Goal: Task Accomplishment & Management: Use online tool/utility

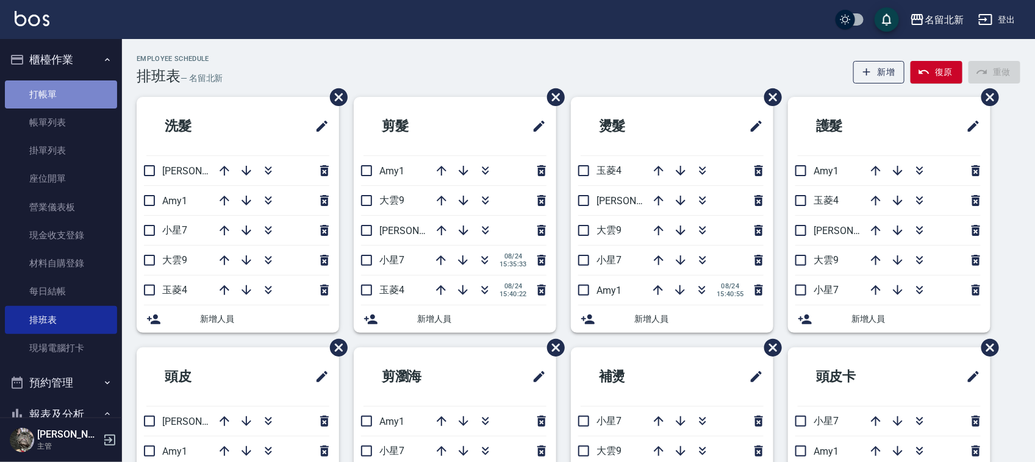
click at [65, 81] on link "打帳單" at bounding box center [61, 95] width 112 height 28
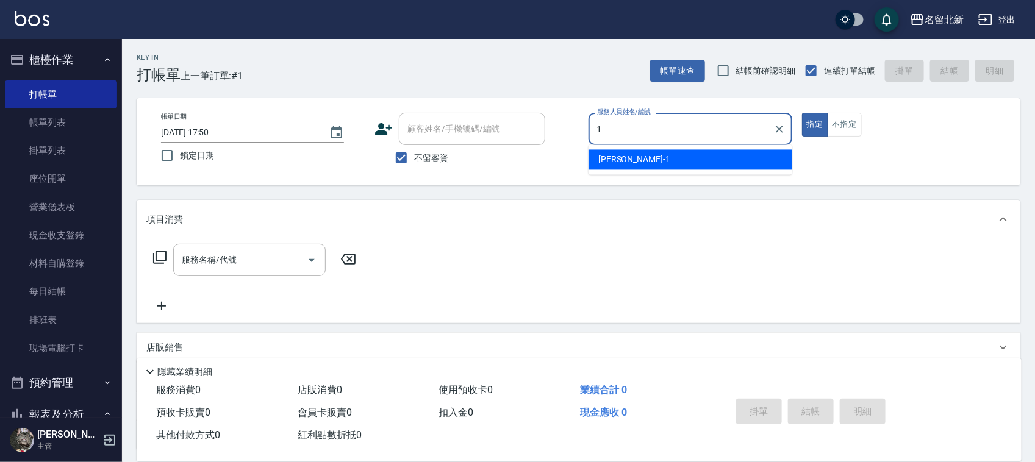
type input "[PERSON_NAME]-1"
type button "true"
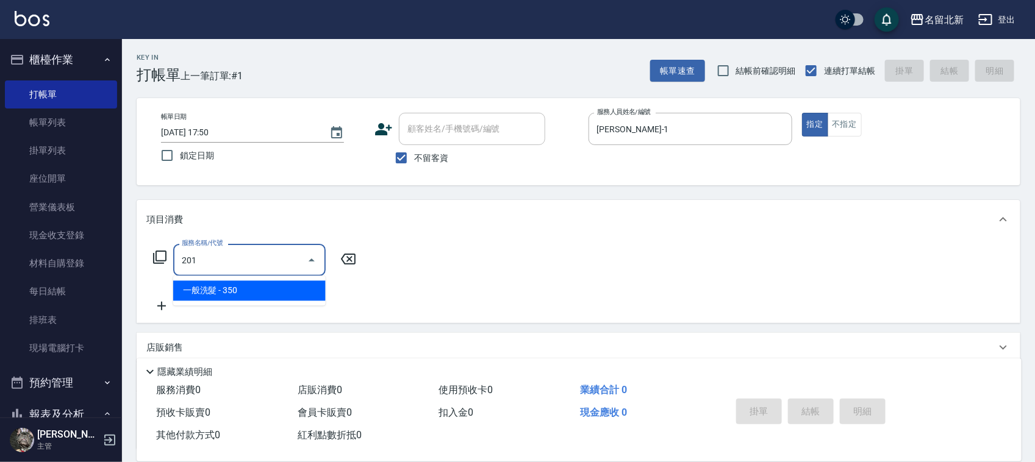
type input "一般洗髮(201)"
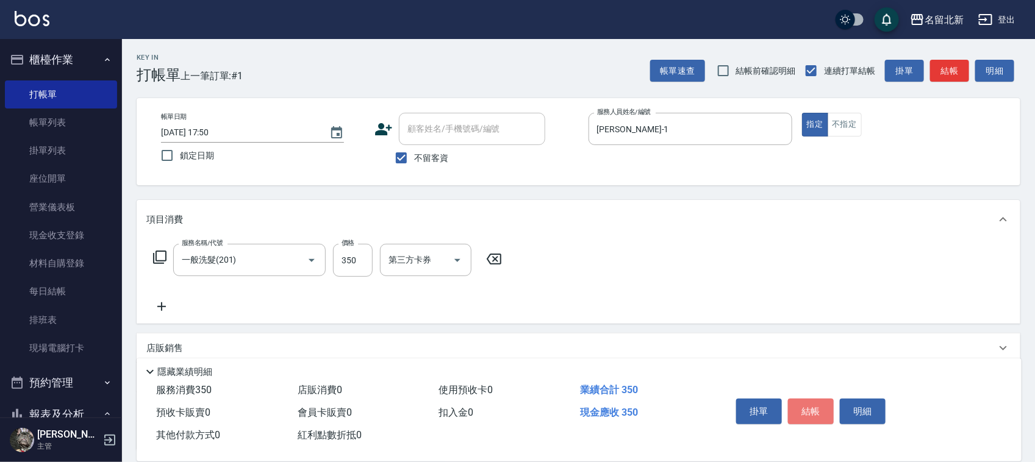
click at [810, 406] on button "結帳" at bounding box center [811, 412] width 46 height 26
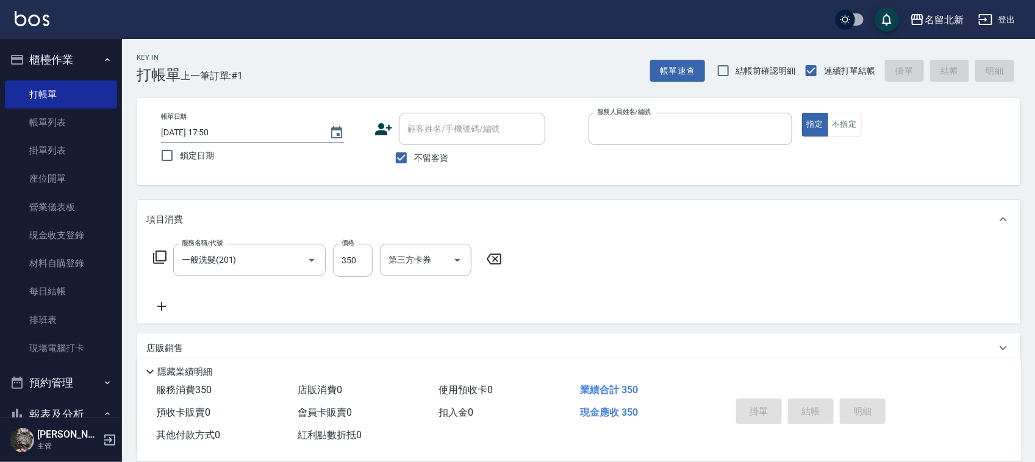
type input "[DATE] 17:58"
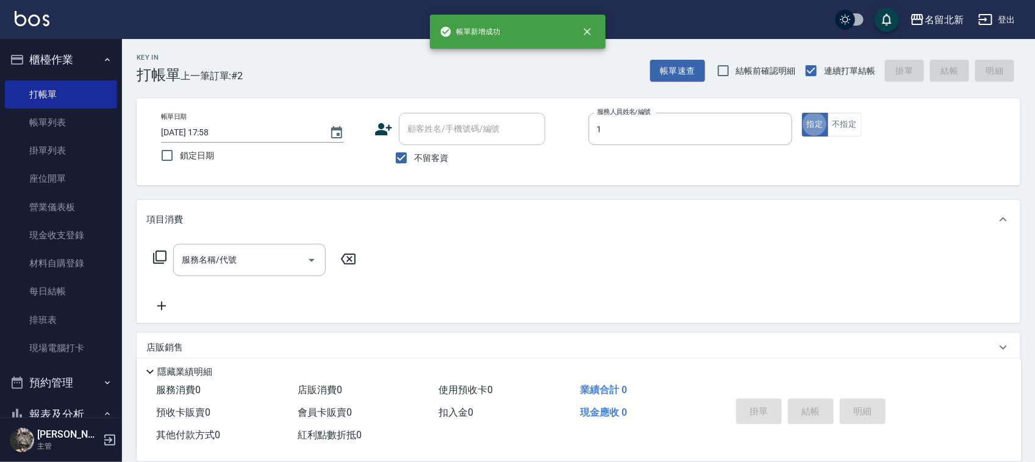
type input "[PERSON_NAME]-1"
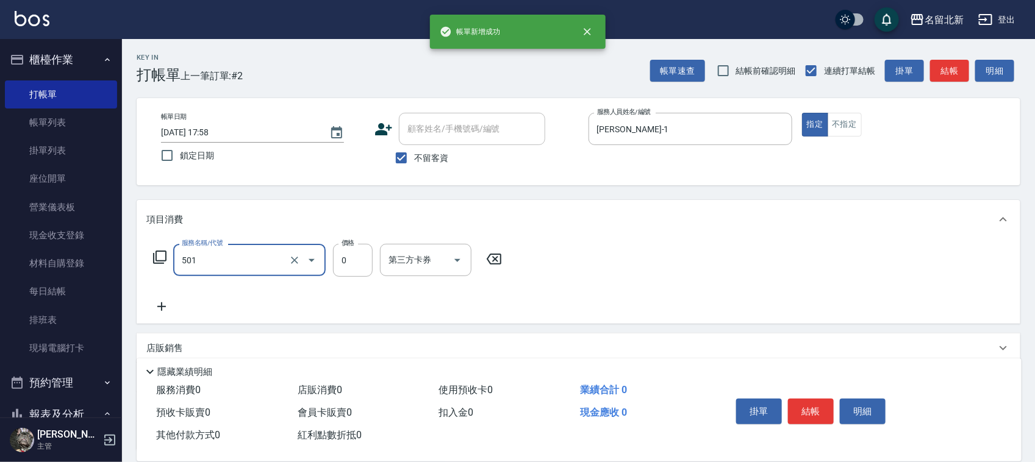
type input "染髮(501)"
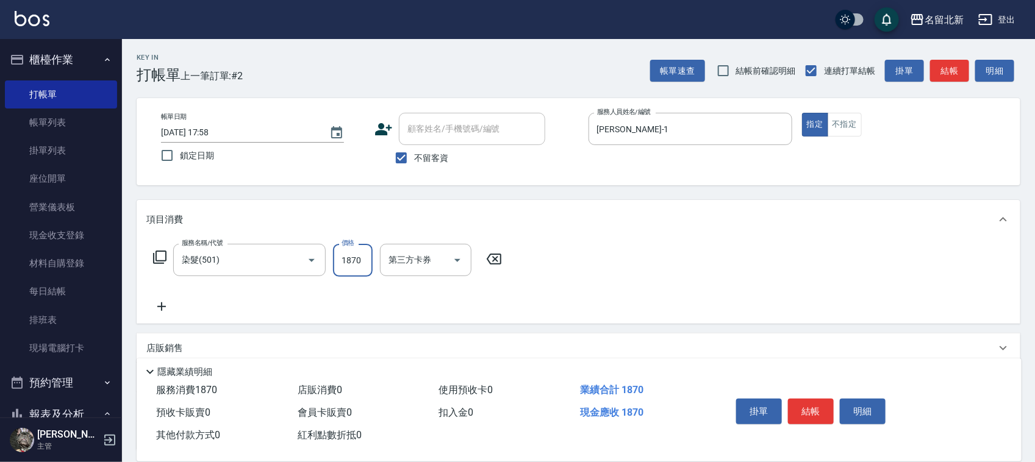
type input "1870"
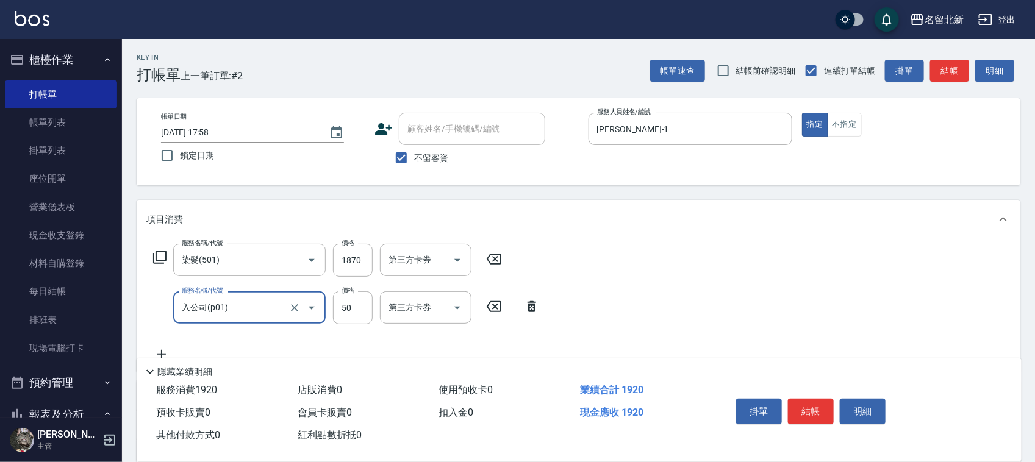
type input "入公司(p01)"
type input "70"
click at [789, 404] on button "結帳" at bounding box center [811, 412] width 46 height 26
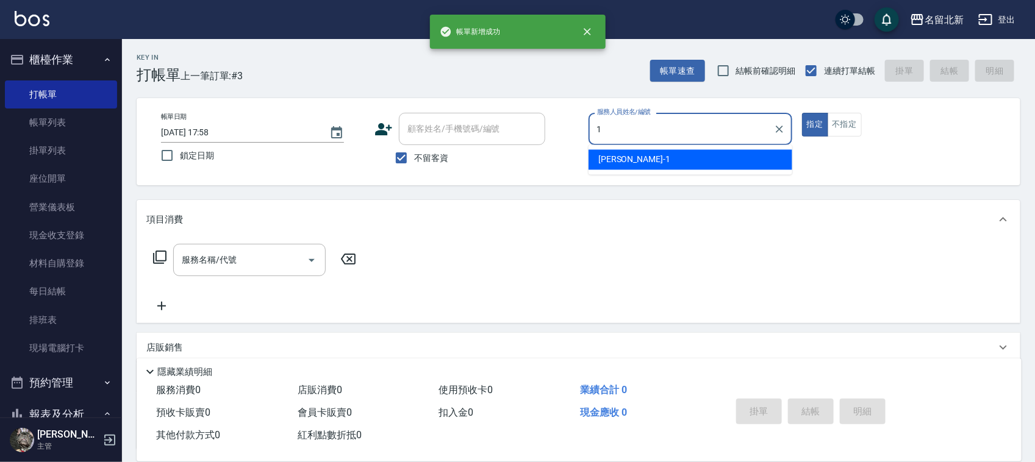
type input "[PERSON_NAME]-1"
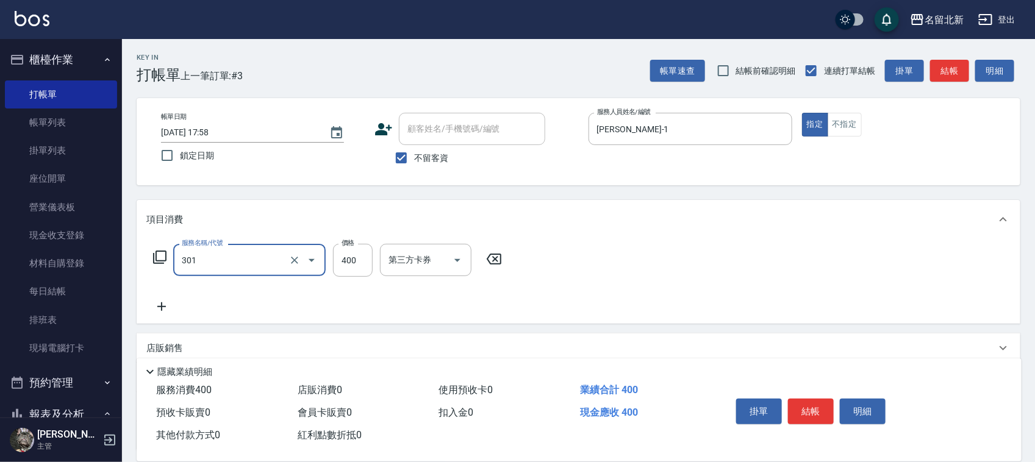
type input "造型剪髮(301)"
type input "350"
click at [822, 403] on button "結帳" at bounding box center [811, 412] width 46 height 26
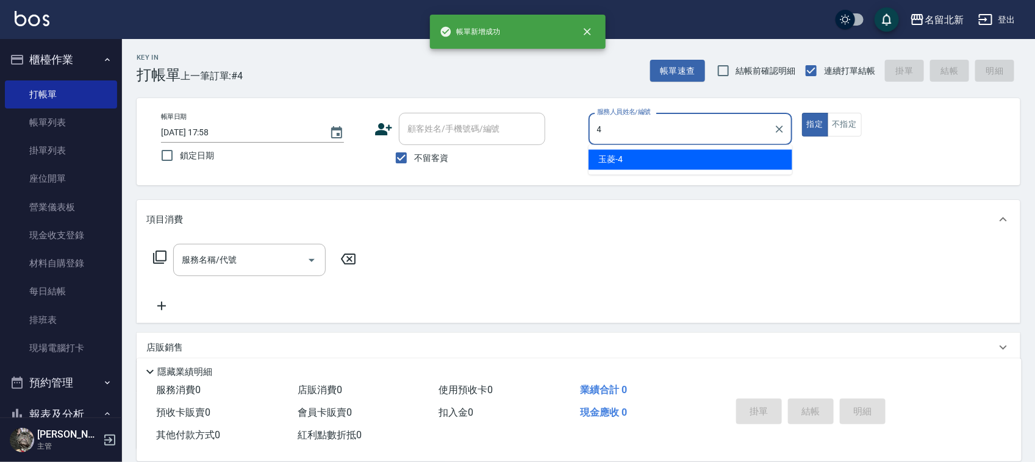
type input "玉菱-4"
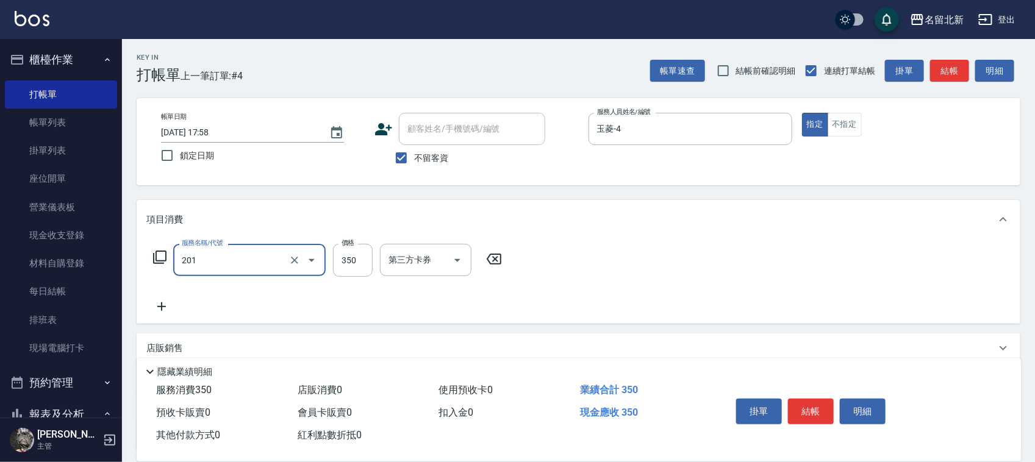
type input "一般洗髮(201)"
type input "300"
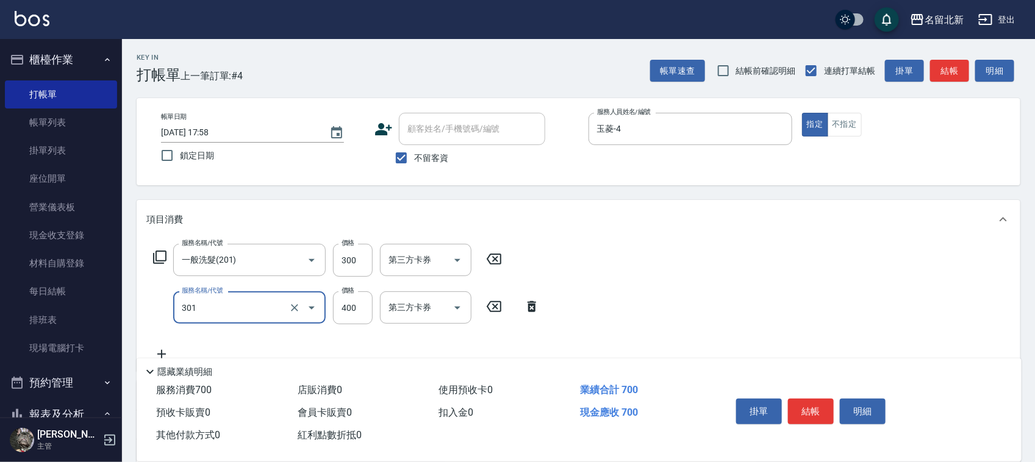
type input "造型剪髮(301)"
type input "280"
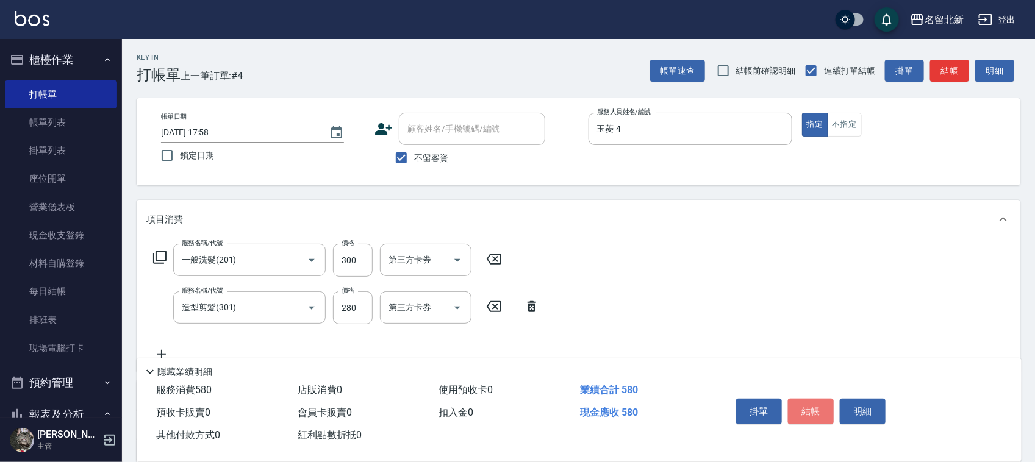
click at [822, 401] on button "結帳" at bounding box center [811, 412] width 46 height 26
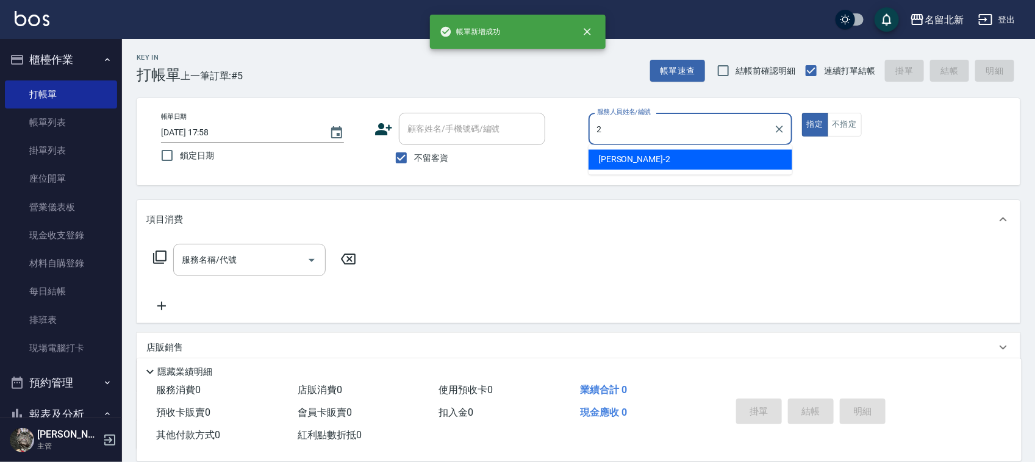
type input "詩芳-2"
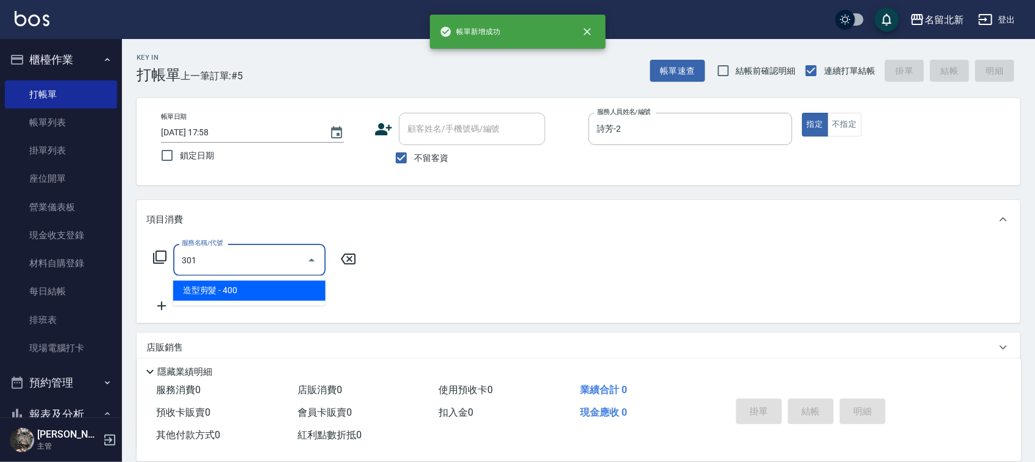
type input "造型剪髮(301)"
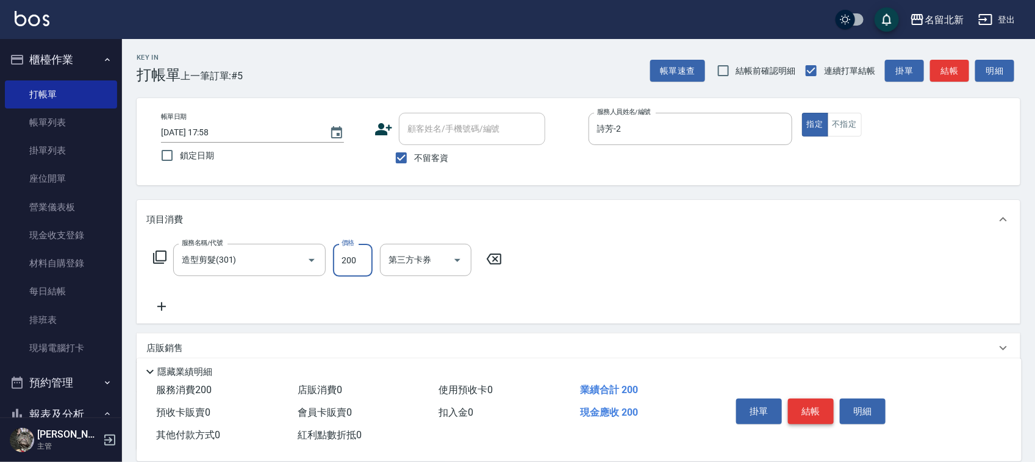
type input "200"
click at [822, 401] on button "結帳" at bounding box center [811, 412] width 46 height 26
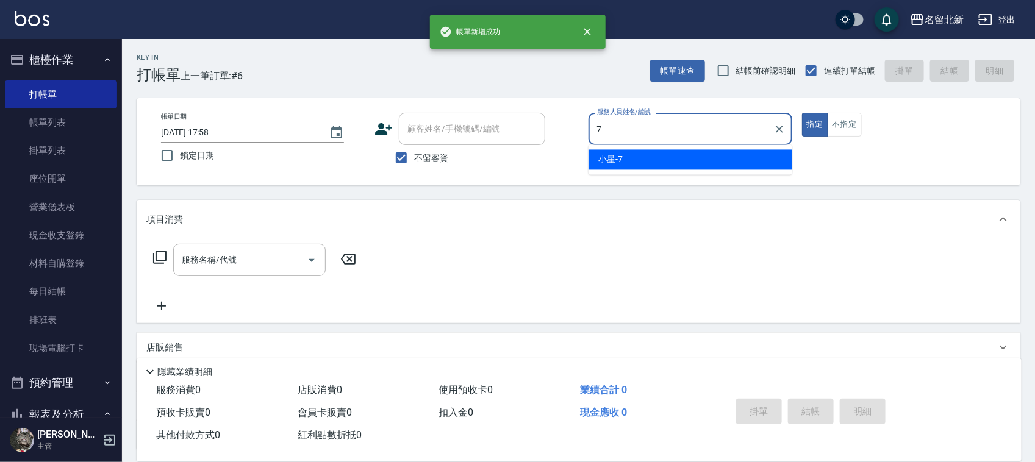
type input "小星-7"
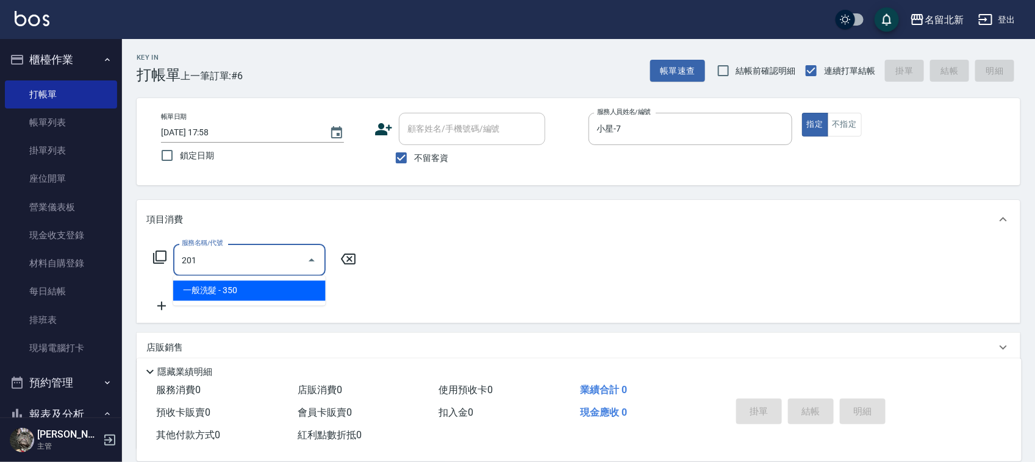
type input "一般洗髮(201)"
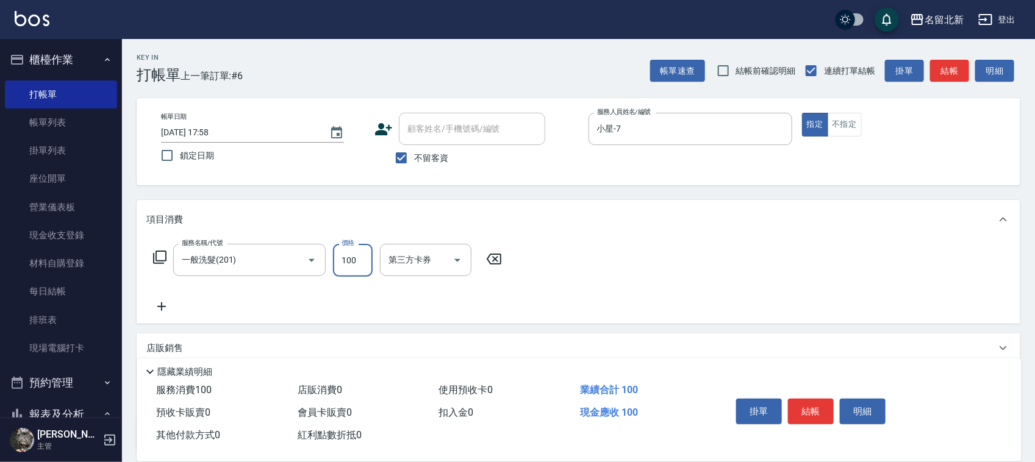
type input "100"
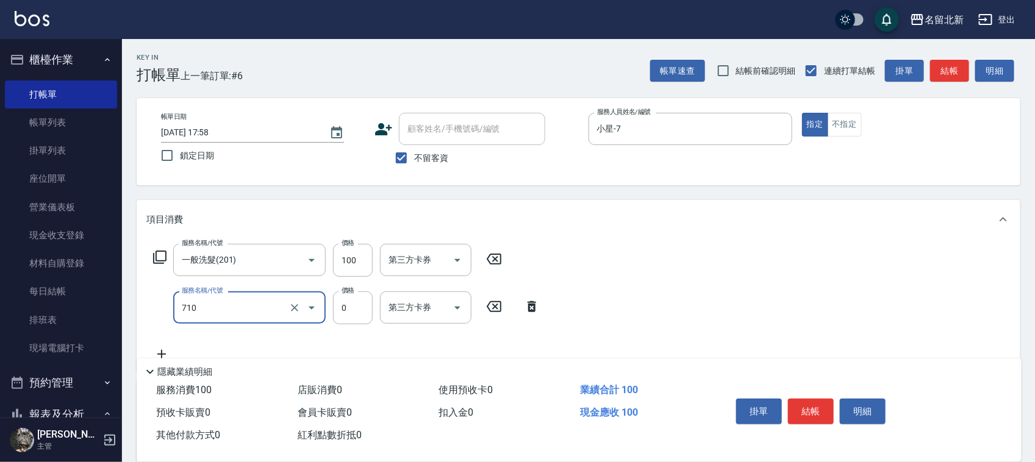
type input "互助100(710)"
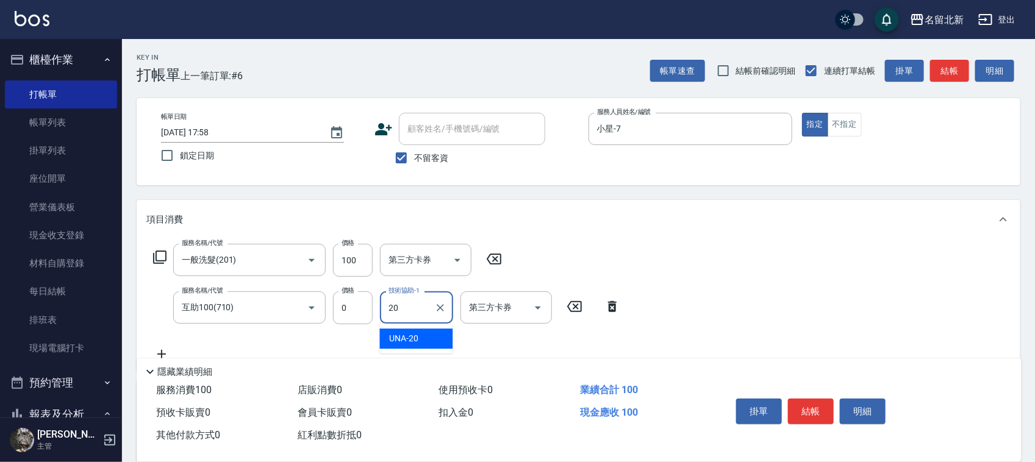
type input "UNA-20"
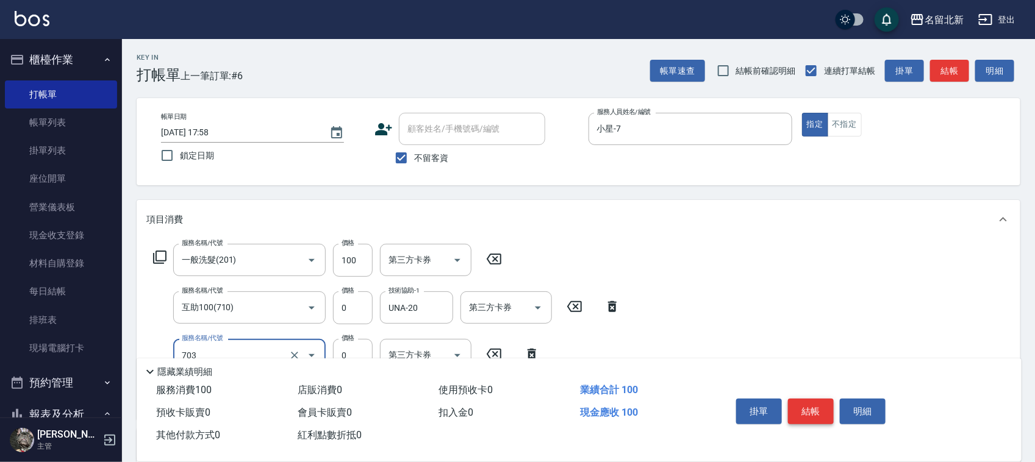
type input "洗髮.互助30(703)"
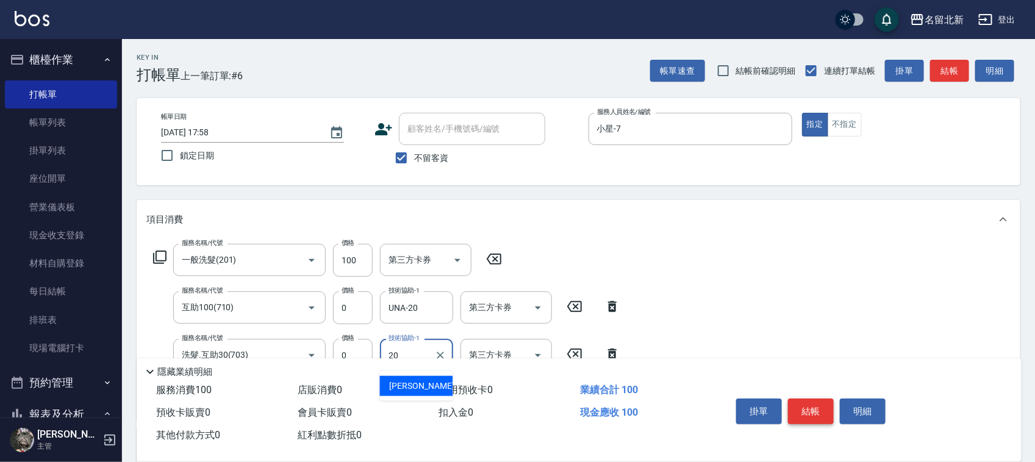
type input "UNA-20"
click at [822, 403] on button "結帳" at bounding box center [811, 412] width 46 height 26
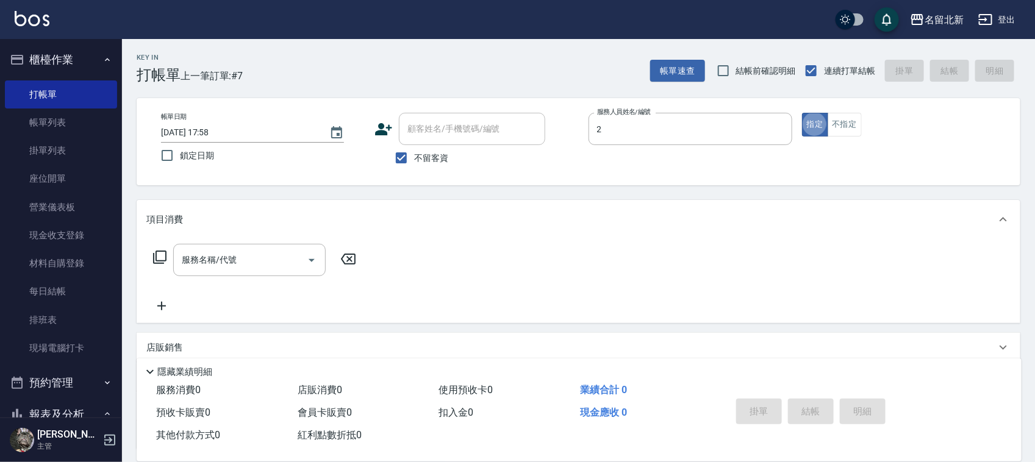
type input "詩芳-2"
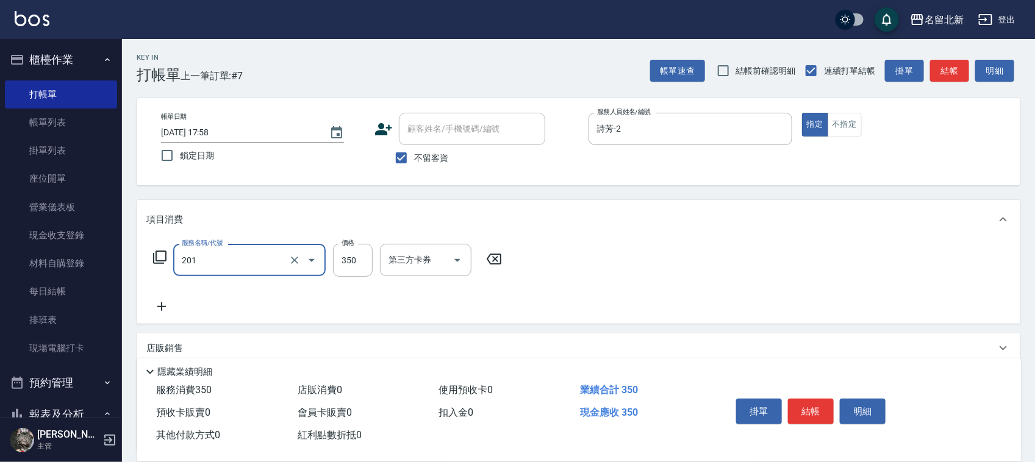
type input "一般洗髮(201)"
type input "300"
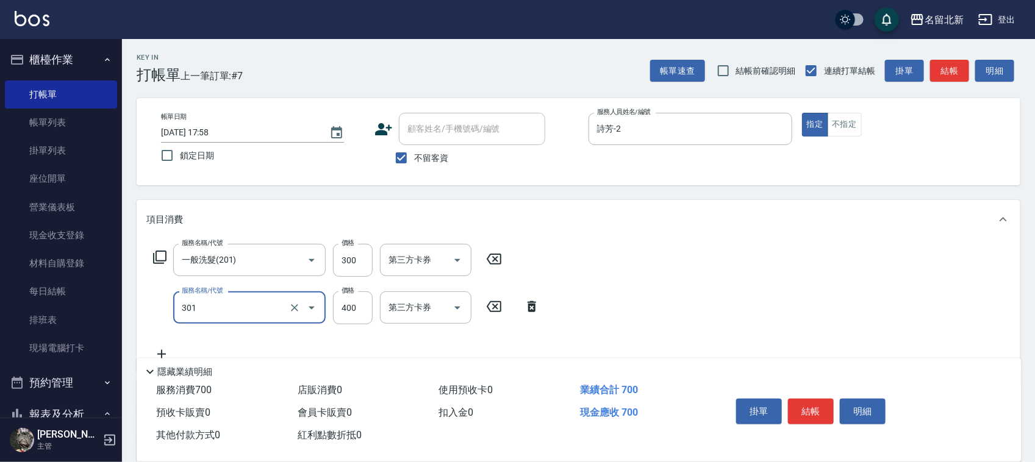
type input "造型剪髮(301)"
type input "280"
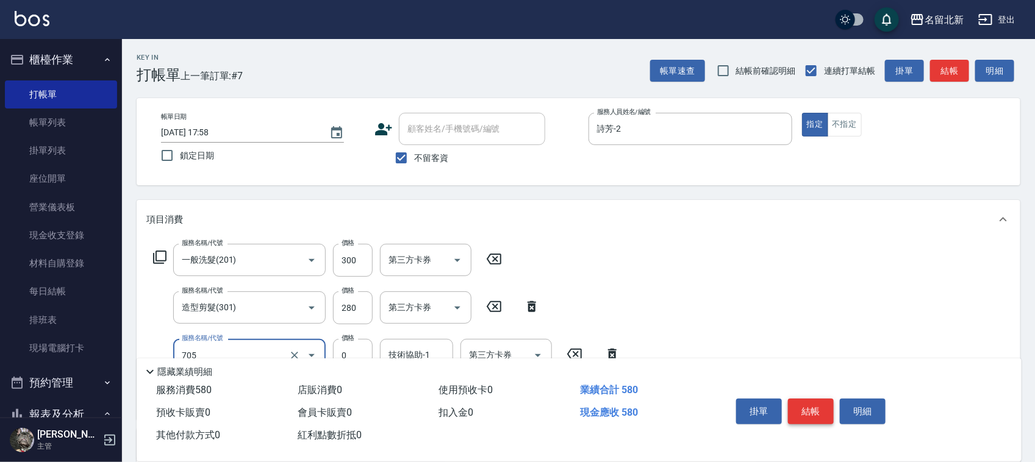
type input "互助50(705)"
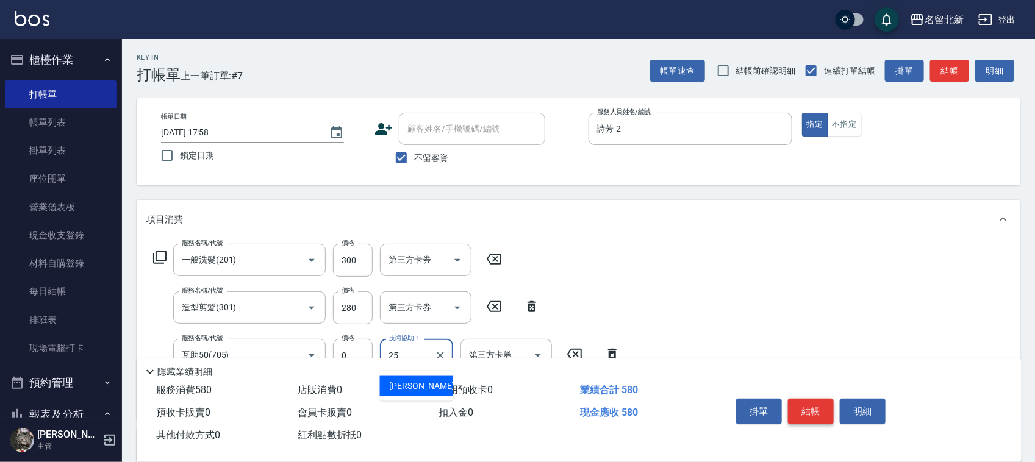
type input "禎禎-25"
click at [822, 403] on button "結帳" at bounding box center [811, 412] width 46 height 26
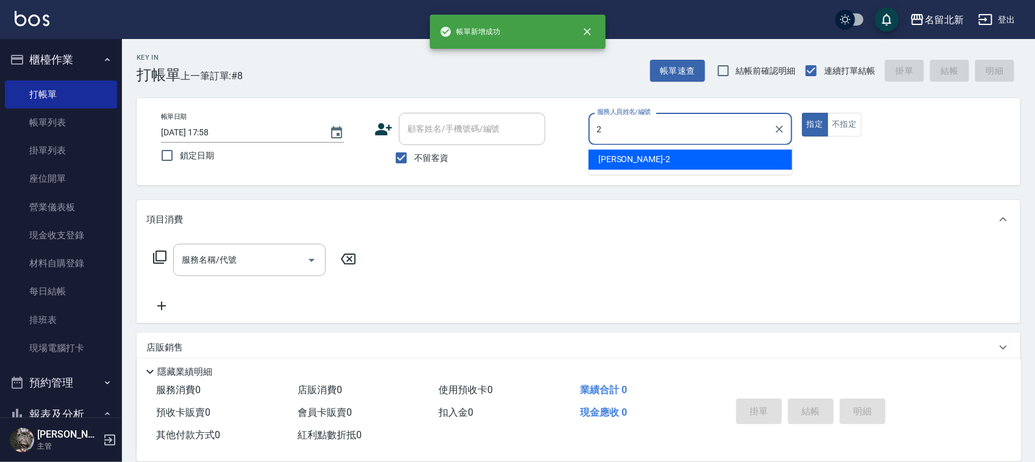
type input "詩芳-2"
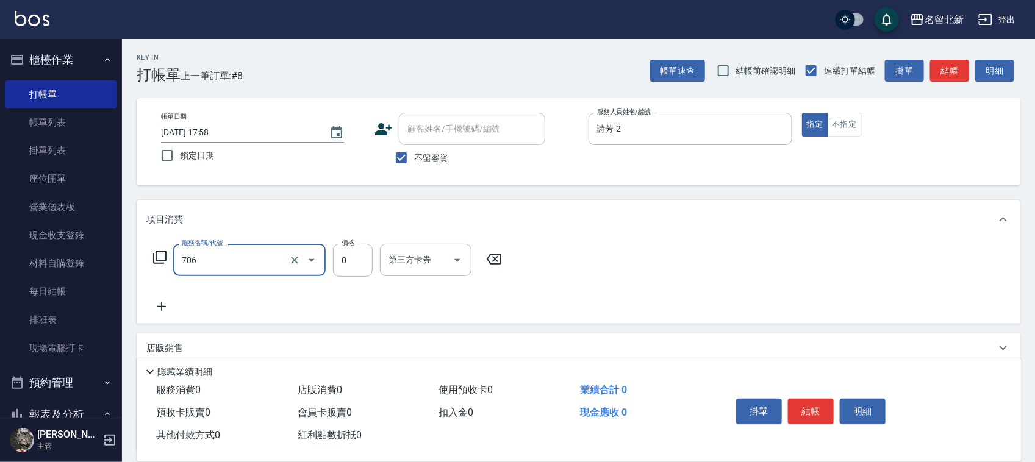
type input "互助60(706)"
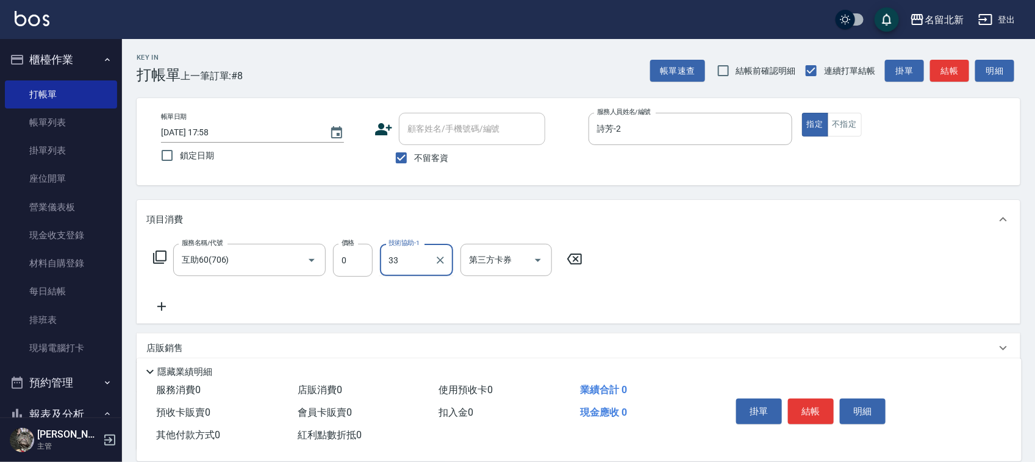
type input "[PERSON_NAME]-33"
click at [819, 401] on button "結帳" at bounding box center [811, 412] width 46 height 26
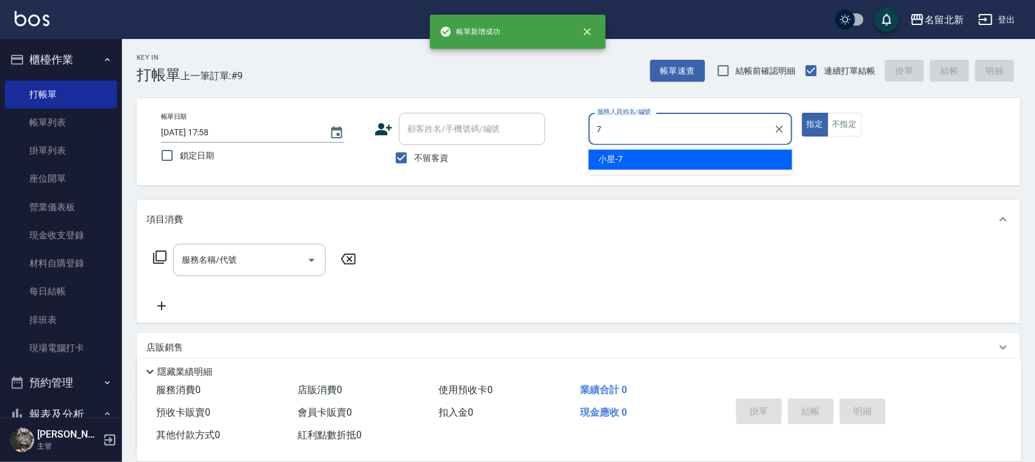
type input "小星-7"
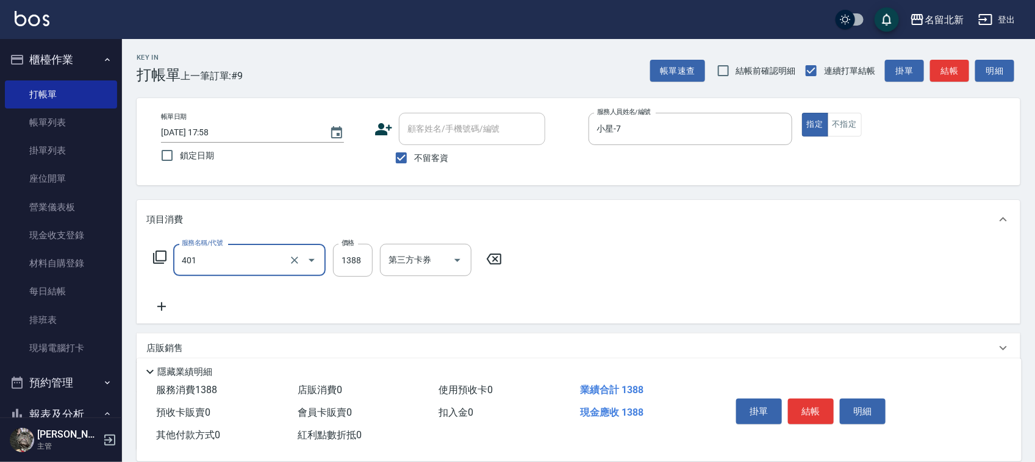
type input "燙髮(401)"
type input "1500"
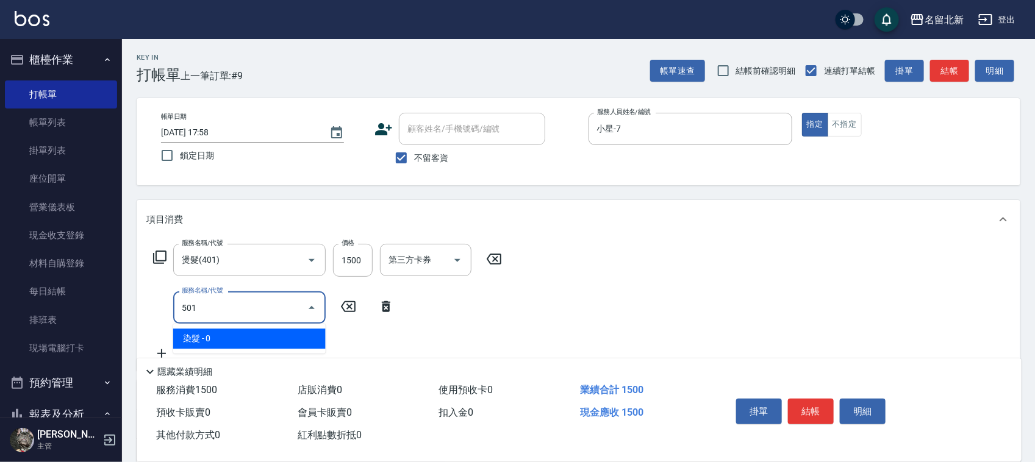
type input "染髮(501)"
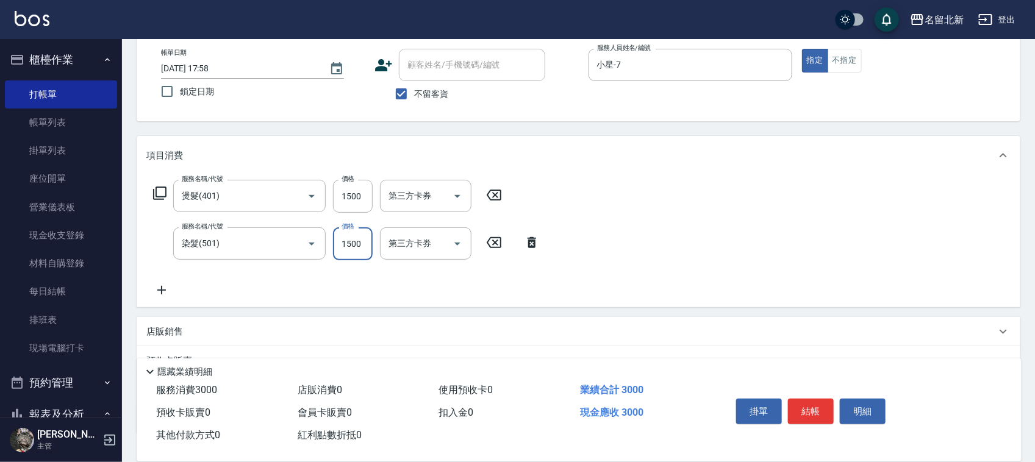
scroll to position [151, 0]
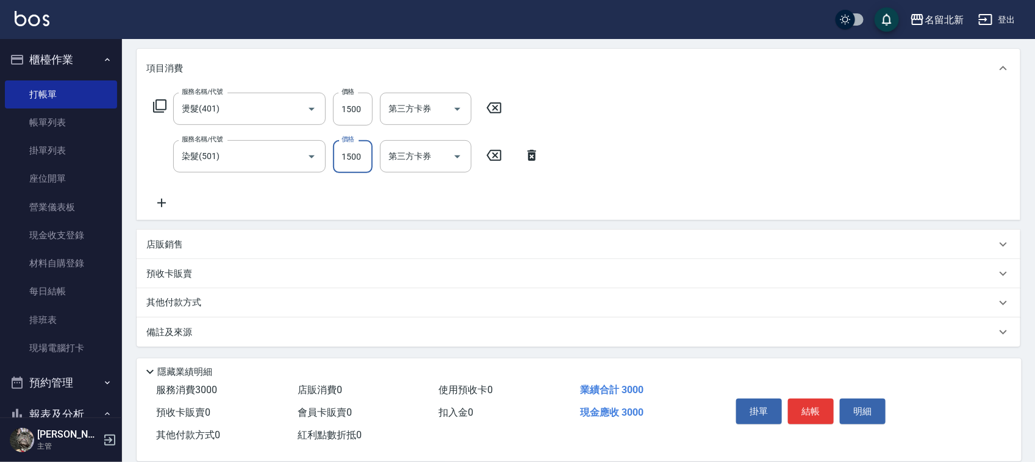
type input "1500"
click at [171, 306] on p "其他付款方式" at bounding box center [176, 302] width 61 height 13
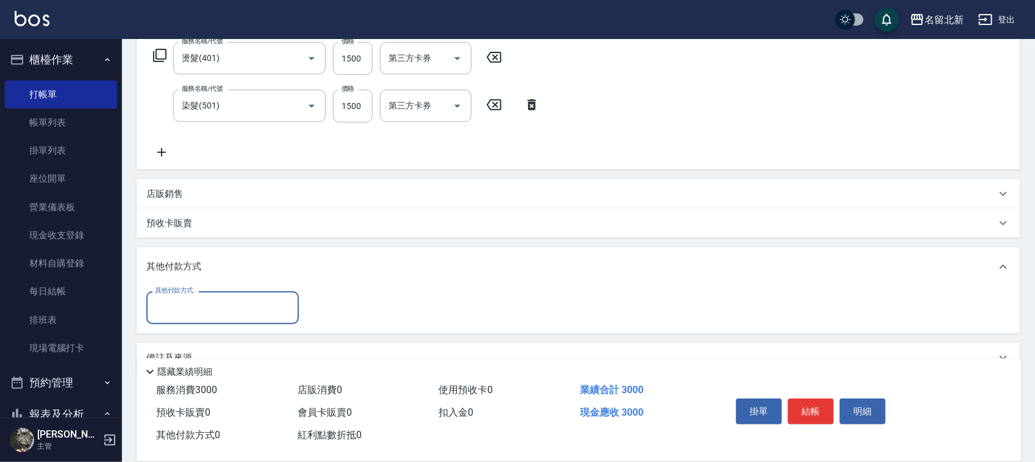
scroll to position [0, 0]
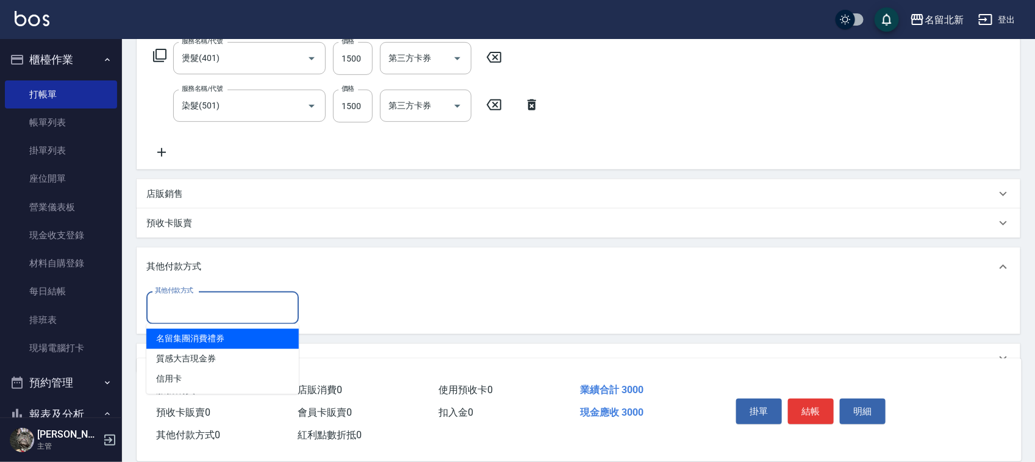
click at [165, 300] on input "其他付款方式" at bounding box center [223, 307] width 142 height 21
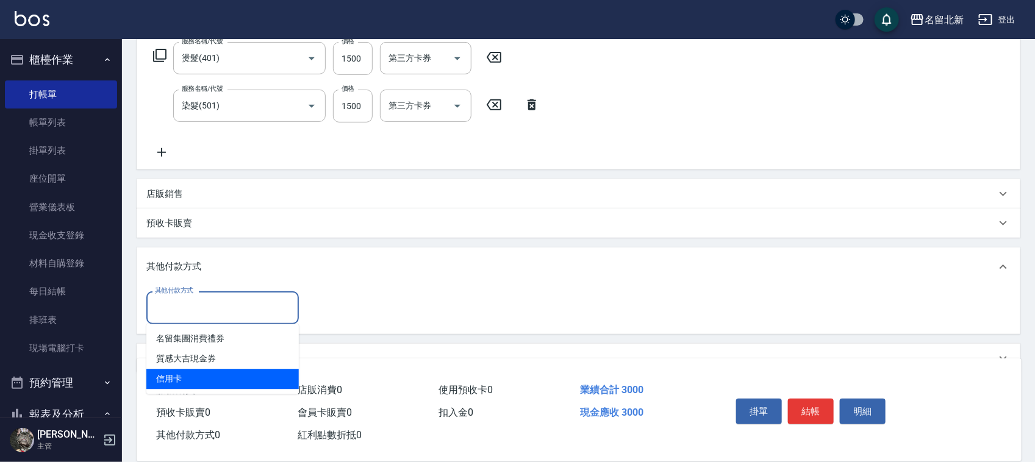
drag, startPoint x: 174, startPoint y: 365, endPoint x: 183, endPoint y: 376, distance: 14.4
click at [183, 376] on ul "名留集團消費禮券 質感大吉現金券 信用卡" at bounding box center [222, 359] width 152 height 70
click at [183, 376] on span "信用卡" at bounding box center [222, 380] width 152 height 20
type input "信用卡"
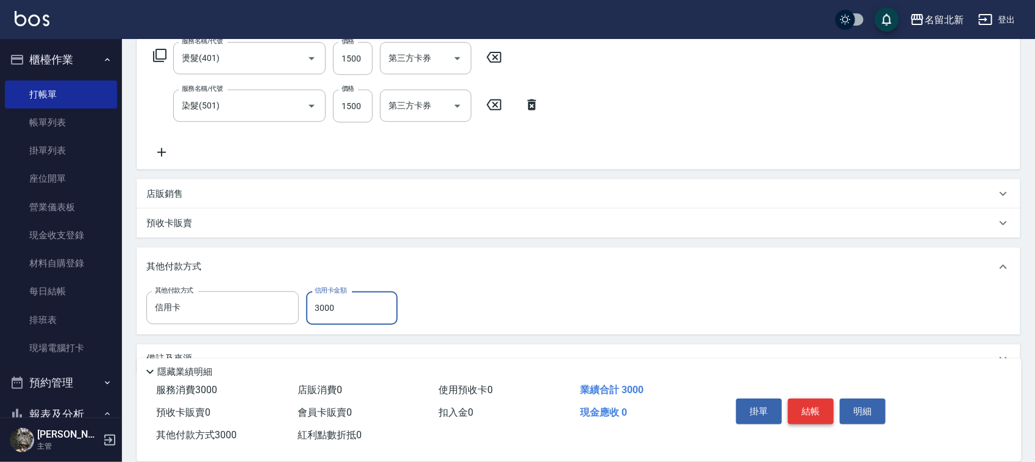
type input "3000"
click at [806, 406] on button "結帳" at bounding box center [811, 412] width 46 height 26
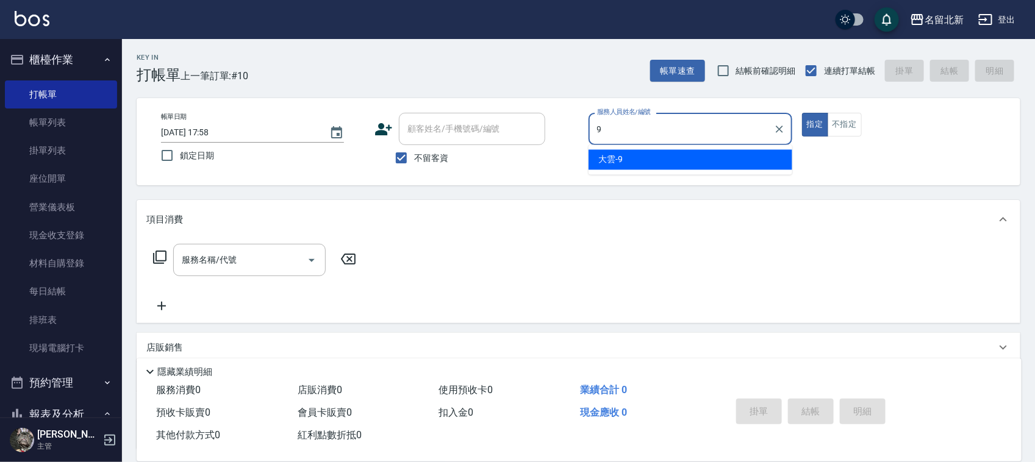
type input "大雲-9"
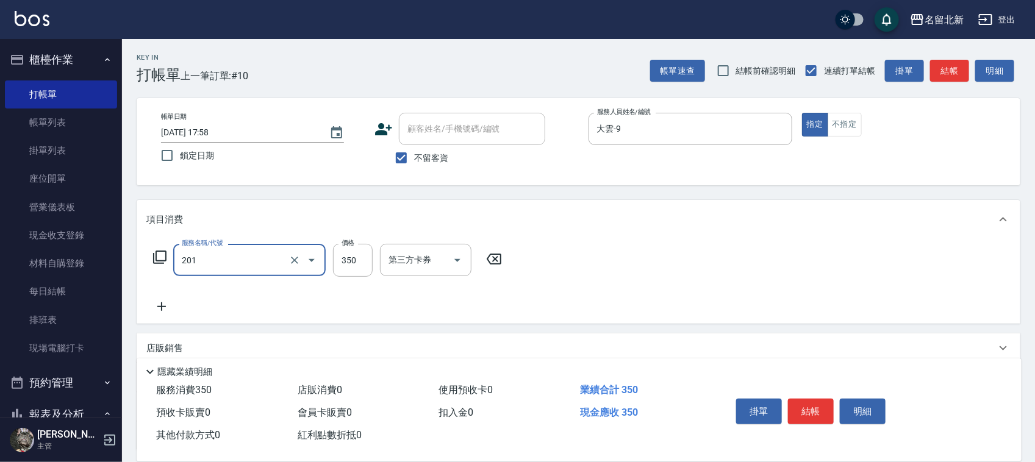
type input "一般洗髮(201)"
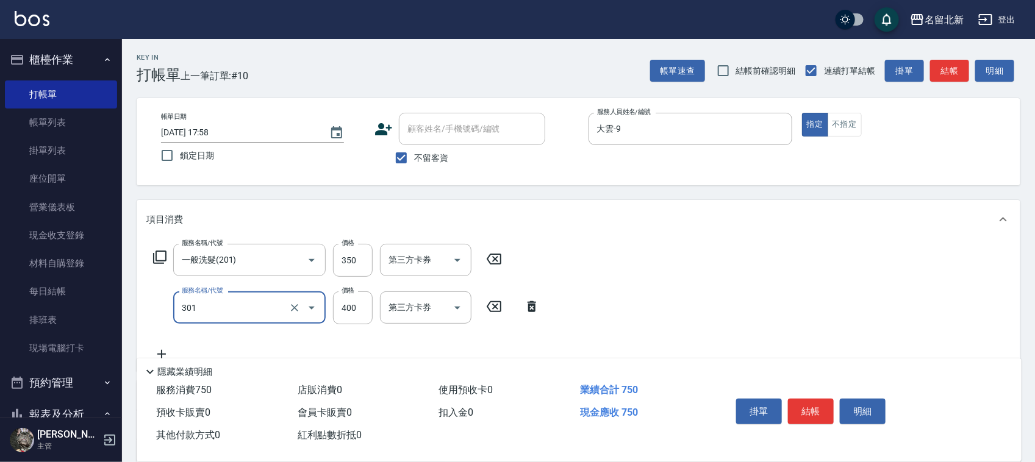
type input "造型剪髮(301)"
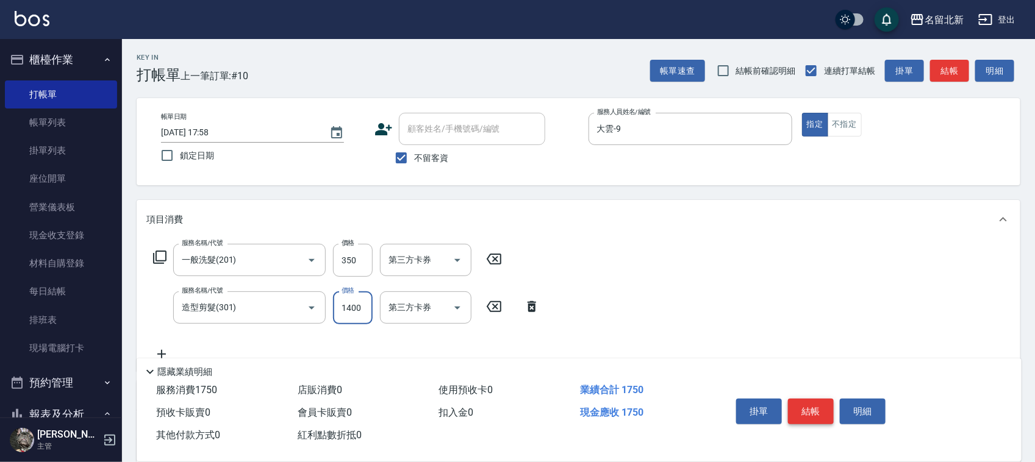
type input "1400"
click at [795, 399] on button "結帳" at bounding box center [811, 412] width 46 height 26
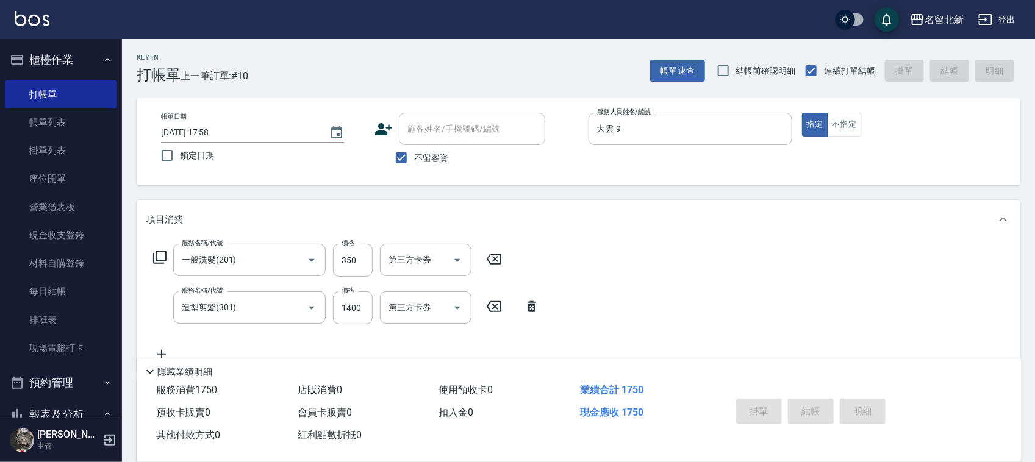
type input "[DATE] 17:59"
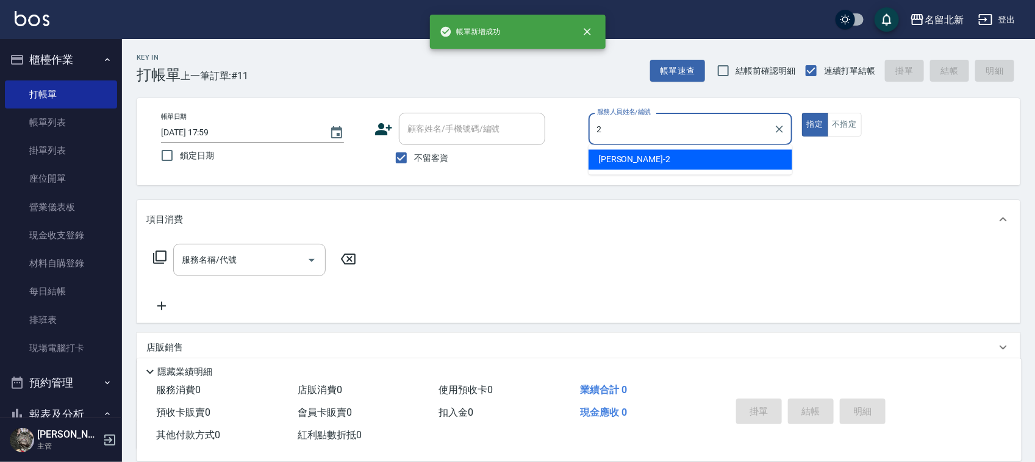
type input "詩芳-2"
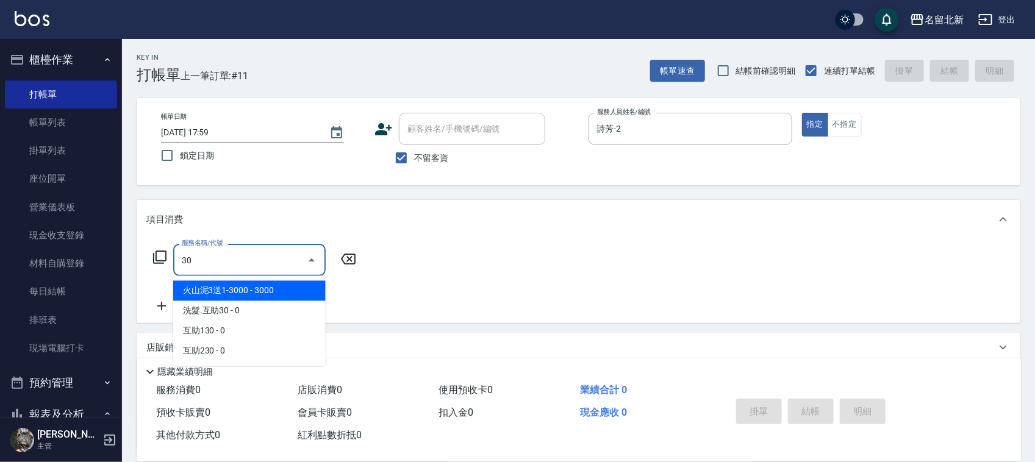
type input "3"
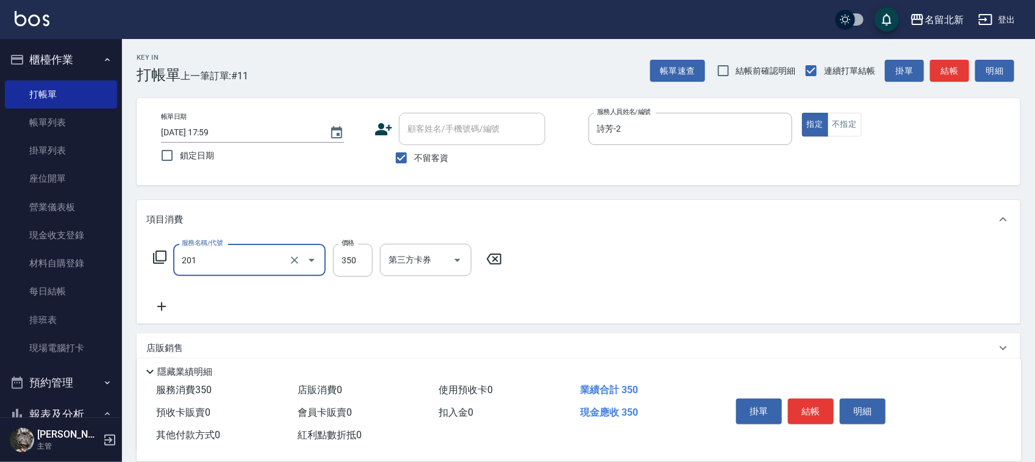
type input "一般洗髮(201)"
click at [795, 399] on button "結帳" at bounding box center [811, 412] width 46 height 26
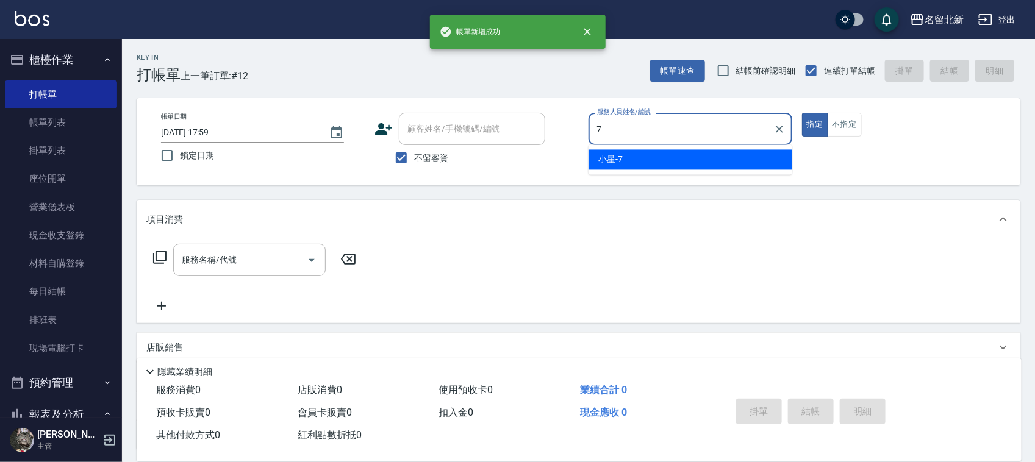
type input "小星-7"
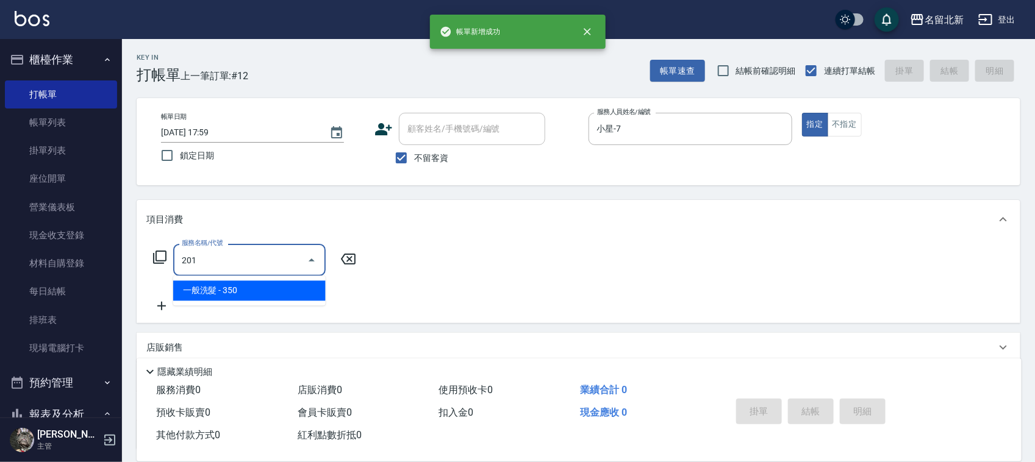
type input "一般洗髮(201)"
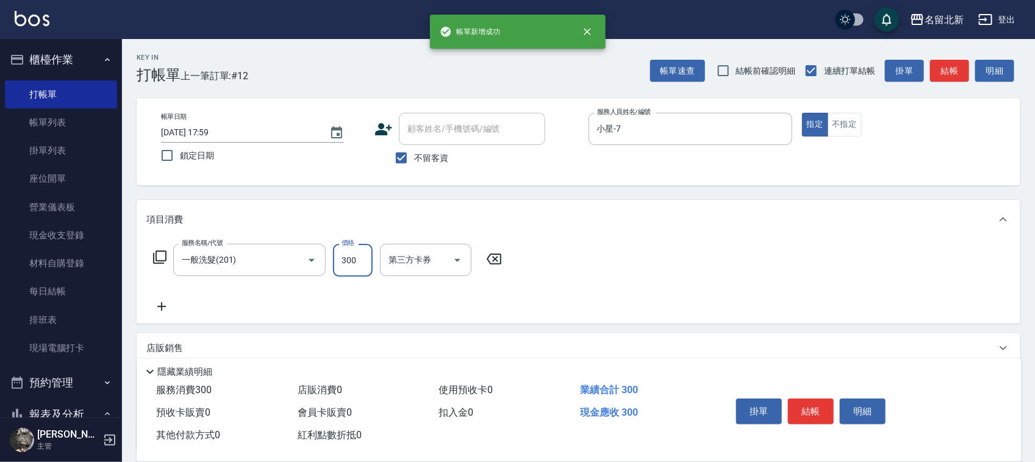
type input "300"
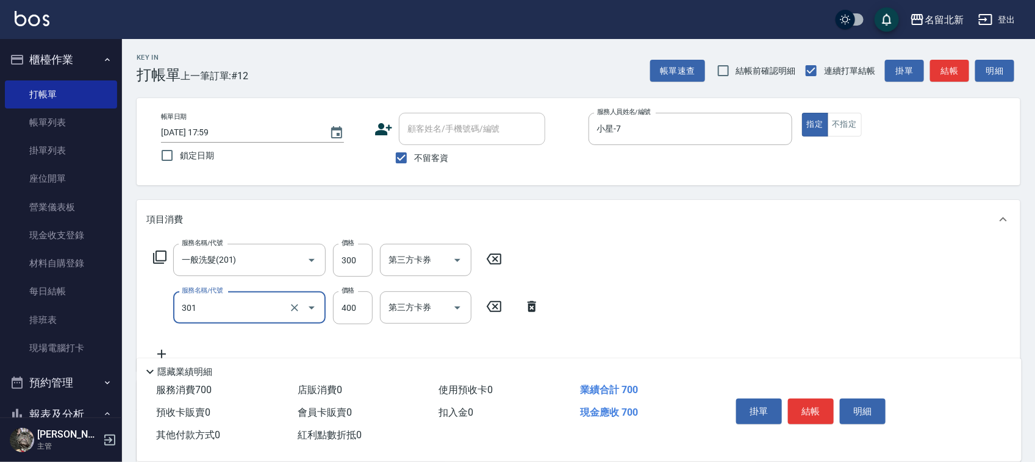
type input "造型剪髮(301)"
type input "350"
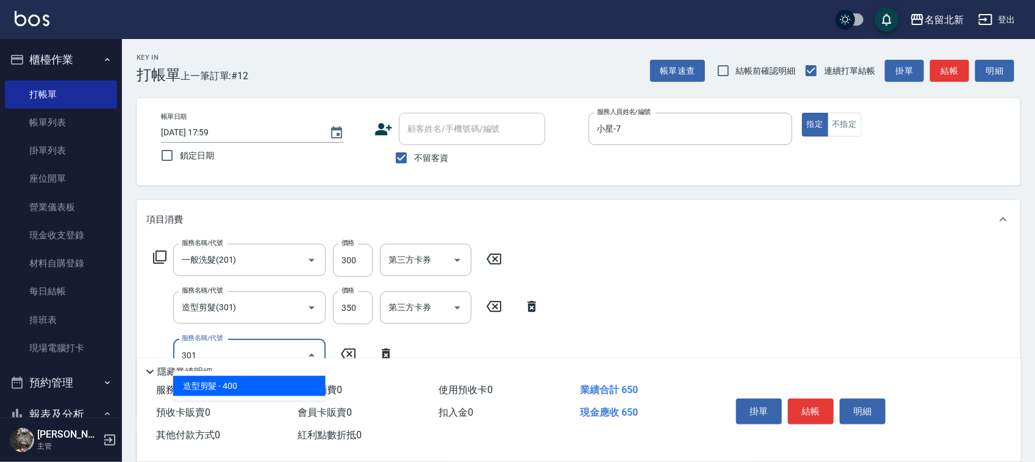
type input "造型剪髮(301)"
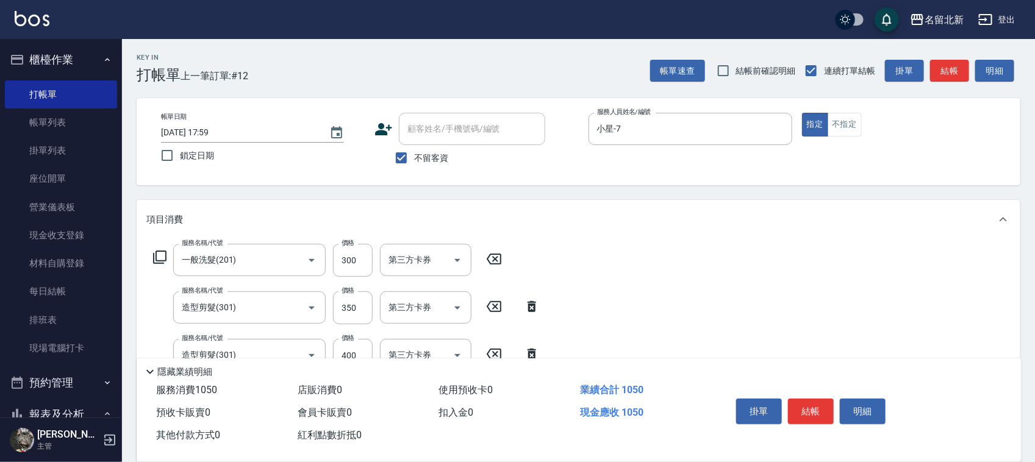
type input "互助80(708)"
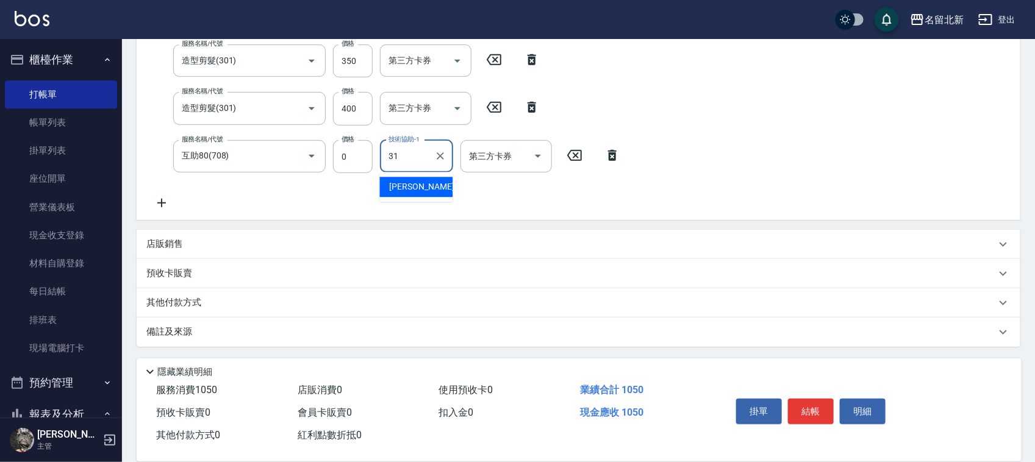
type input "[PERSON_NAME]-31"
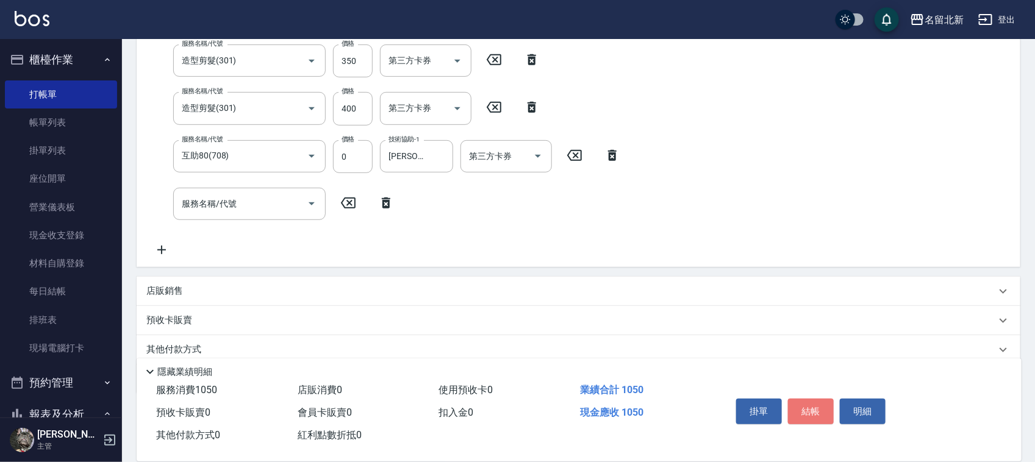
click at [806, 409] on button "結帳" at bounding box center [811, 412] width 46 height 26
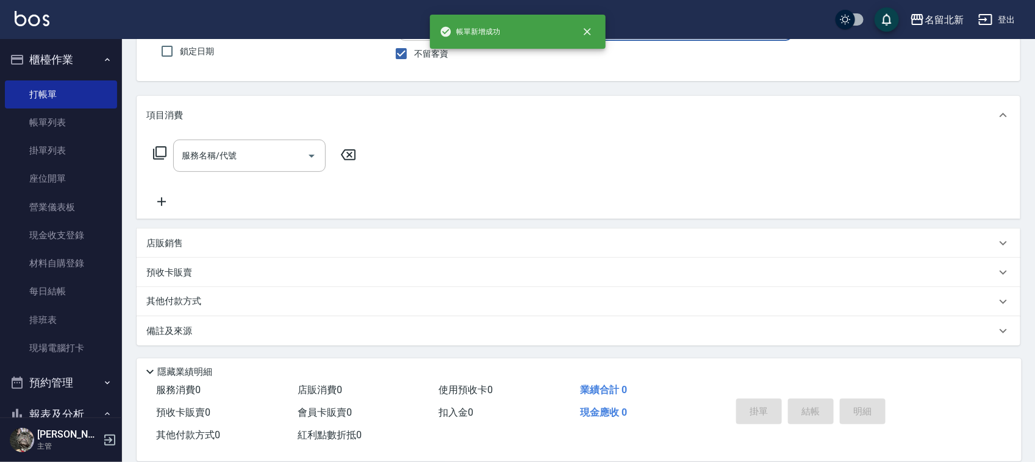
scroll to position [104, 0]
type input "詩芳-2"
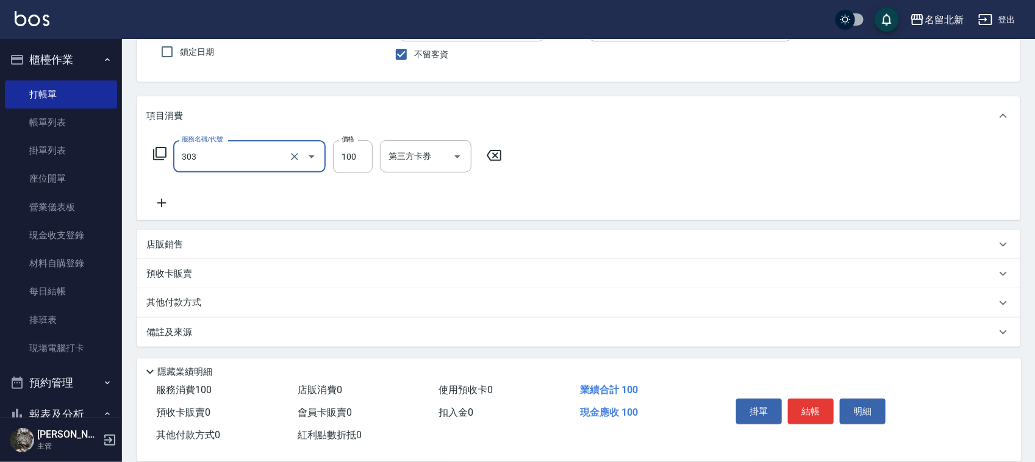
type input "剪瀏海(303)"
click at [806, 406] on button "結帳" at bounding box center [811, 412] width 46 height 26
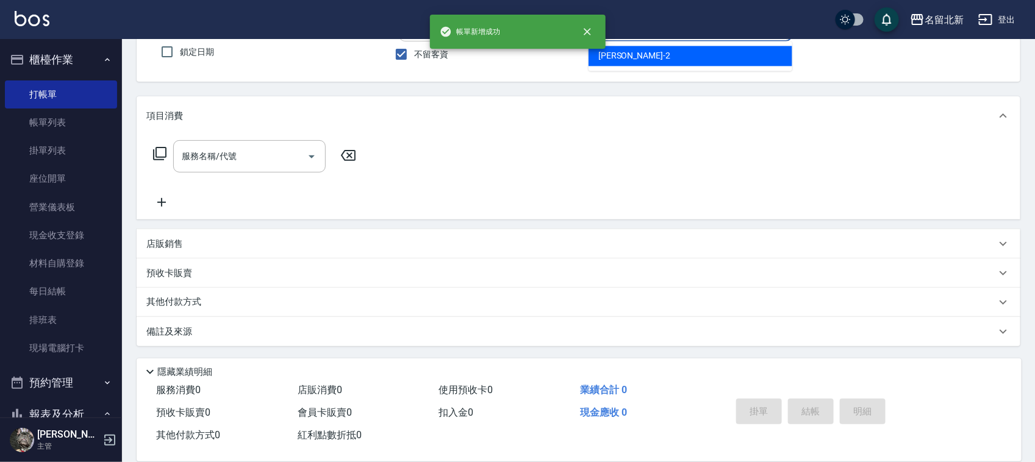
type input "詩芳-2"
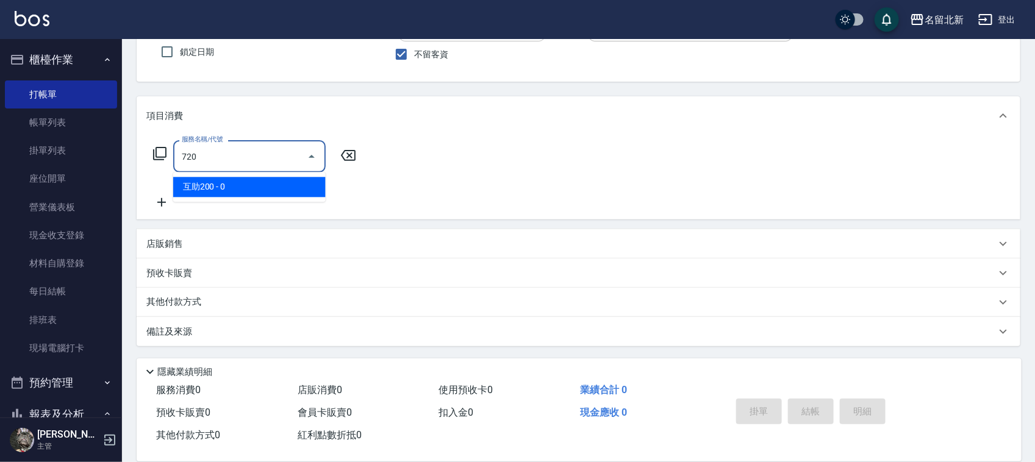
type input "互助200(720)"
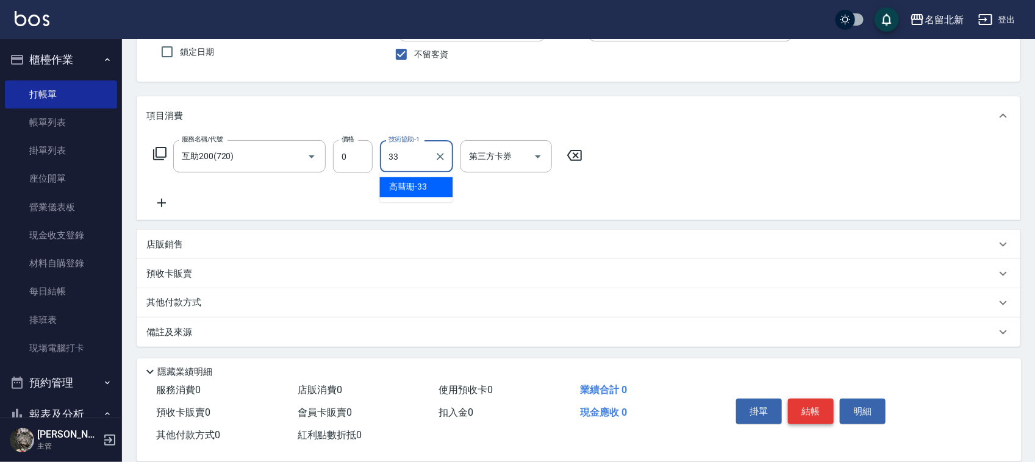
type input "[PERSON_NAME]-33"
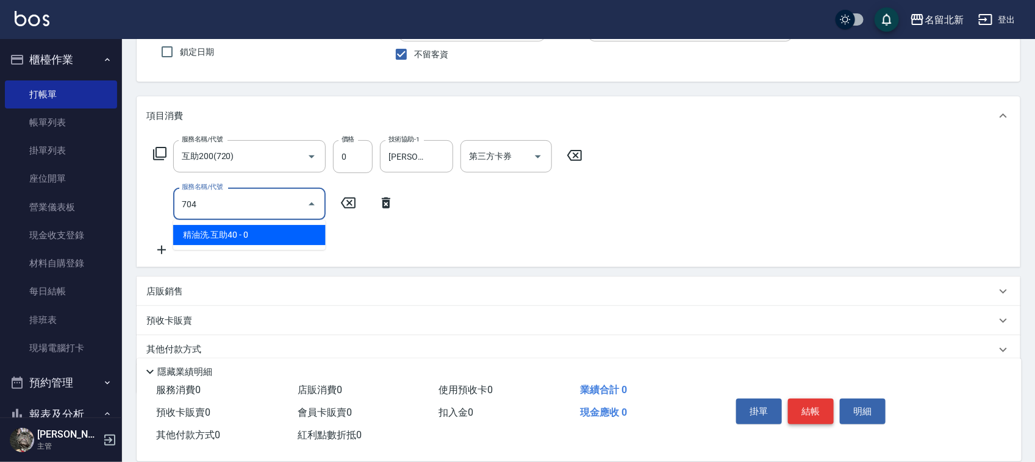
type input "精油洗.互助40(704)"
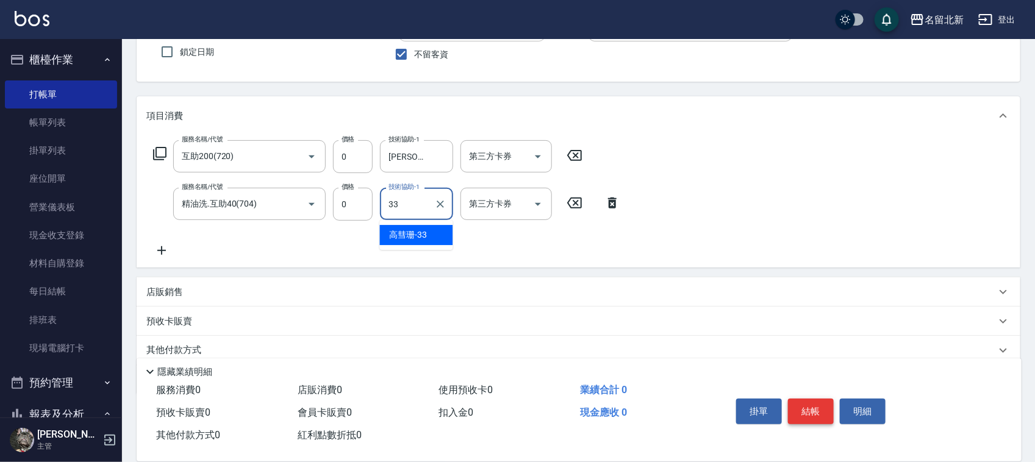
type input "[PERSON_NAME]-33"
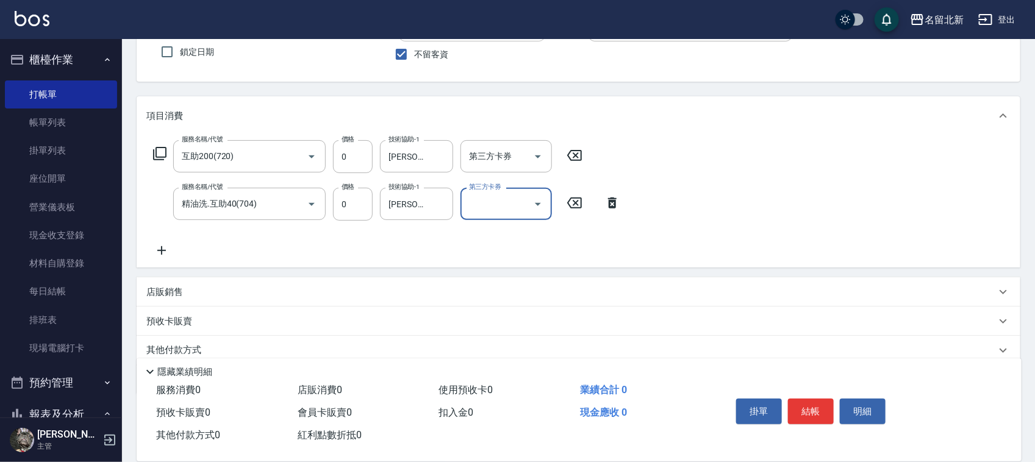
click at [806, 406] on button "結帳" at bounding box center [811, 412] width 46 height 26
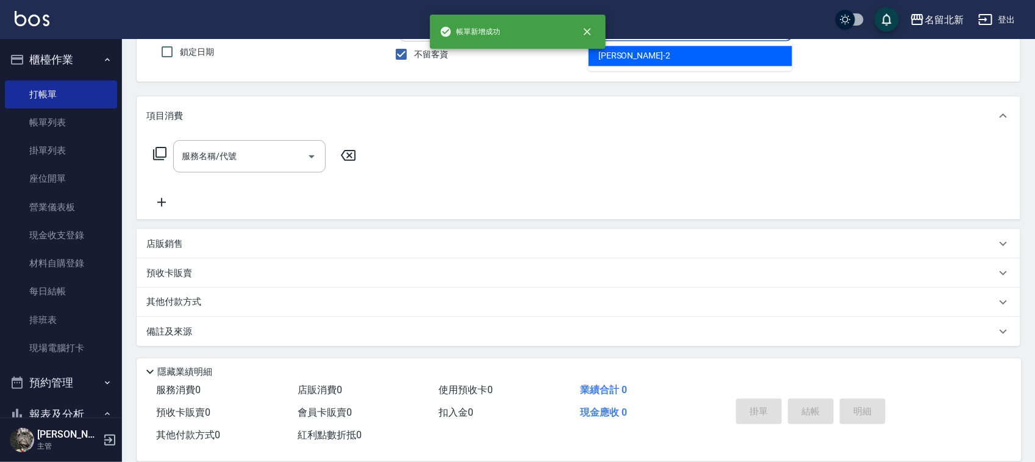
type input "詩芳-2"
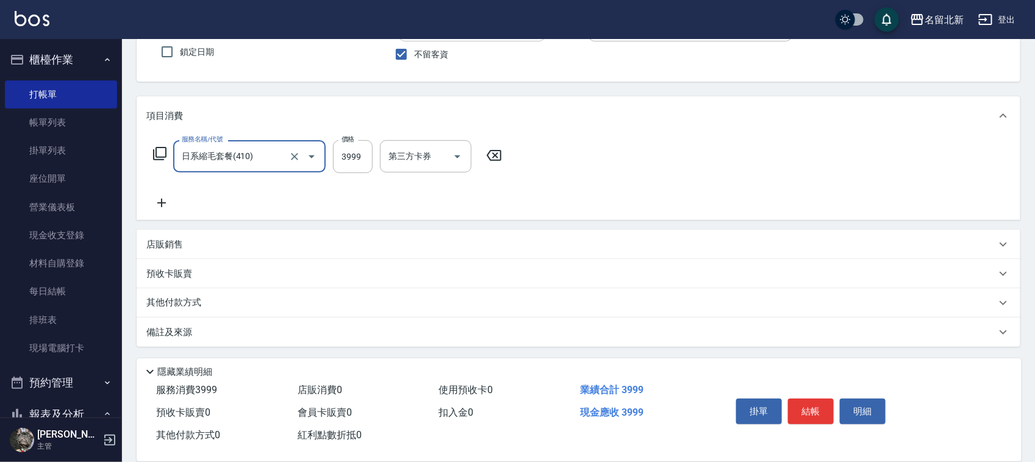
type input "日系縮毛套餐(410)"
type input "4500"
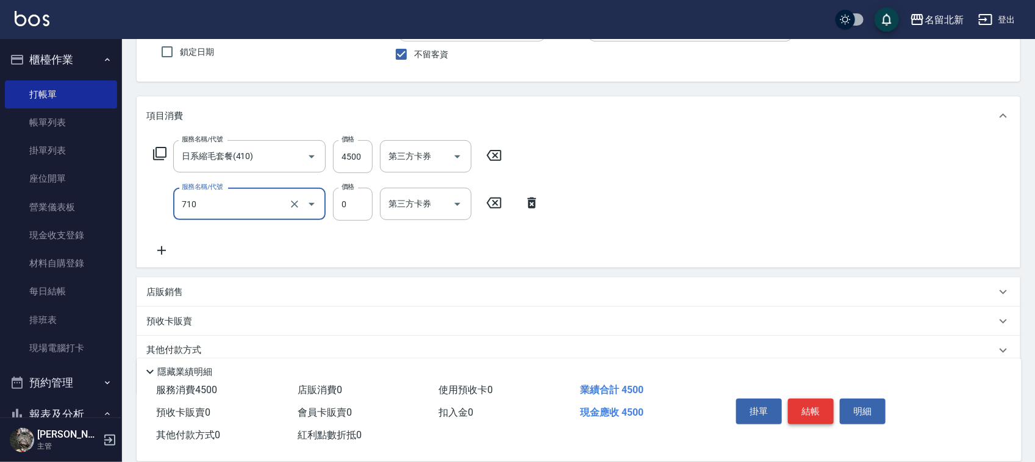
type input "互助100(710)"
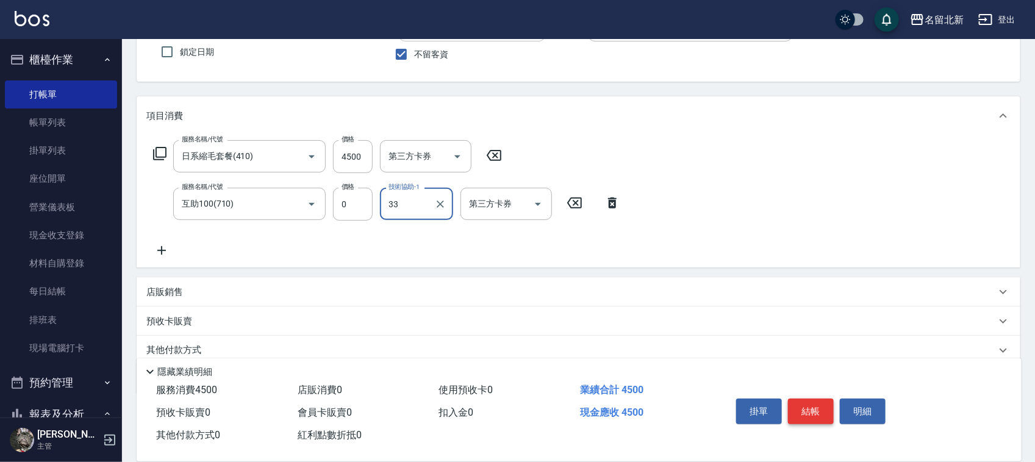
type input "[PERSON_NAME]-33"
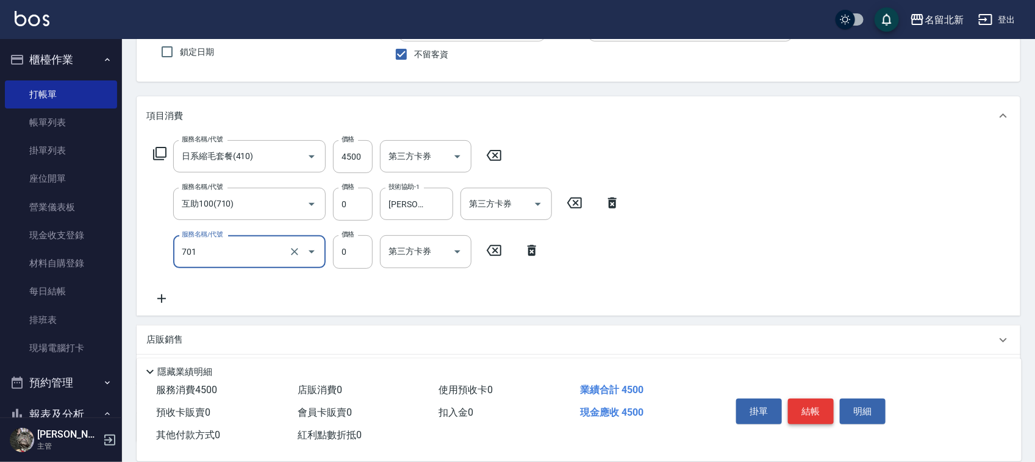
type input "互助10(701)"
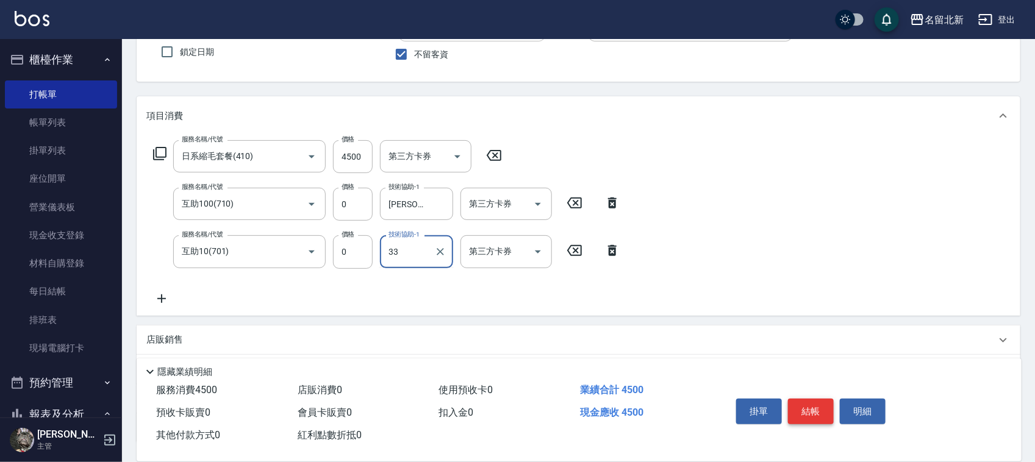
type input "[PERSON_NAME]-33"
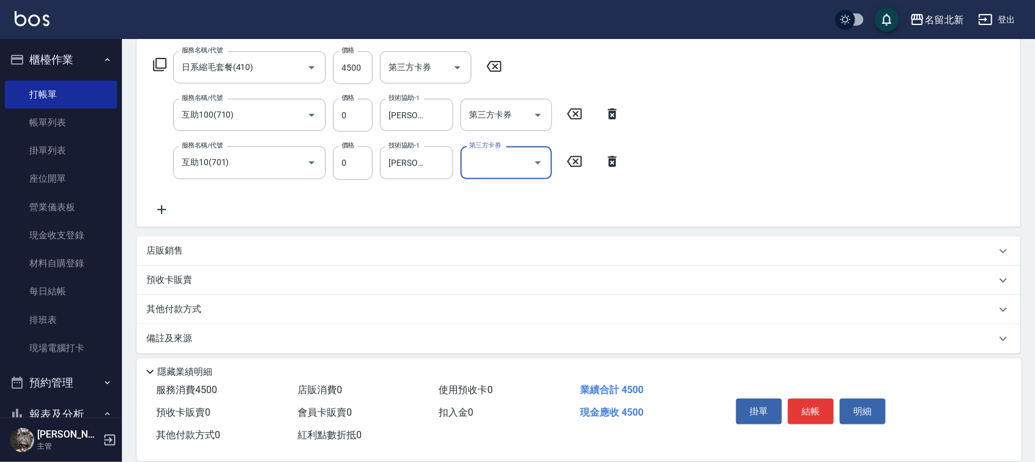
scroll to position [199, 0]
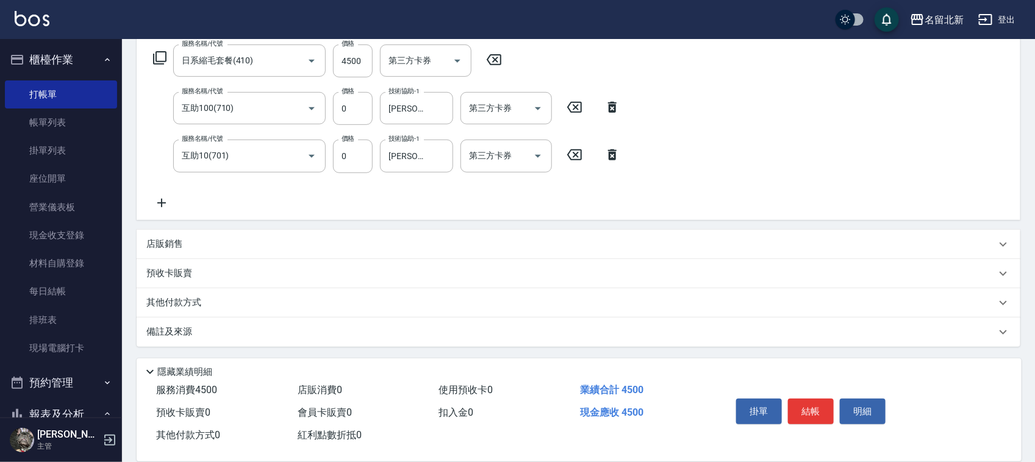
click at [206, 299] on p "其他付款方式" at bounding box center [176, 302] width 61 height 13
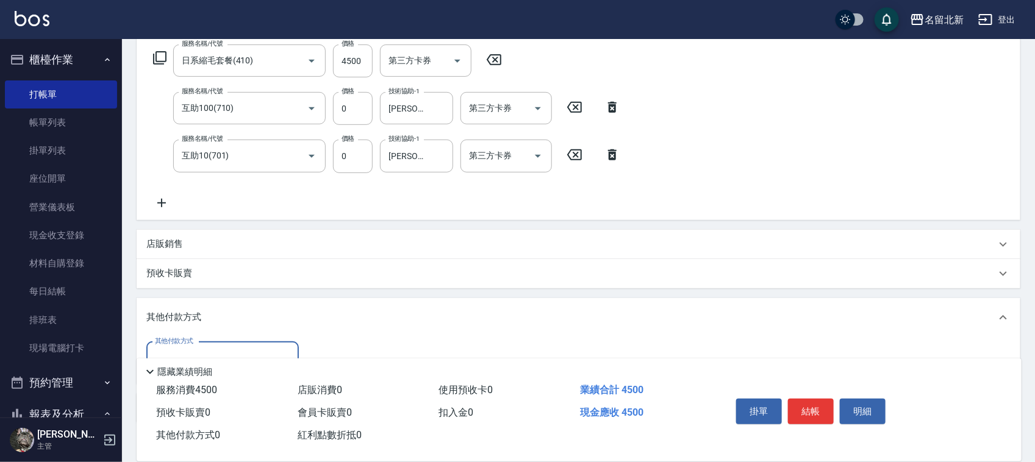
scroll to position [0, 0]
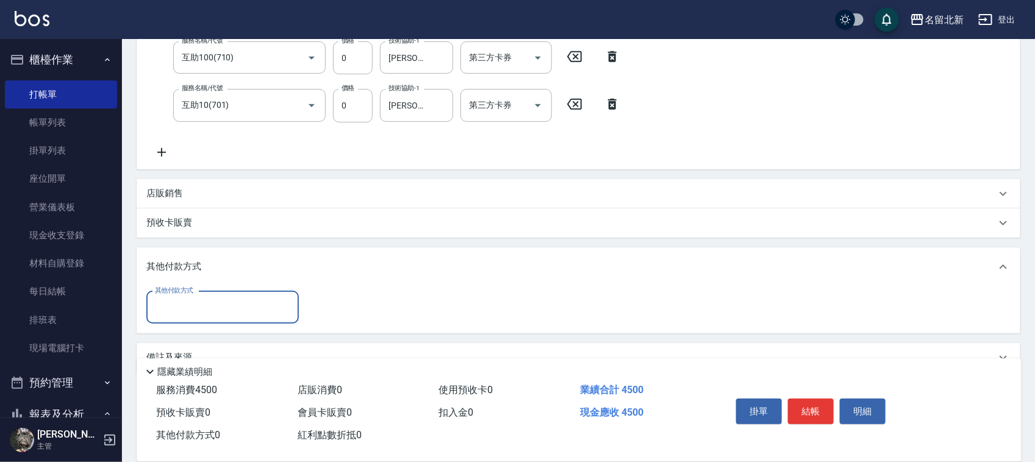
click at [188, 309] on input "其他付款方式" at bounding box center [223, 307] width 142 height 21
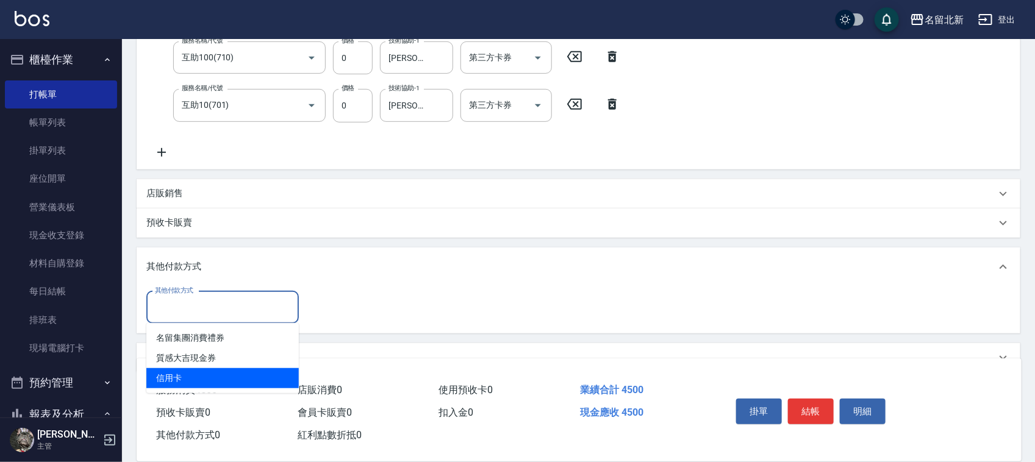
click at [202, 374] on span "信用卡" at bounding box center [222, 378] width 152 height 20
type input "信用卡"
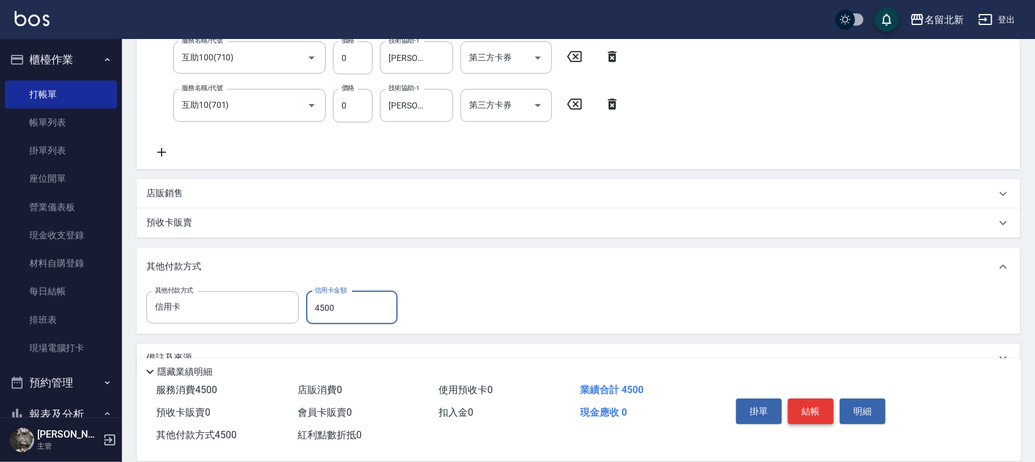
type input "4500"
click at [819, 412] on button "結帳" at bounding box center [811, 412] width 46 height 26
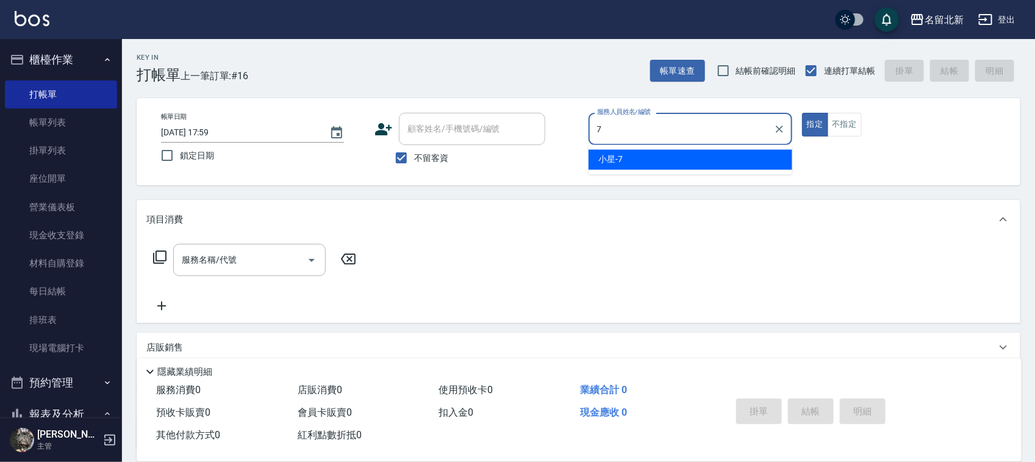
type input "小星-7"
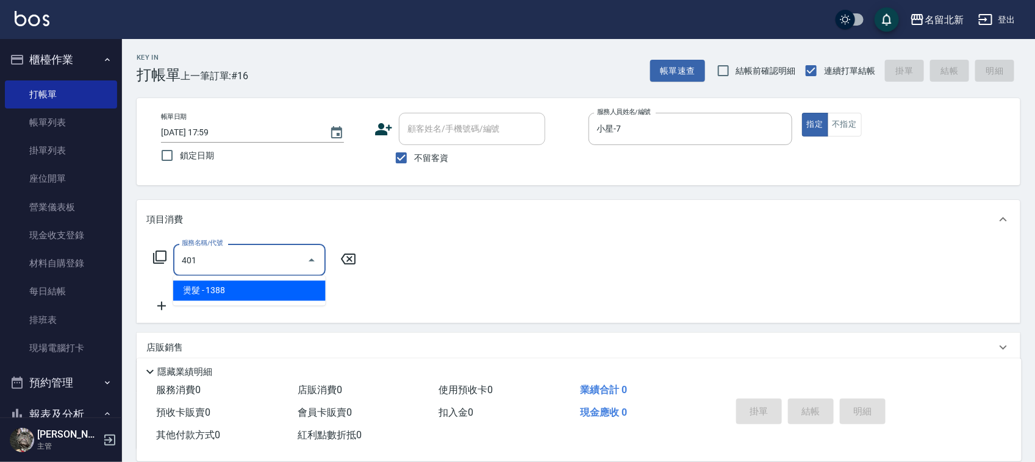
type input "燙髮(401)"
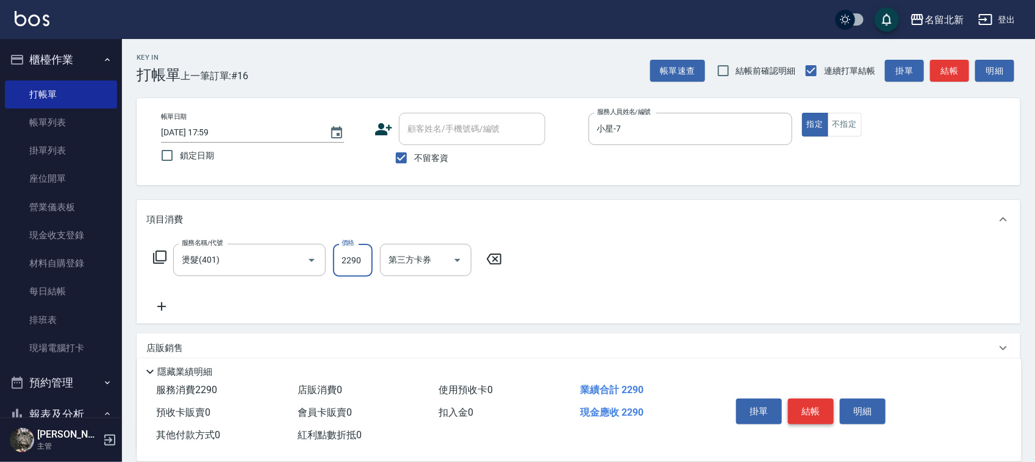
type input "2290"
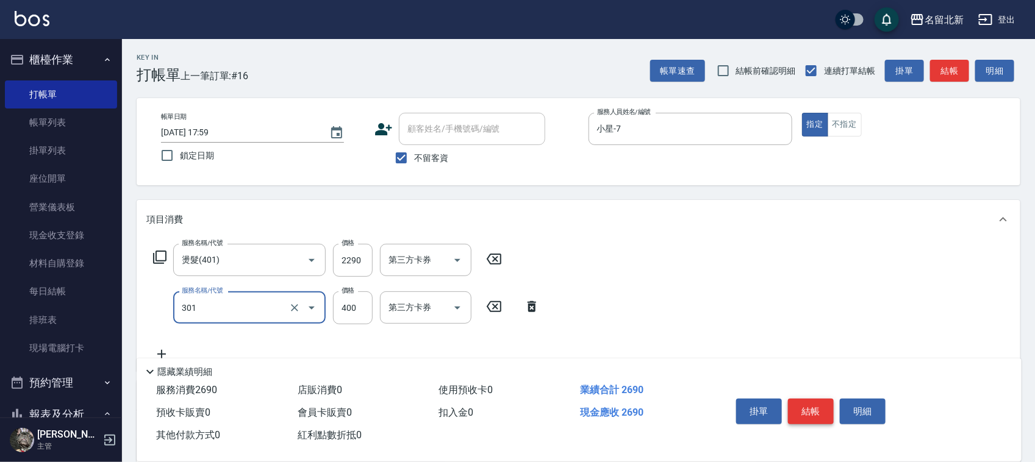
type input "造型剪髮(301)"
type input "380"
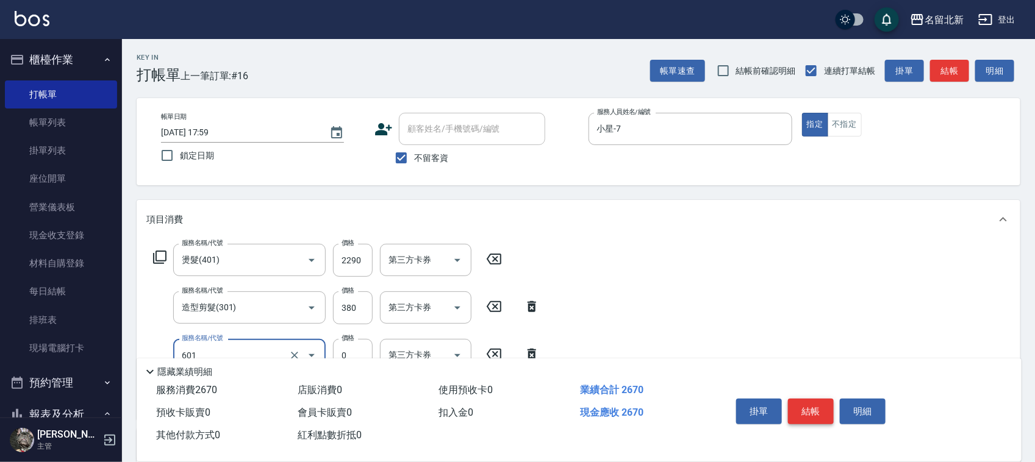
type input "使用護髮卡(601)"
type input "750"
type input "入公司(p01)"
type input "703"
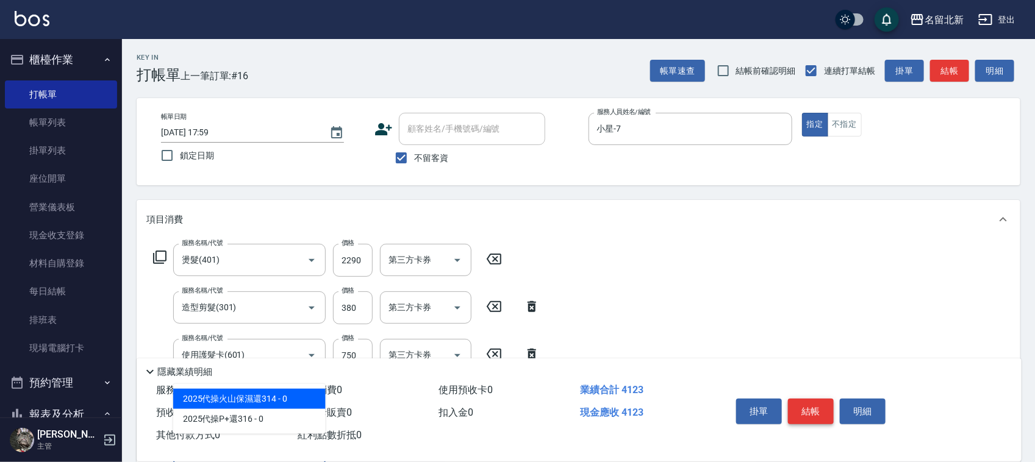
type input "2025代操火山保濕還314(803)"
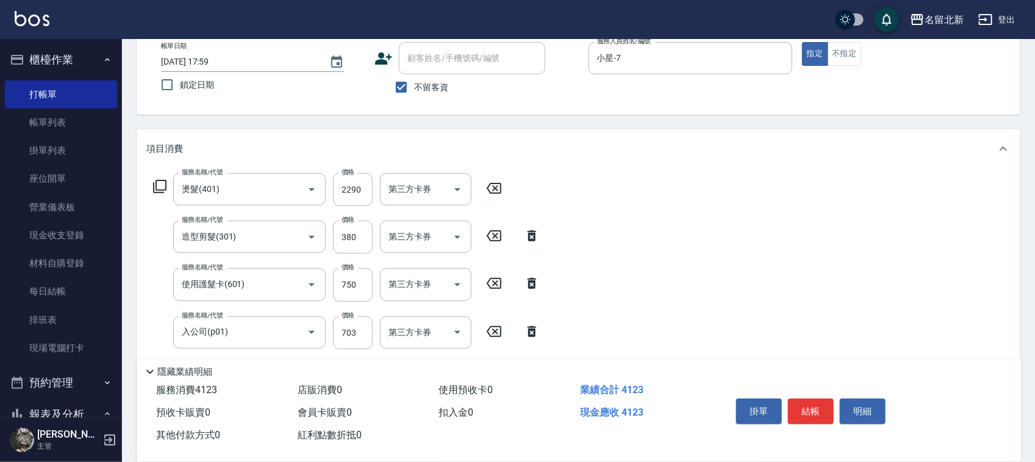
scroll to position [295, 0]
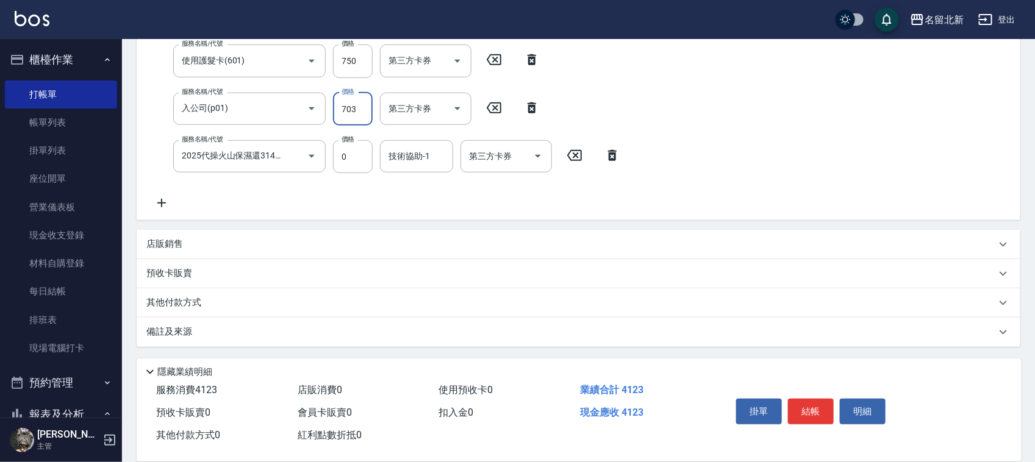
click at [357, 104] on input "703" at bounding box center [353, 109] width 40 height 33
type input "50"
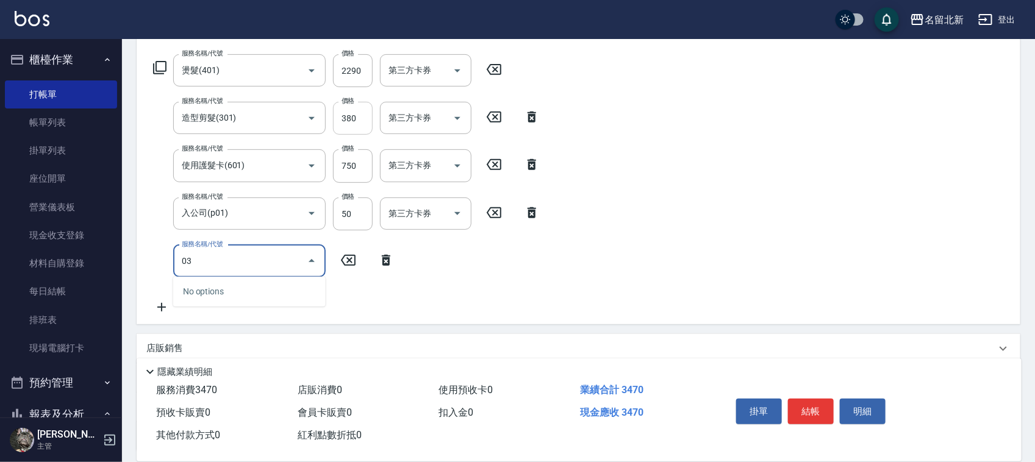
scroll to position [294, 0]
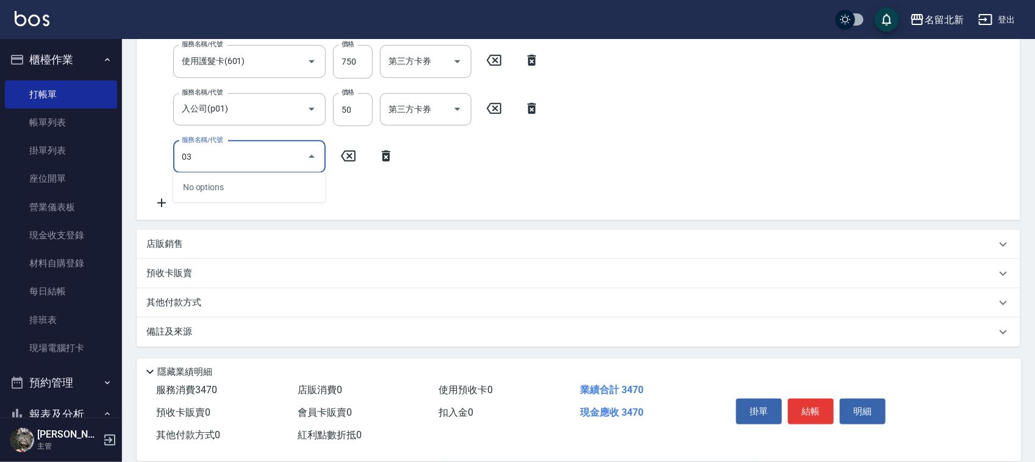
type input "0"
type input "洗髮.互助30(703)"
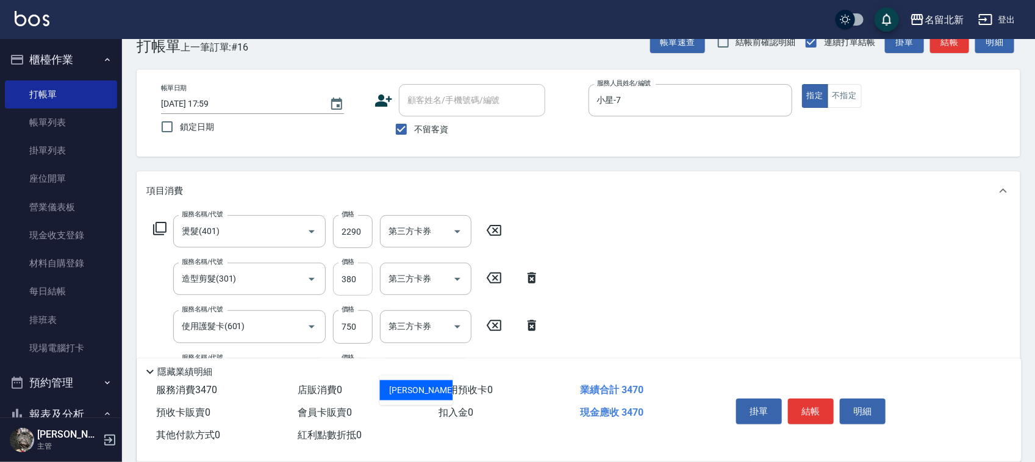
type input "[PERSON_NAME]-31"
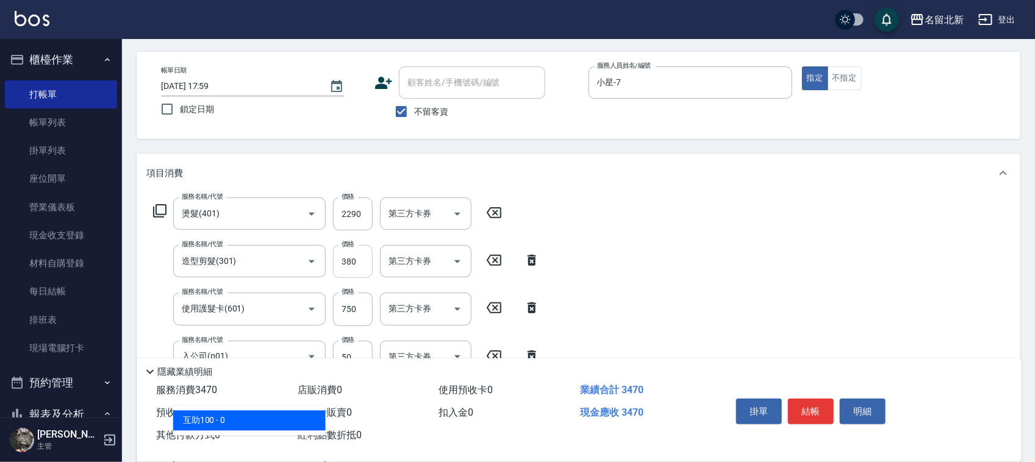
type input "互助100(710)"
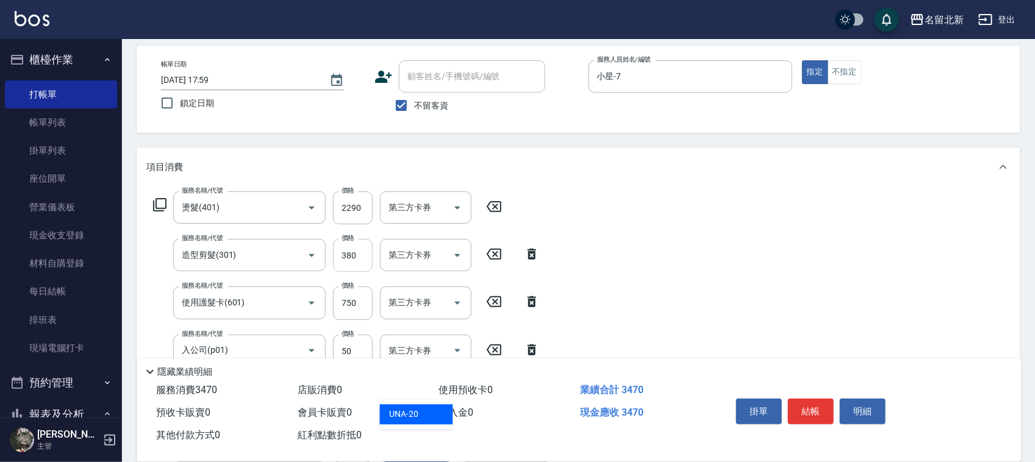
type input "UNA-20"
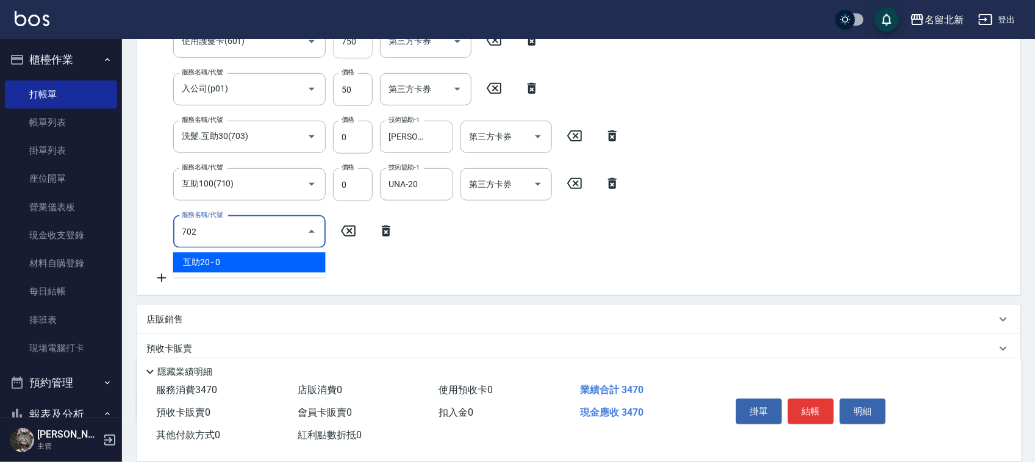
type input "互助20(702)"
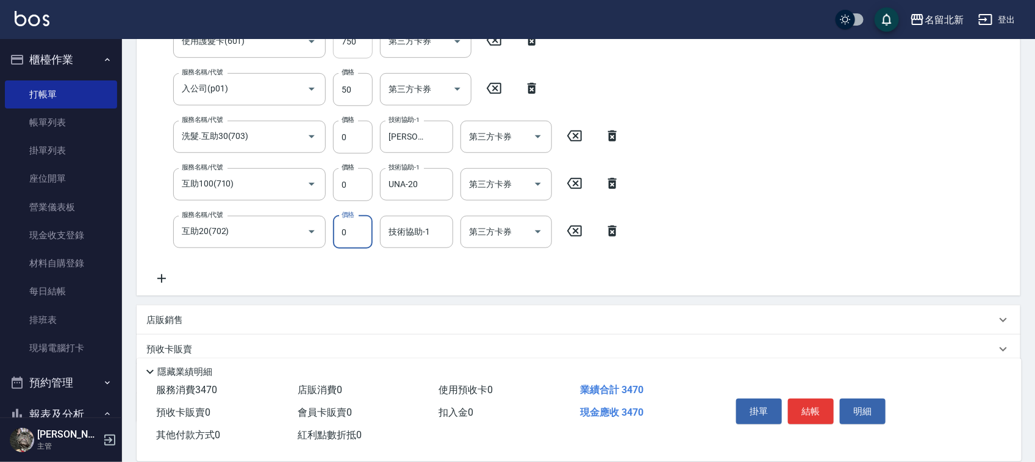
scroll to position [315, 0]
type input "UNA-20"
click at [800, 415] on button "結帳" at bounding box center [811, 412] width 46 height 26
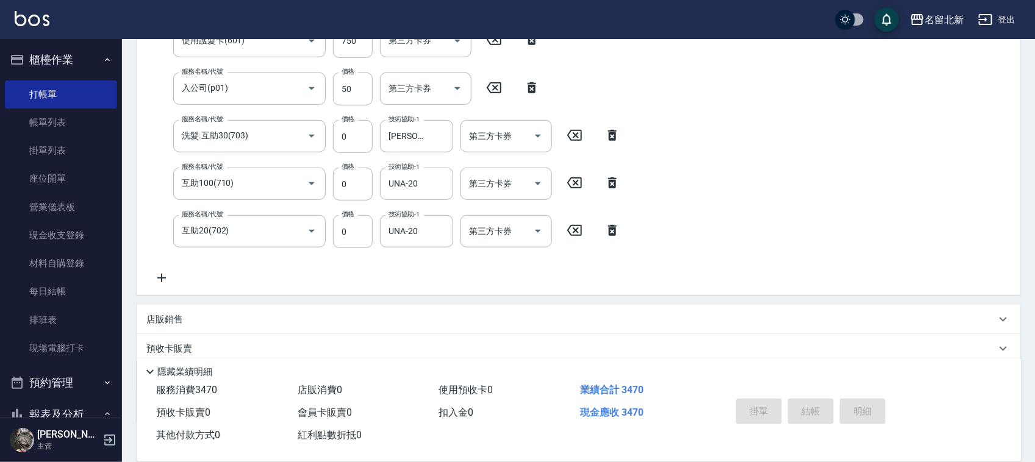
type input "[DATE] 18:00"
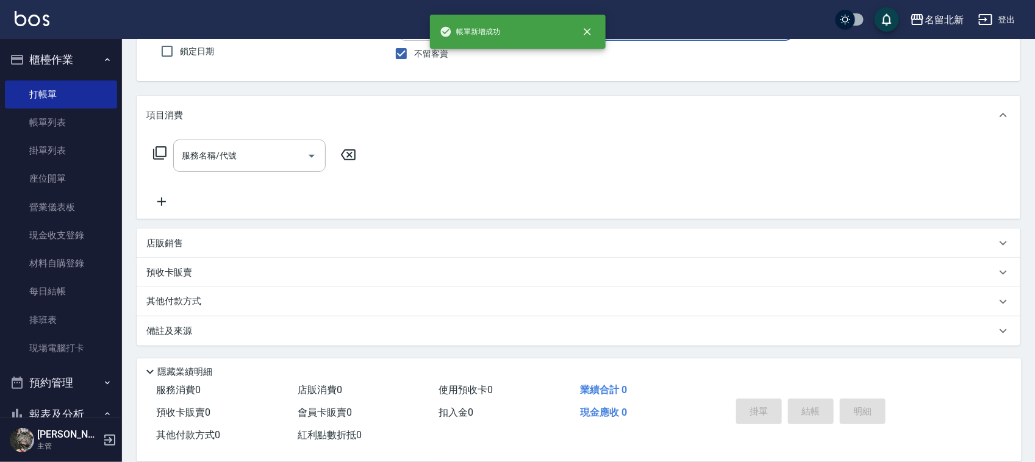
scroll to position [104, 0]
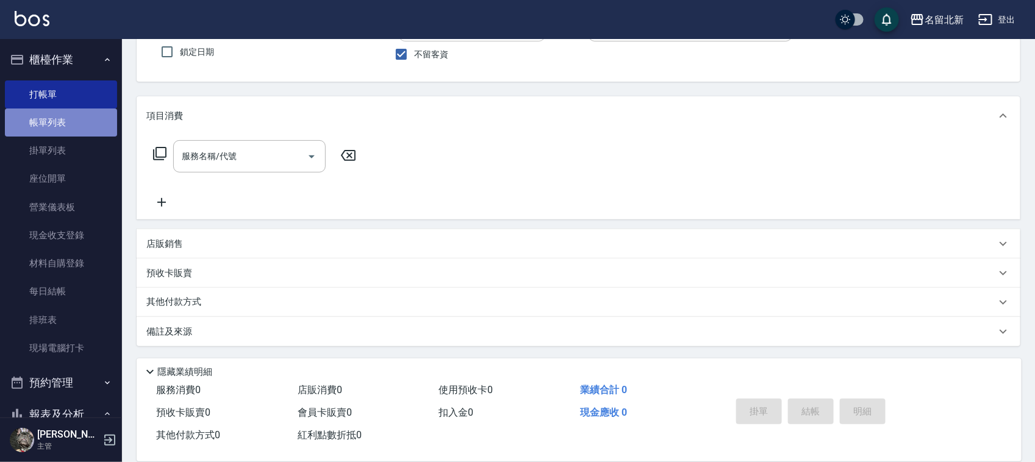
click at [65, 115] on link "帳單列表" at bounding box center [61, 123] width 112 height 28
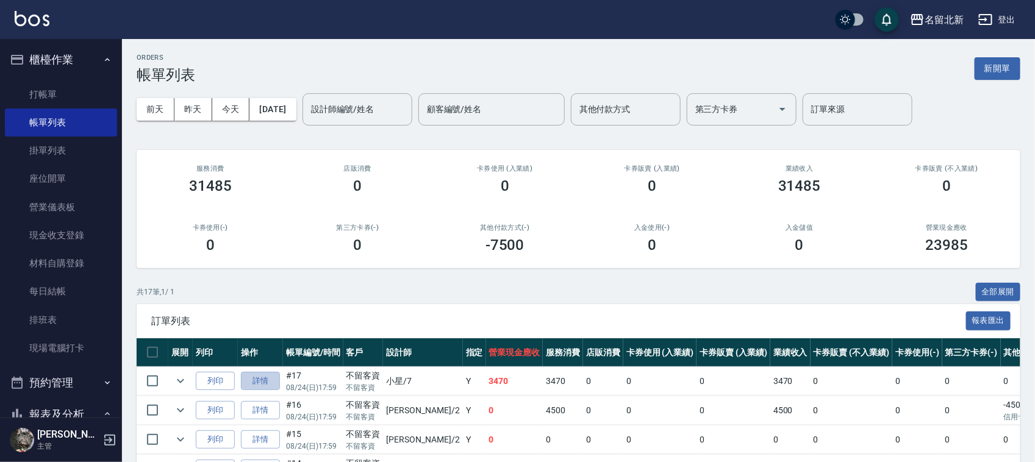
drag, startPoint x: 272, startPoint y: 380, endPoint x: 278, endPoint y: 371, distance: 11.0
click at [270, 380] on link "詳情" at bounding box center [260, 381] width 39 height 19
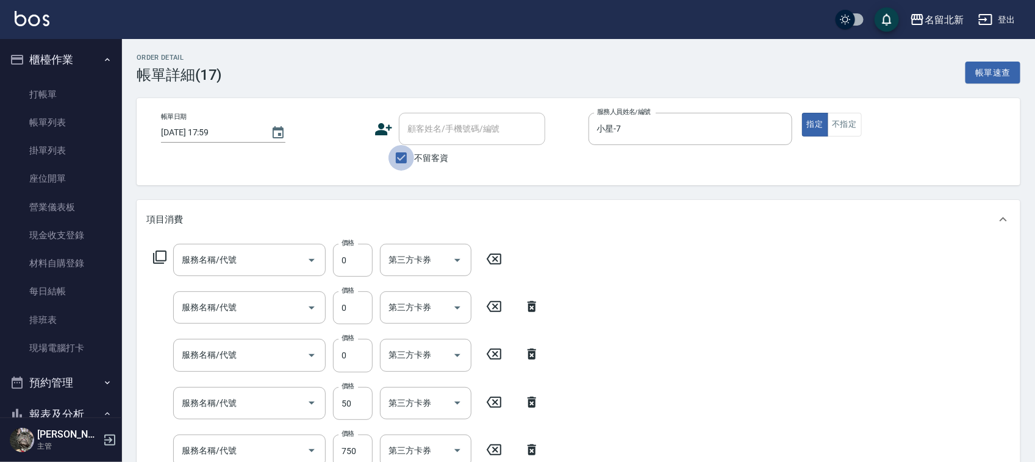
type input "[DATE] 17:59"
checkbox input "true"
type input "小星-7"
click at [400, 157] on input "不留客資" at bounding box center [402, 158] width 26 height 26
checkbox input "false"
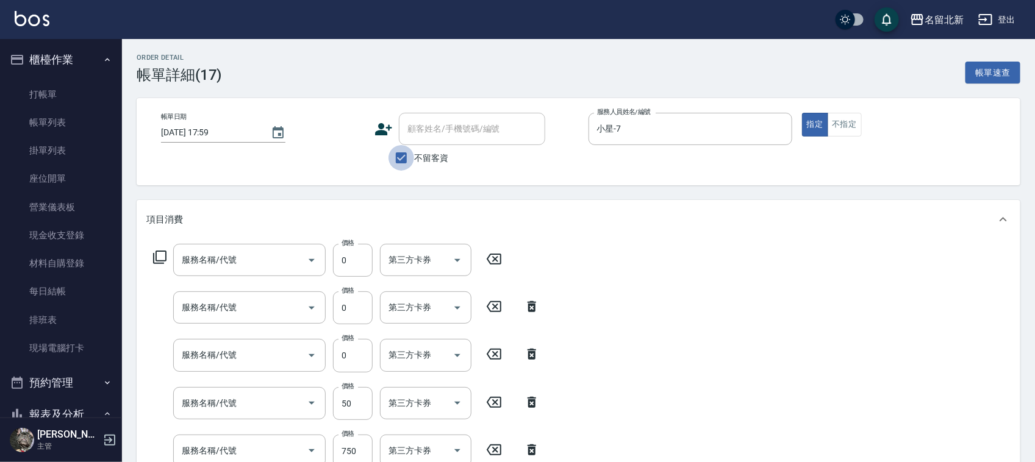
type input "互助20(702)"
type input "互助100(710)"
type input "洗髮.互助30(703)"
type input "入公司(p01)"
type input "使用護髮卡(601)"
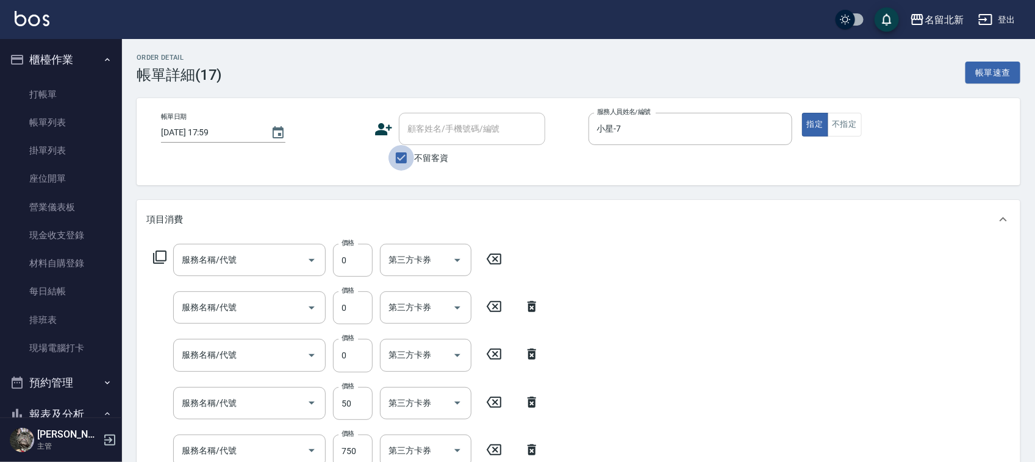
type input "造型剪髮(301)"
type input "燙髮(401)"
click at [433, 131] on div "顧客姓名/手機號碼/編號 顧客姓名/手機號碼/編號" at bounding box center [472, 129] width 146 height 32
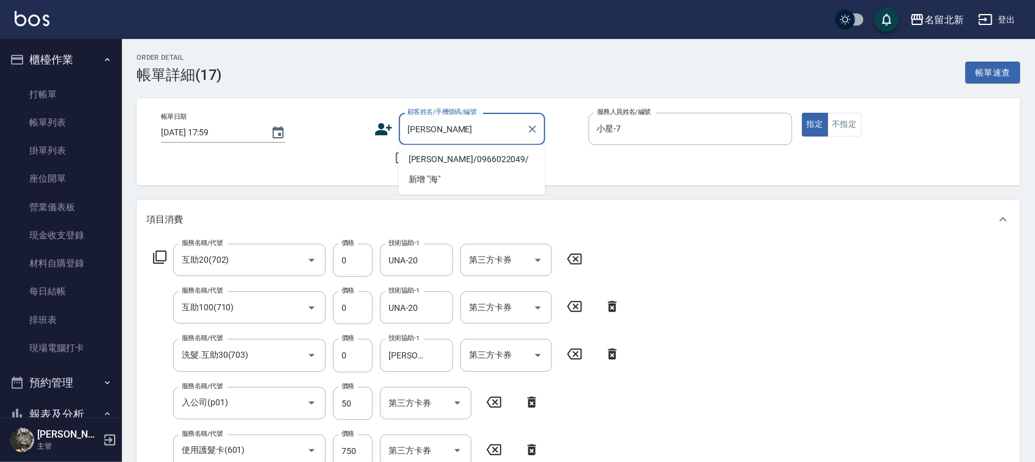
click at [454, 162] on li "[PERSON_NAME]/0966022049/" at bounding box center [472, 160] width 146 height 20
type input "[PERSON_NAME]/0966022049/"
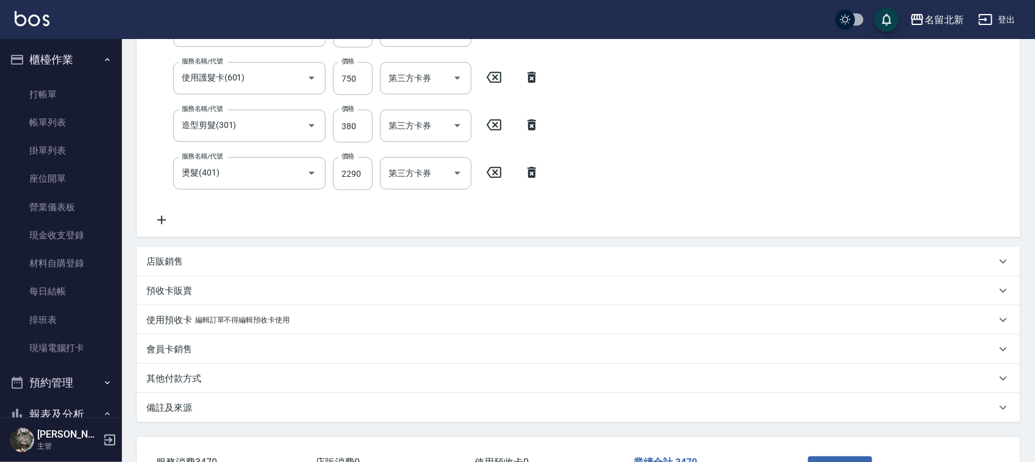
scroll to position [457, 0]
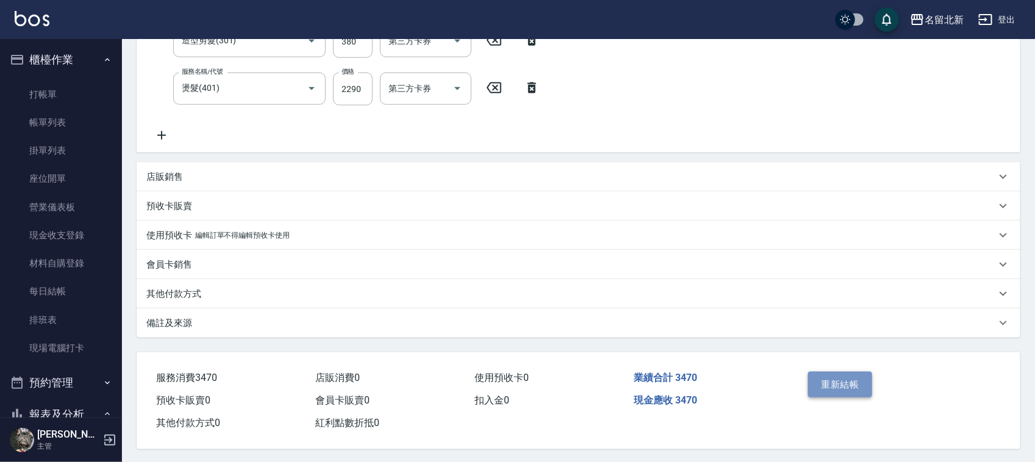
click at [836, 389] on button "重新結帳" at bounding box center [840, 385] width 65 height 26
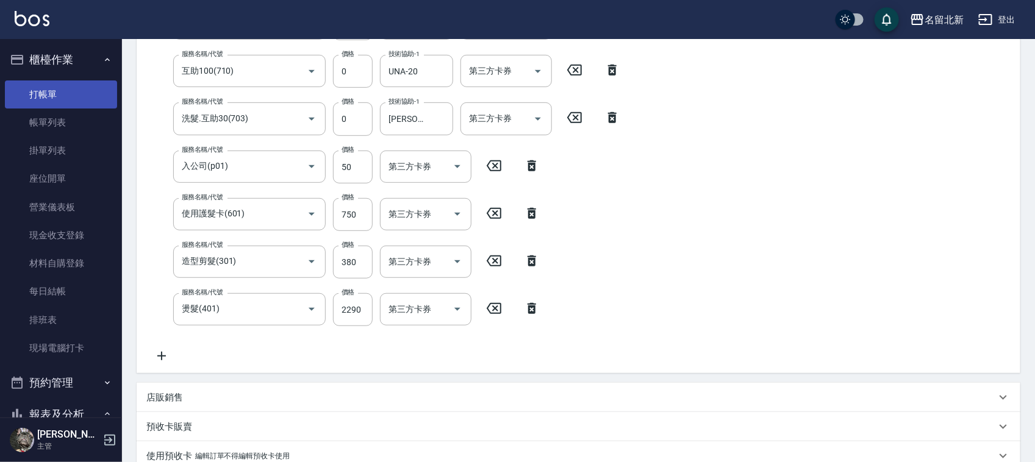
scroll to position [229, 0]
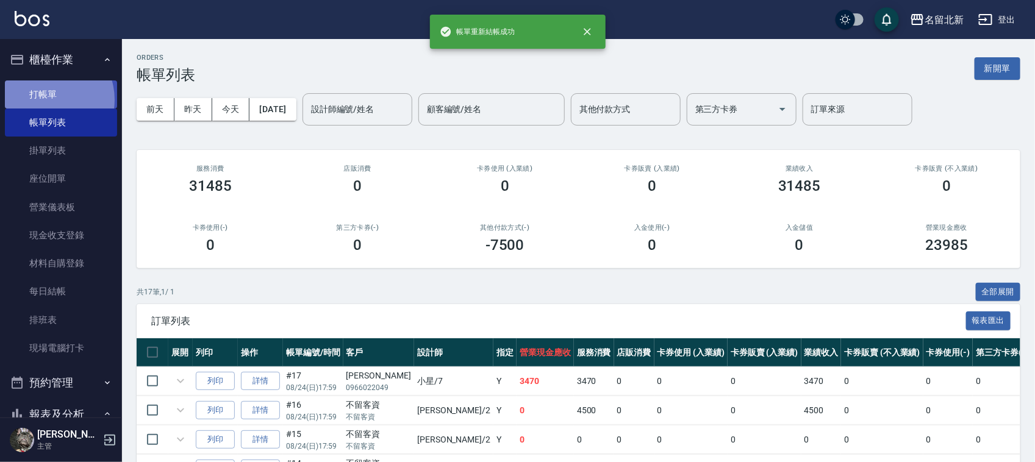
click at [48, 99] on link "打帳單" at bounding box center [61, 95] width 112 height 28
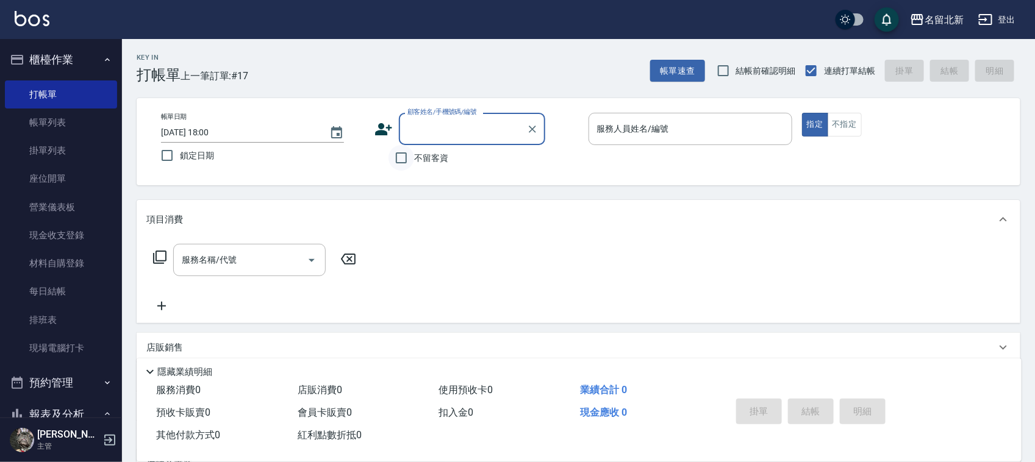
drag, startPoint x: 404, startPoint y: 147, endPoint x: 410, endPoint y: 150, distance: 6.8
click at [406, 148] on input "不留客資" at bounding box center [402, 158] width 26 height 26
checkbox input "true"
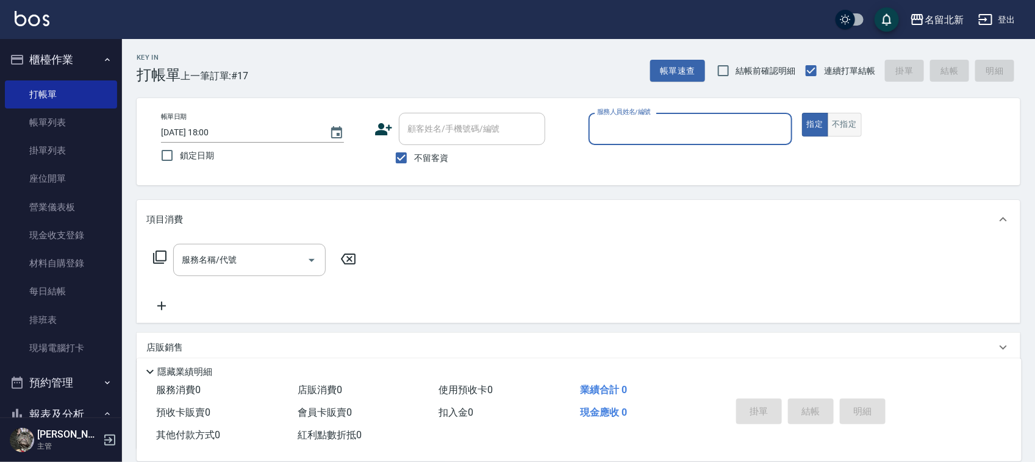
click at [842, 121] on button "不指定" at bounding box center [845, 125] width 34 height 24
click at [690, 142] on div "服務人員姓名/編號" at bounding box center [691, 129] width 204 height 32
type input "41"
click at [828, 113] on button "不指定" at bounding box center [845, 125] width 34 height 24
type button "false"
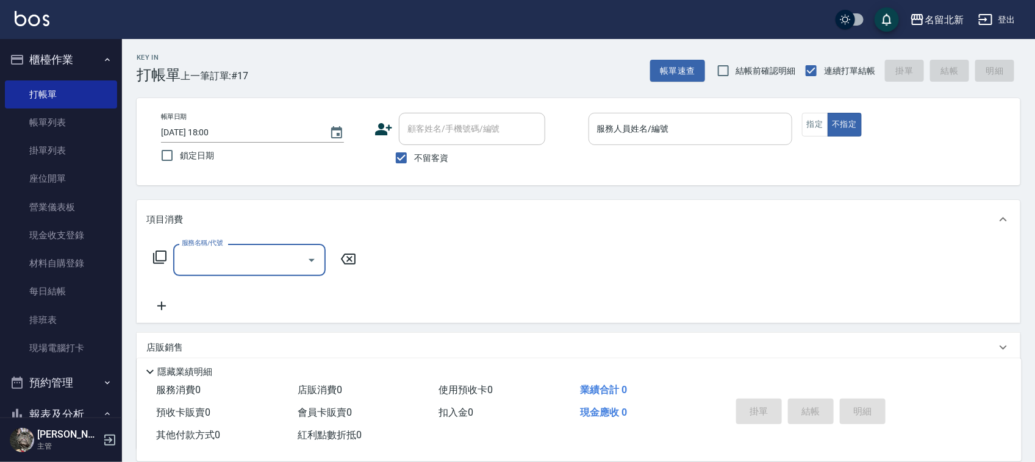
click at [688, 142] on div "服務人員姓名/編號" at bounding box center [691, 129] width 204 height 32
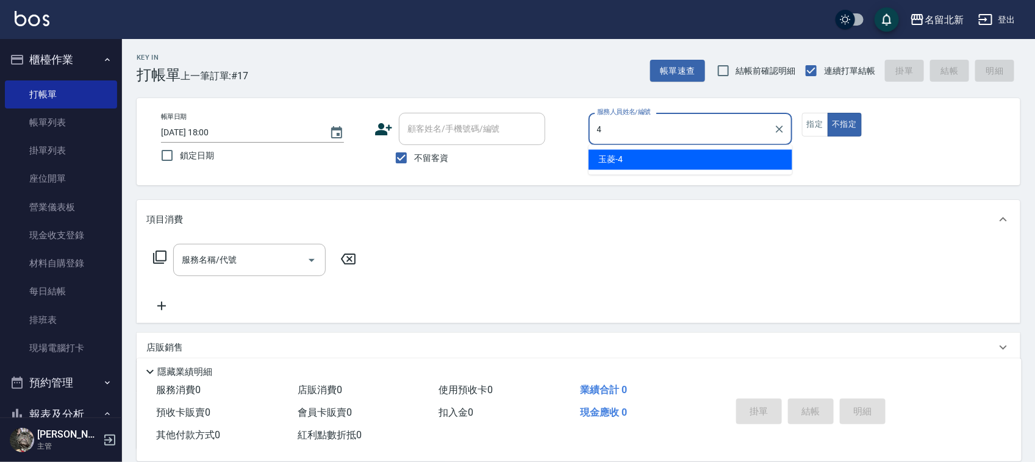
type input "玉菱-4"
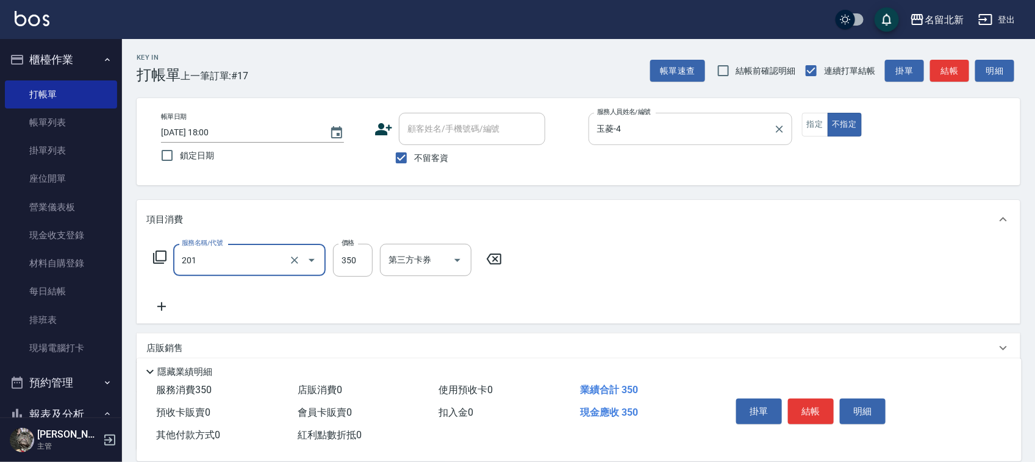
type input "一般洗髮(201)"
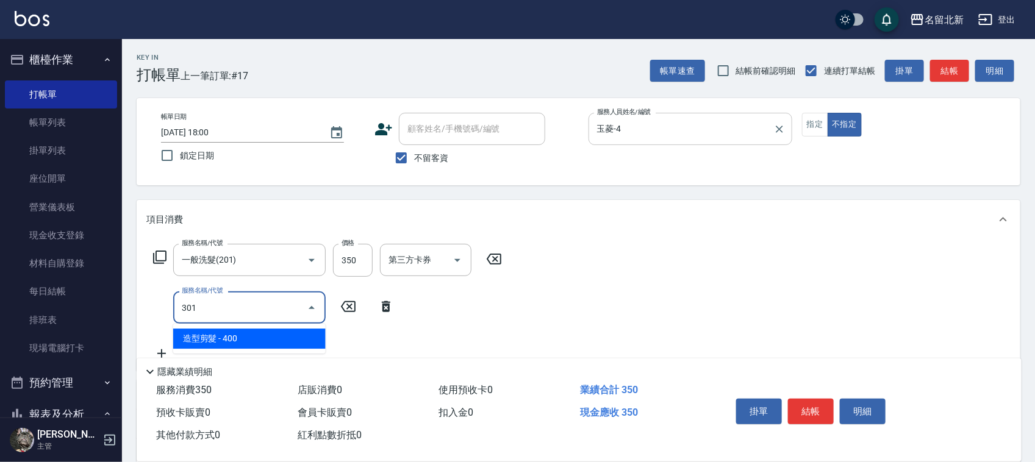
type input "造型剪髮(301)"
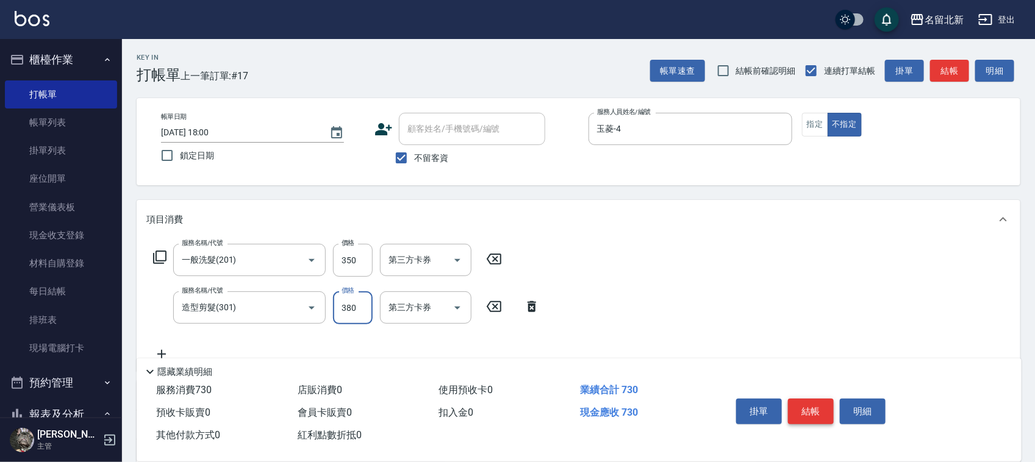
type input "380"
click at [806, 410] on button "結帳" at bounding box center [811, 412] width 46 height 26
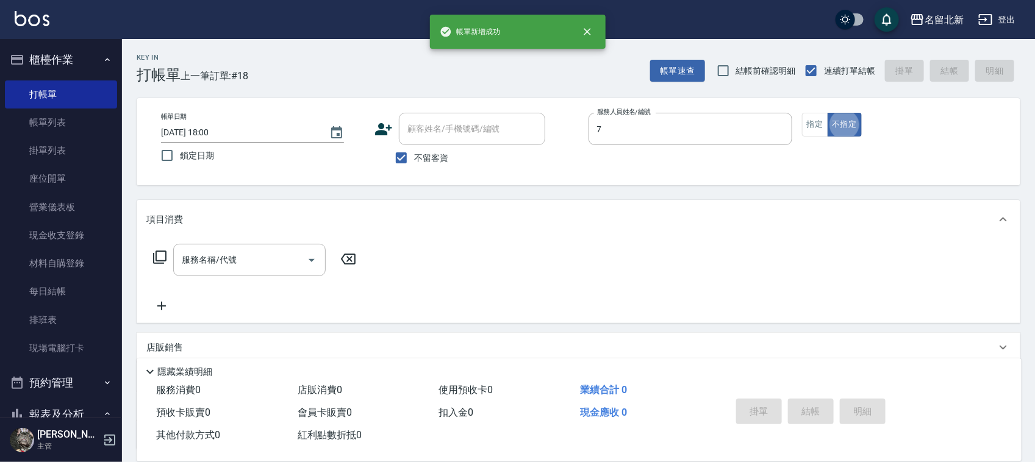
type input "小星-7"
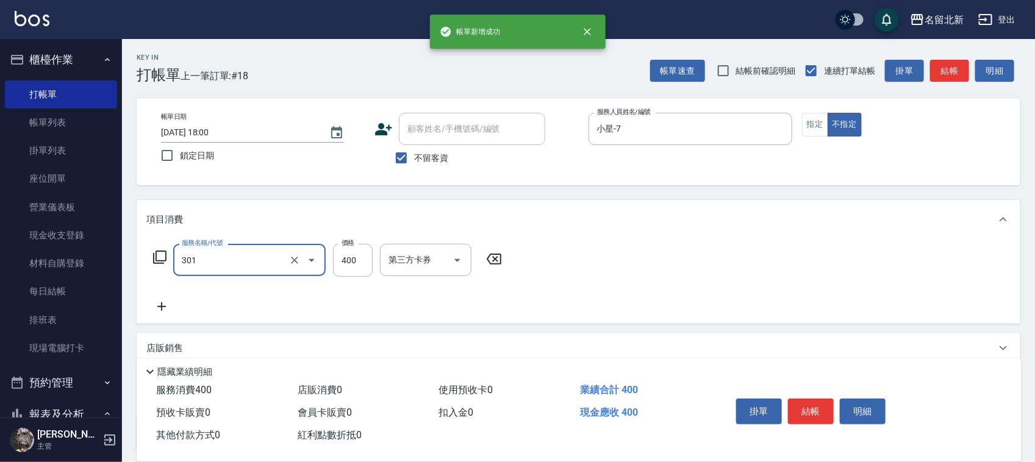
type input "造型剪髮(301)"
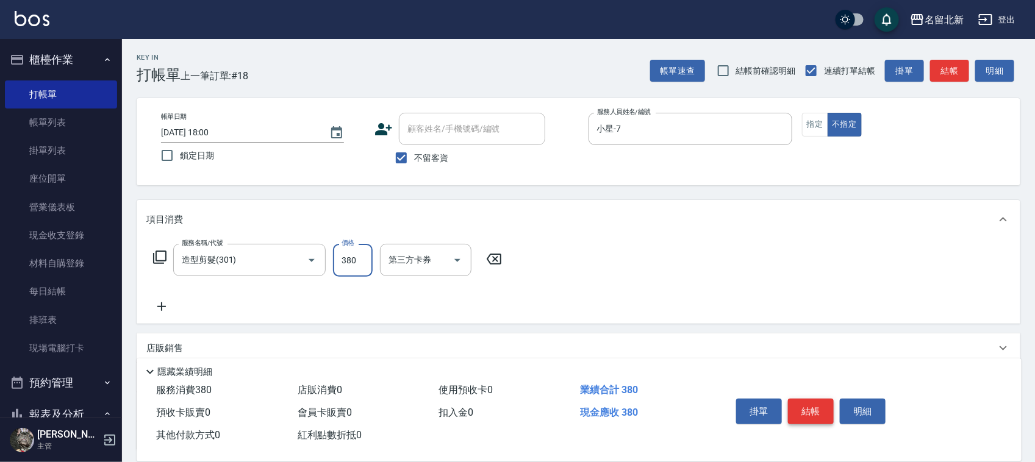
type input "380"
click at [806, 407] on button "結帳" at bounding box center [811, 412] width 46 height 26
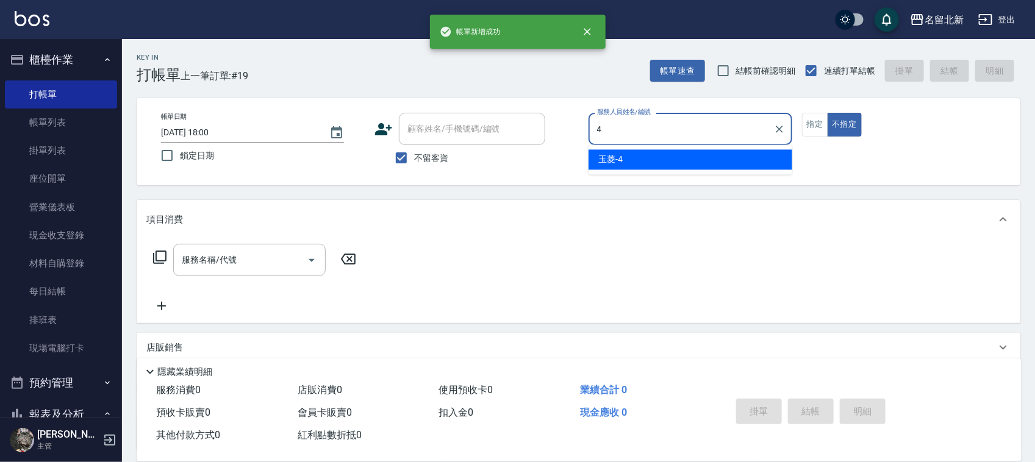
type input "玉菱-4"
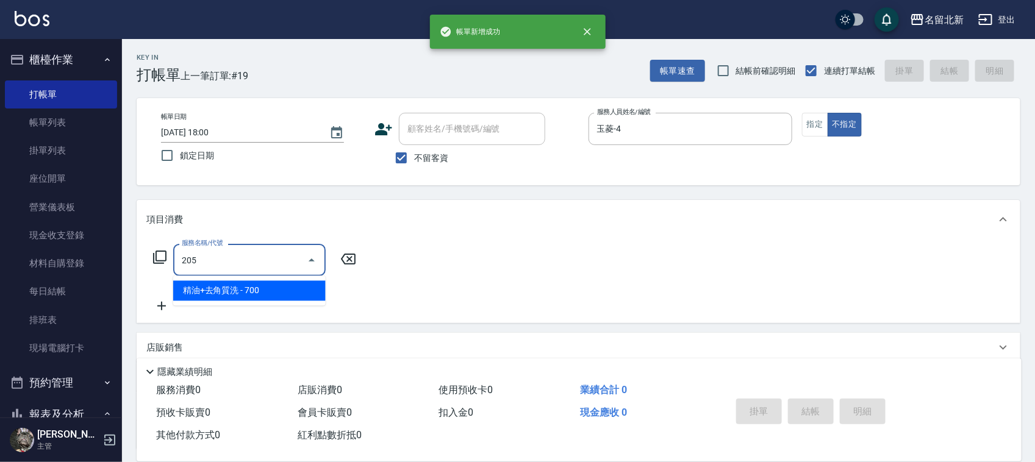
type input "精油+去角質洗(205)"
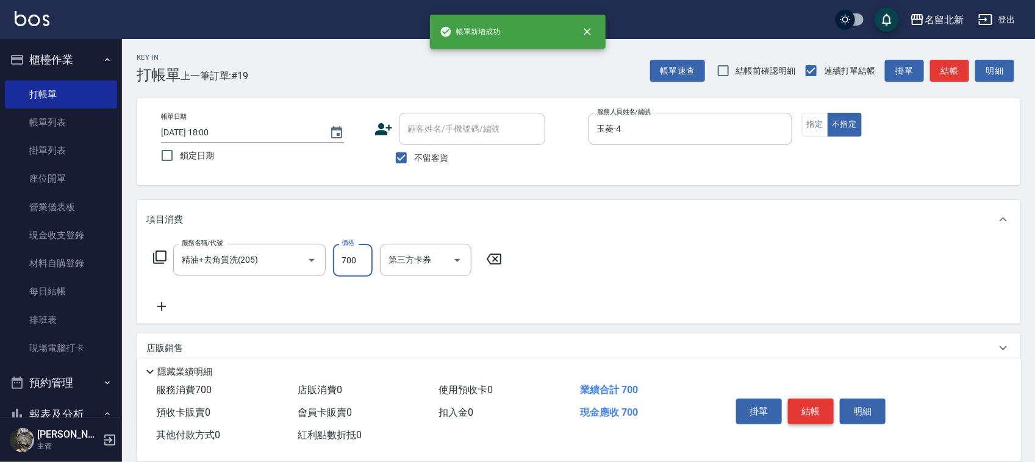
click at [806, 407] on button "結帳" at bounding box center [811, 412] width 46 height 26
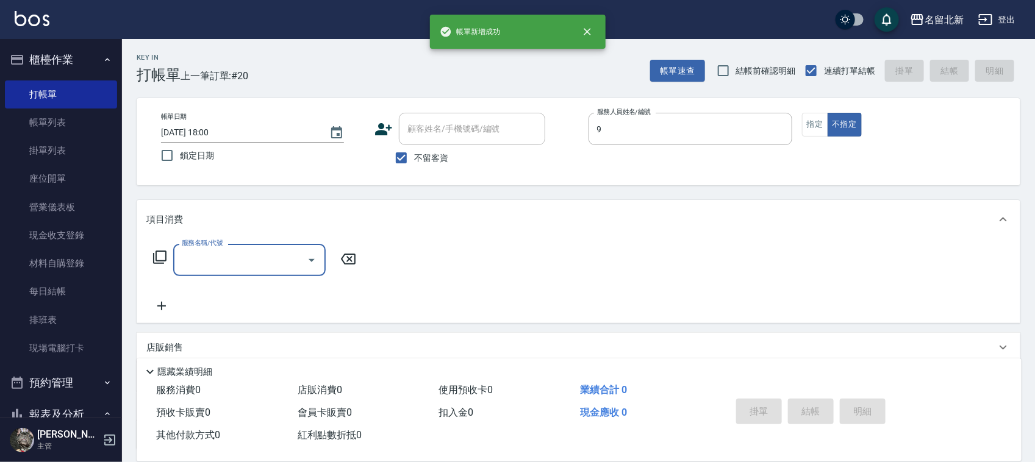
type input "大雲-9"
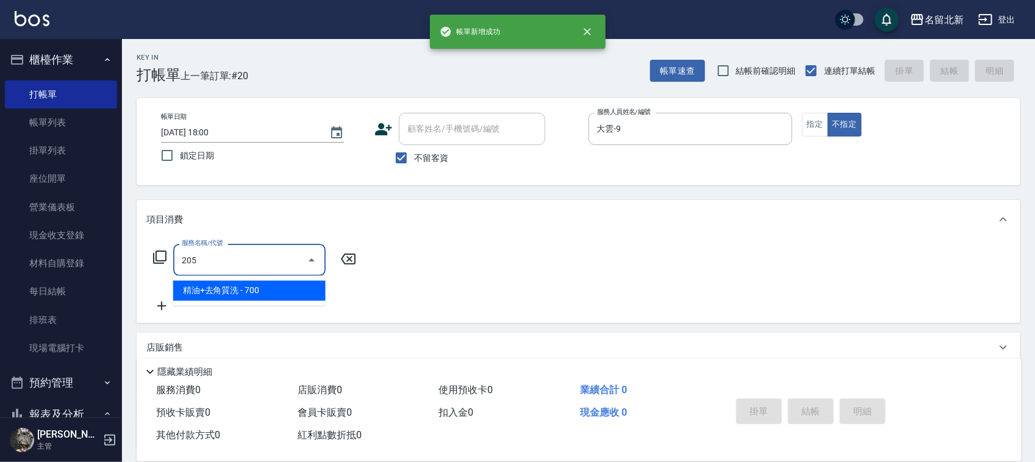
type input "精油+去角質洗(205)"
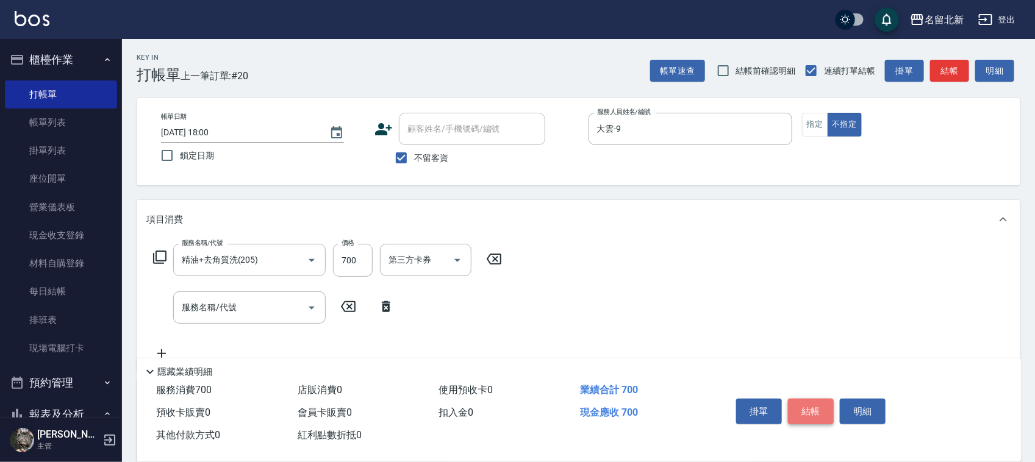
click at [806, 407] on button "結帳" at bounding box center [811, 412] width 46 height 26
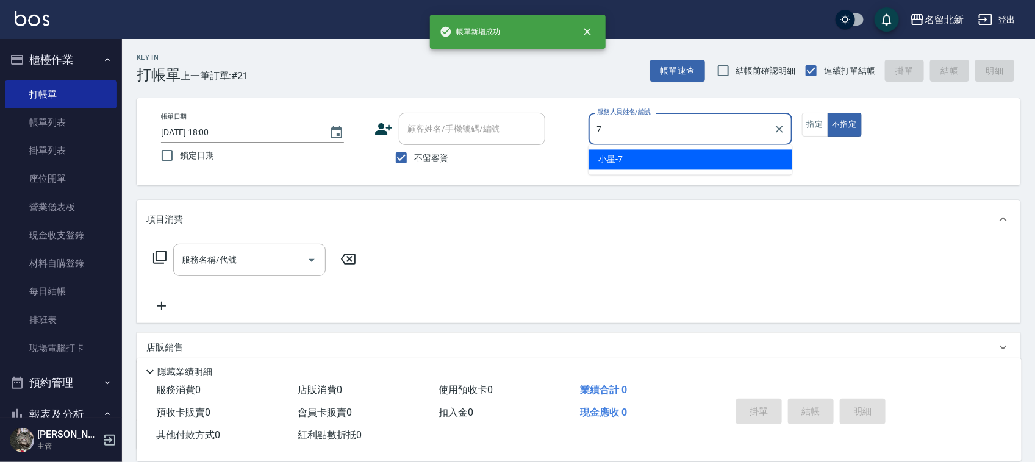
type input "小星-7"
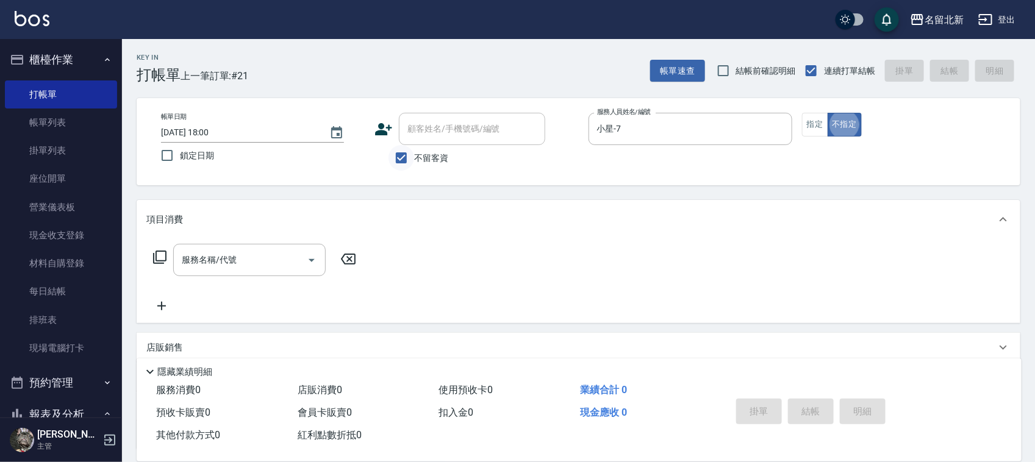
click at [400, 154] on input "不留客資" at bounding box center [402, 158] width 26 height 26
checkbox input "false"
click at [370, 116] on div "帳單日期 [DATE] 18:00 鎖定日期 顧客姓名/手機號碼/編號 顧客姓名/手機號碼/編號 不留客資 服務人員姓名/編號 小星-7 服務人員姓名/編號 …" at bounding box center [578, 142] width 855 height 58
click at [480, 127] on input "顧客姓名/手機號碼/編號" at bounding box center [462, 128] width 117 height 21
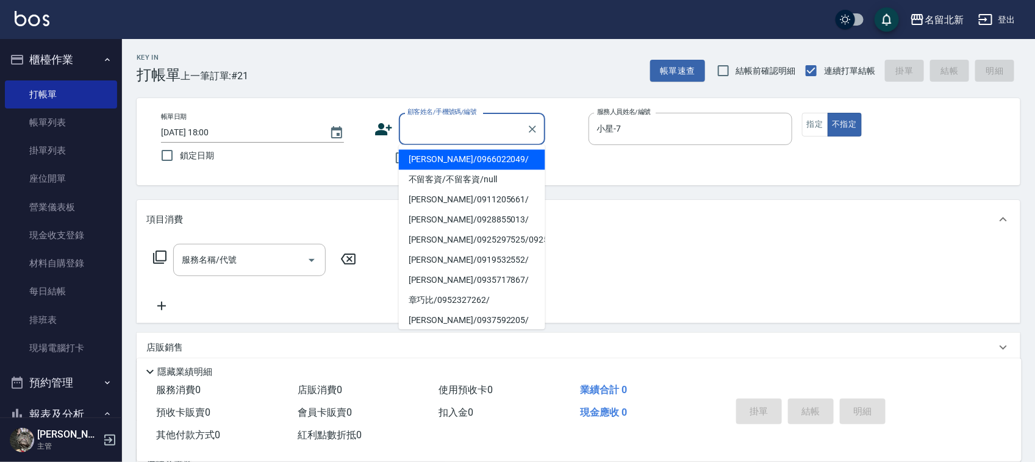
click at [409, 88] on div "Key In 打帳單 上一筆訂單:#21 帳單速查 結帳前確認明細 連續打單結帳 掛單 結帳 明細 帳單日期 [DATE] 18:00 鎖定日期 顧客姓名/手…" at bounding box center [578, 317] width 913 height 557
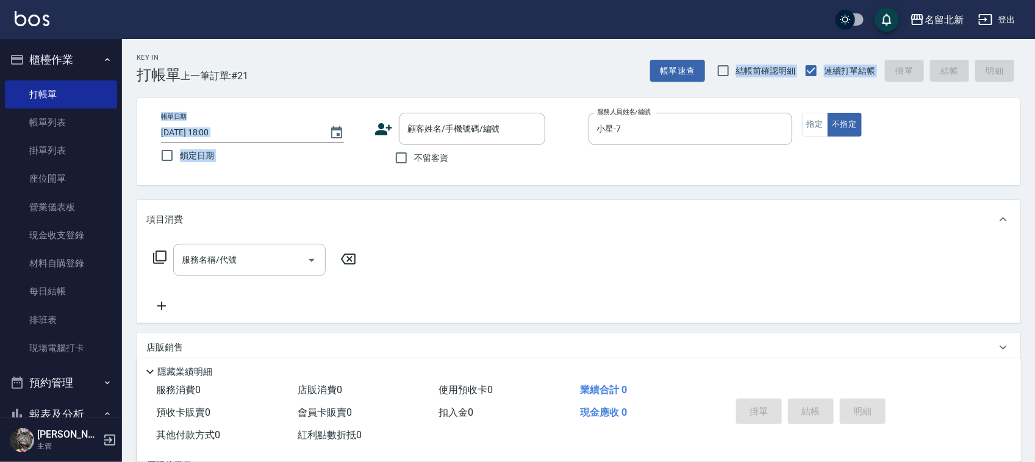
click at [390, 131] on icon at bounding box center [383, 129] width 18 height 18
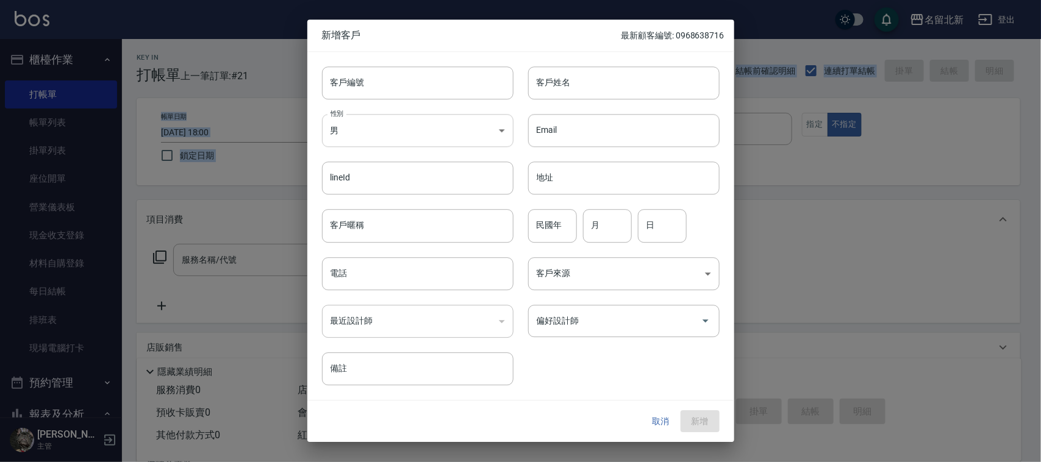
click at [441, 133] on body "名留北新 登出 櫃檯作業 打帳單 帳單列表 掛單列表 座位開單 營業儀表板 現金收支登錄 材料自購登錄 每日結帳 排班表 現場電腦打卡 預約管理 預約管理 單…" at bounding box center [520, 298] width 1041 height 596
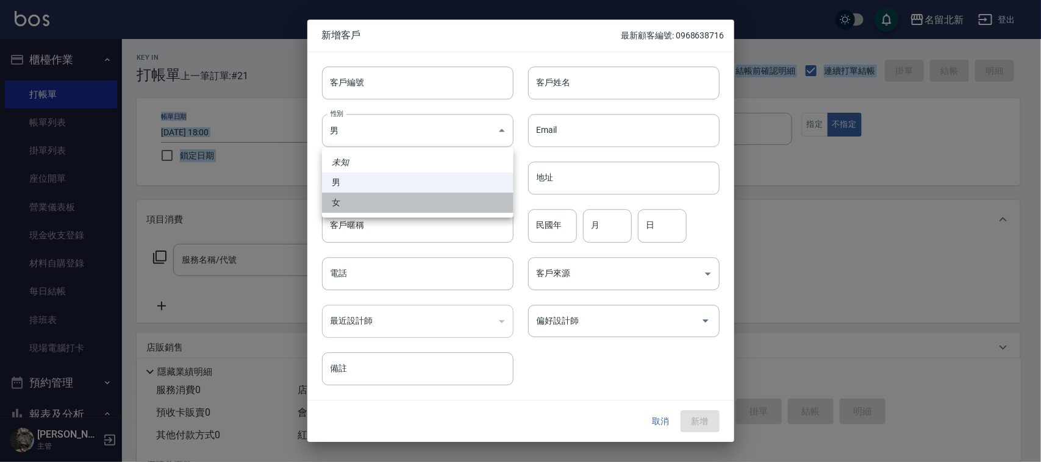
drag, startPoint x: 421, startPoint y: 199, endPoint x: 525, endPoint y: 126, distance: 126.9
click at [421, 200] on li "女" at bounding box center [418, 203] width 192 height 20
type input "[DEMOGRAPHIC_DATA]"
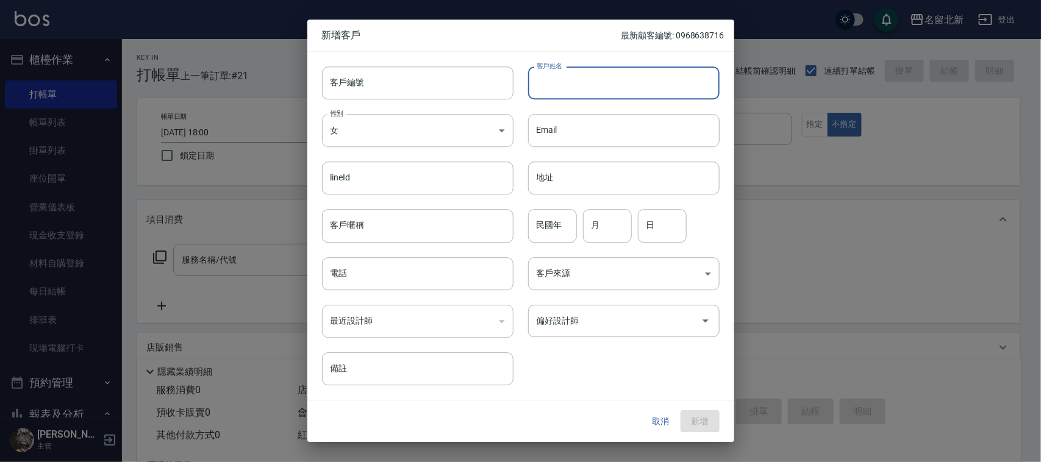
click at [559, 98] on input "客戶姓名" at bounding box center [624, 82] width 192 height 33
type input "[PERSON_NAME]"
click at [450, 268] on input "電話" at bounding box center [418, 273] width 192 height 33
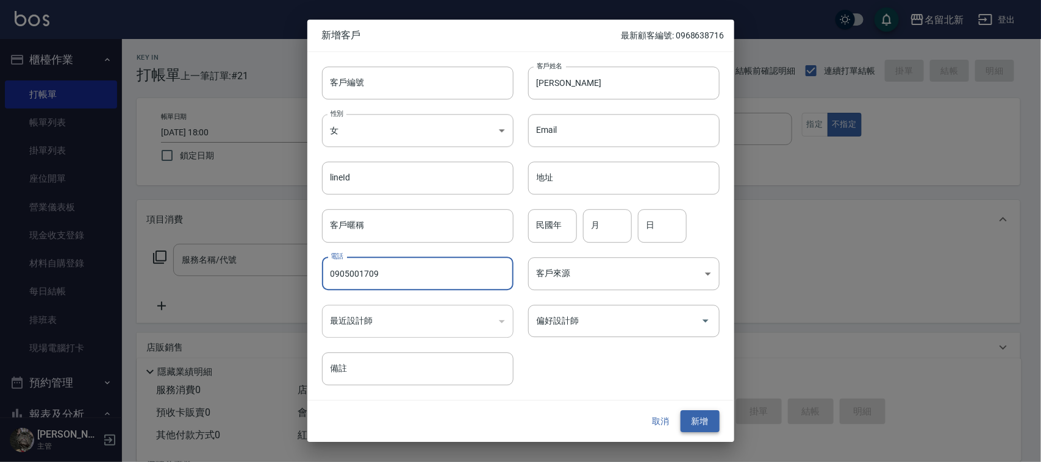
type input "0905001709"
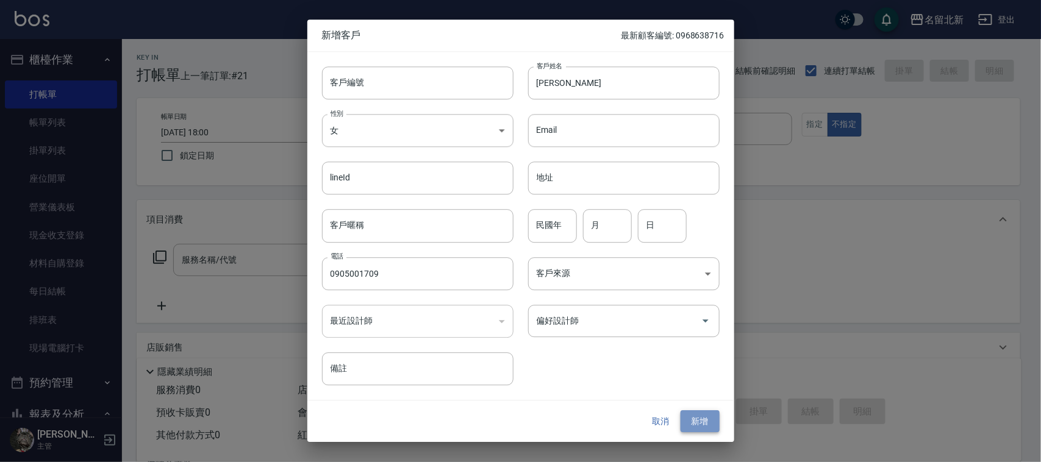
click at [693, 427] on button "新增" at bounding box center [700, 421] width 39 height 23
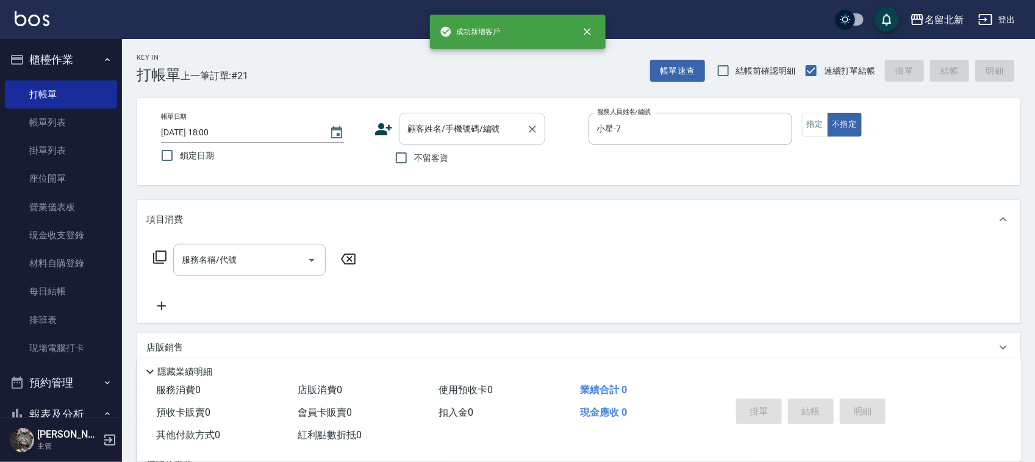
click at [425, 126] on input "顧客姓名/手機號碼/編號" at bounding box center [462, 128] width 117 height 21
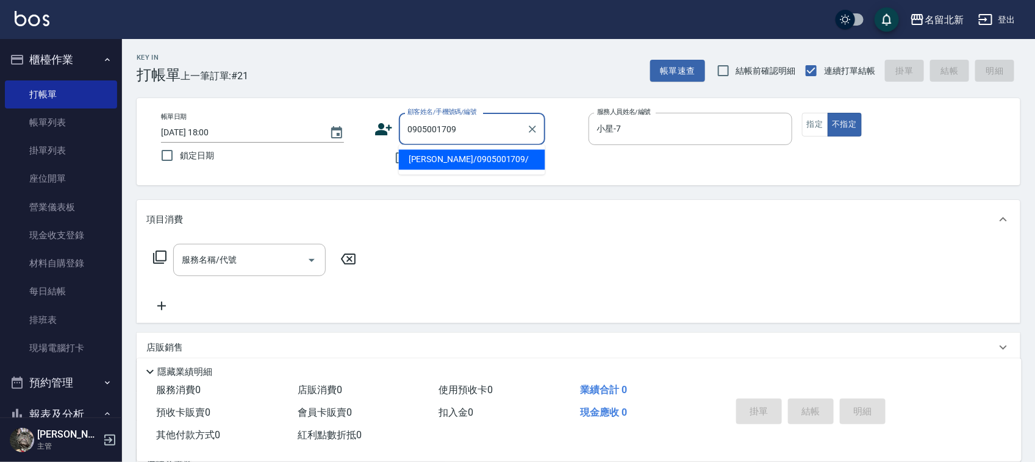
type input "[PERSON_NAME]/0905001709/"
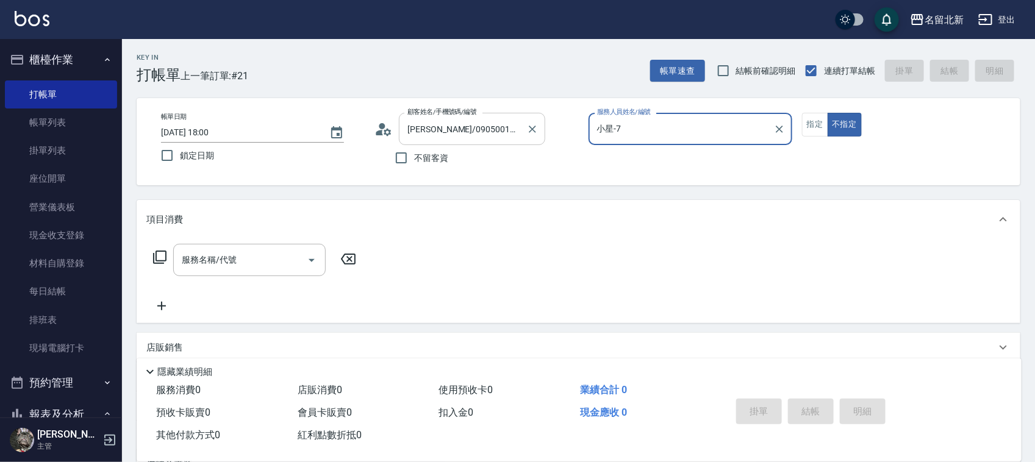
click at [828, 113] on button "不指定" at bounding box center [845, 125] width 34 height 24
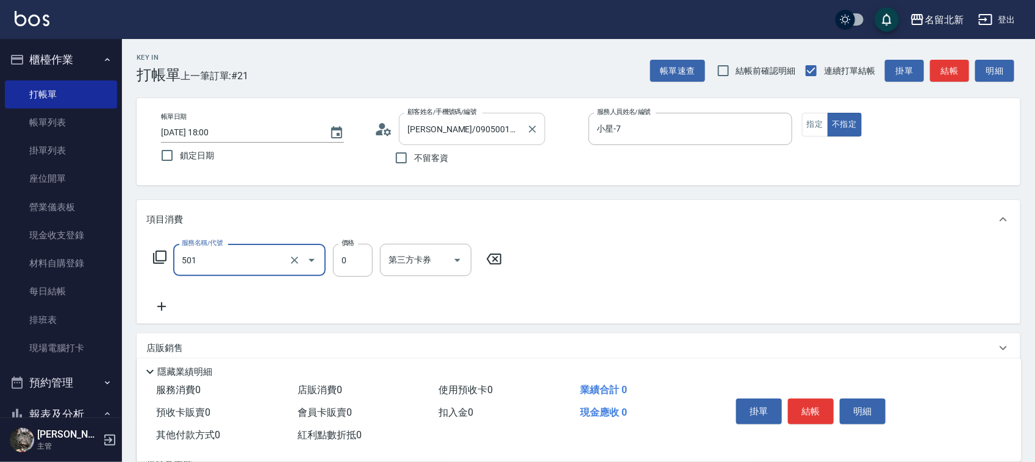
type input "染髮(501)"
type input "1790"
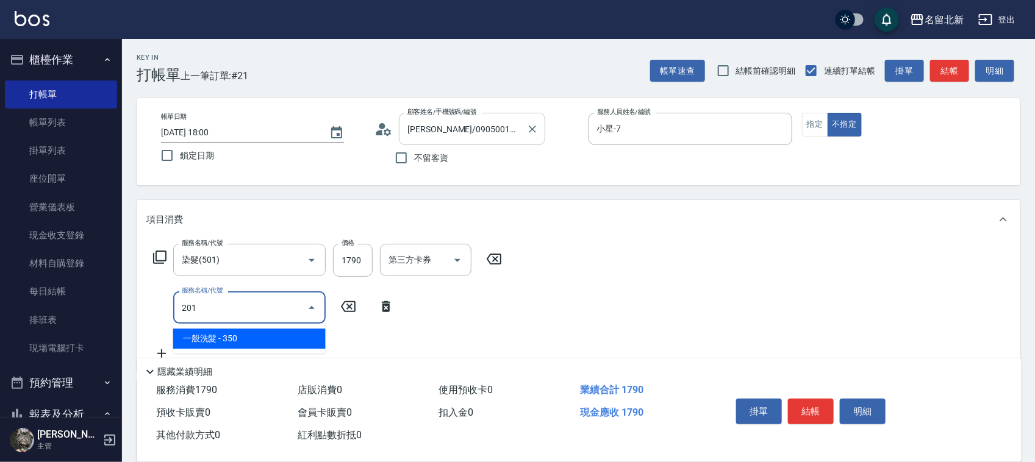
type input "一般洗髮(201)"
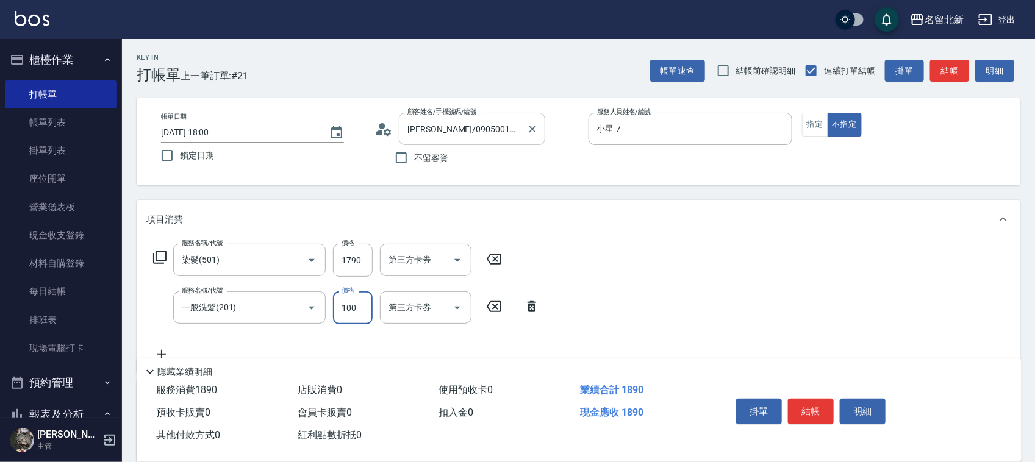
type input "100"
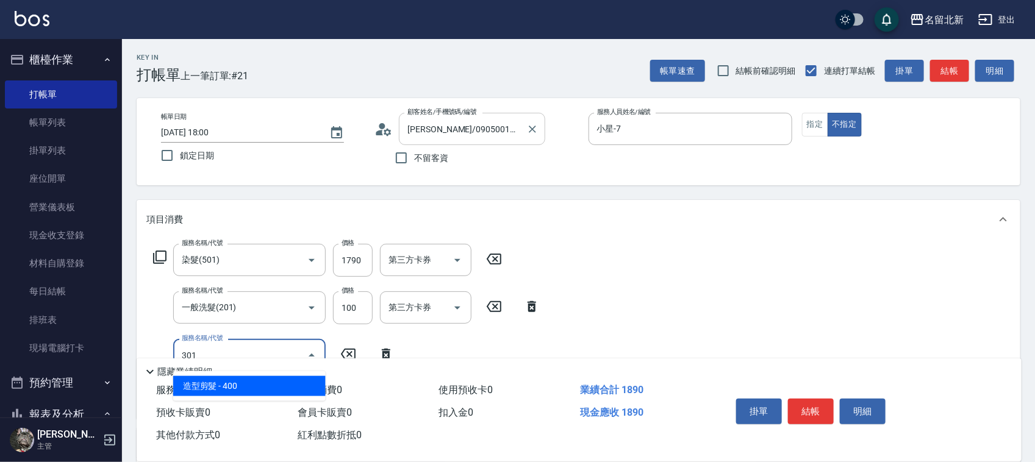
type input "造型剪髮(301)"
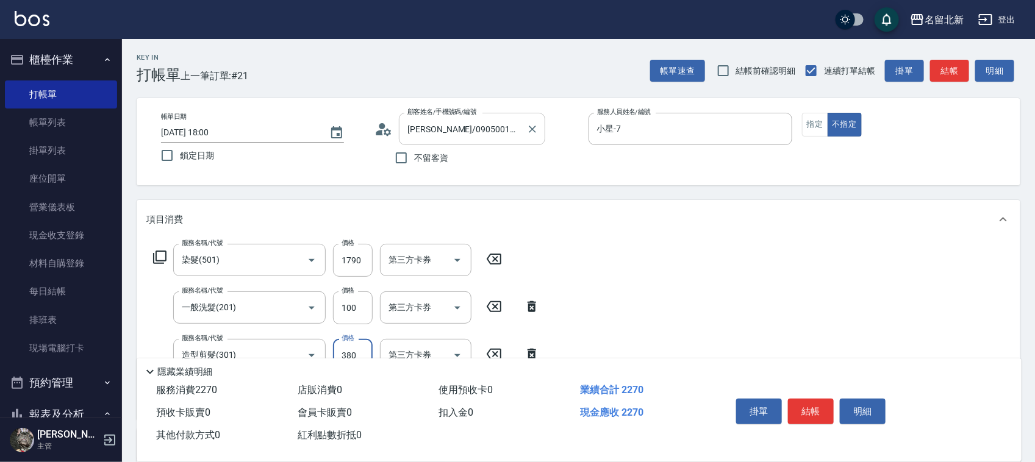
type input "380"
type input "頭皮隔離(609)"
type input "使用護髮卡(601)"
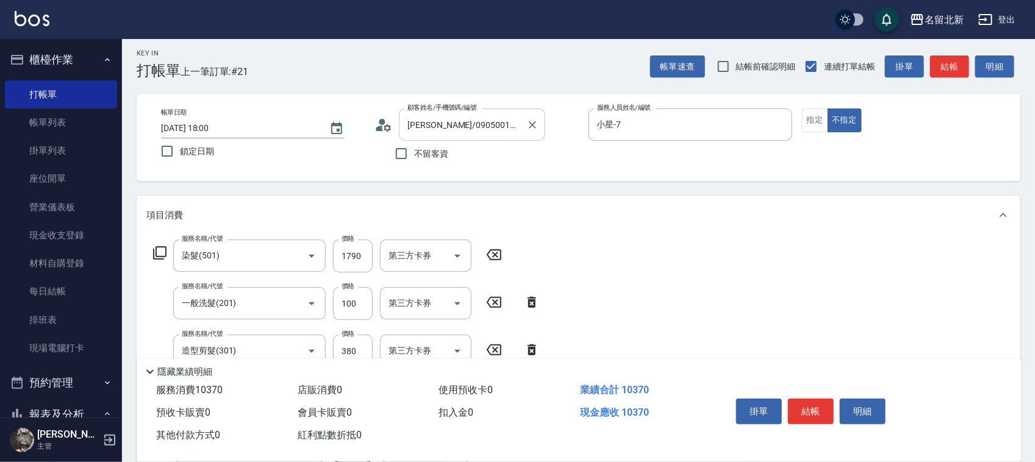
type input "7750"
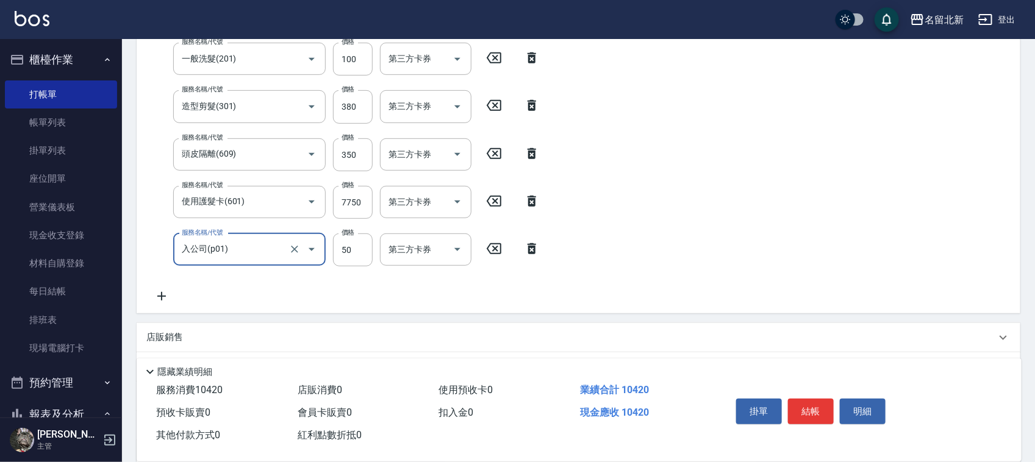
type input "入公司(p01)"
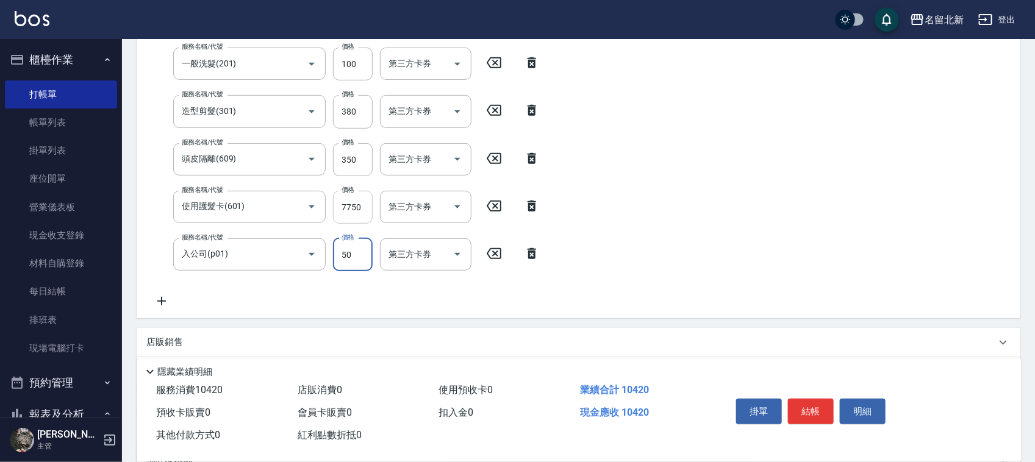
click at [355, 212] on input "7750" at bounding box center [353, 207] width 40 height 33
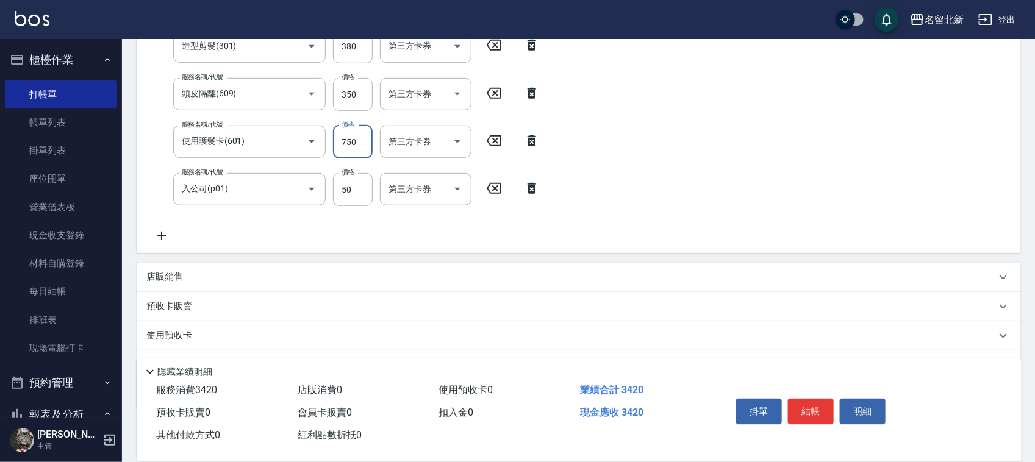
scroll to position [372, 0]
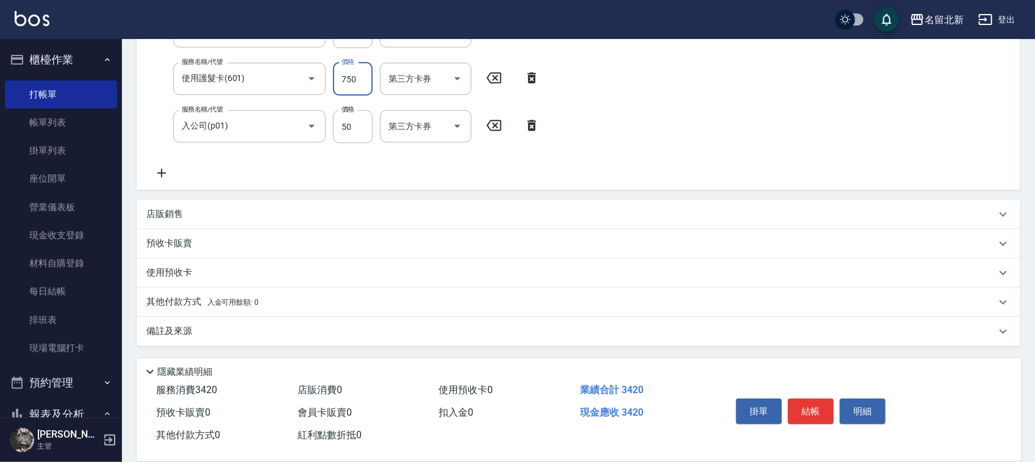
type input "750"
click at [160, 171] on icon at bounding box center [161, 173] width 30 height 15
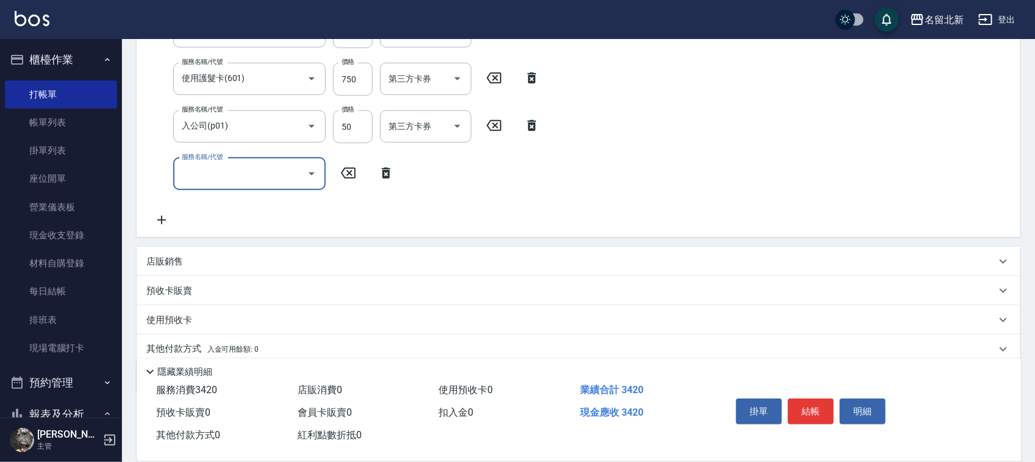
scroll to position [314, 0]
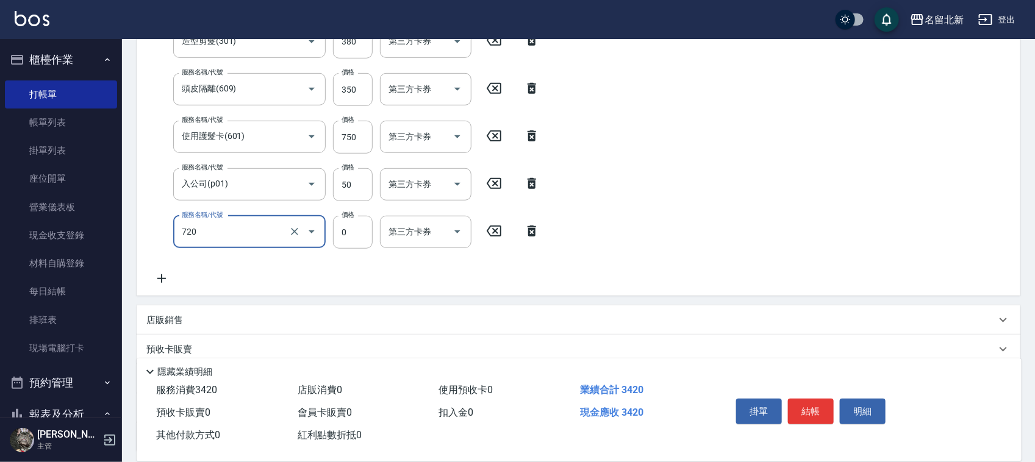
type input "互助200(720)"
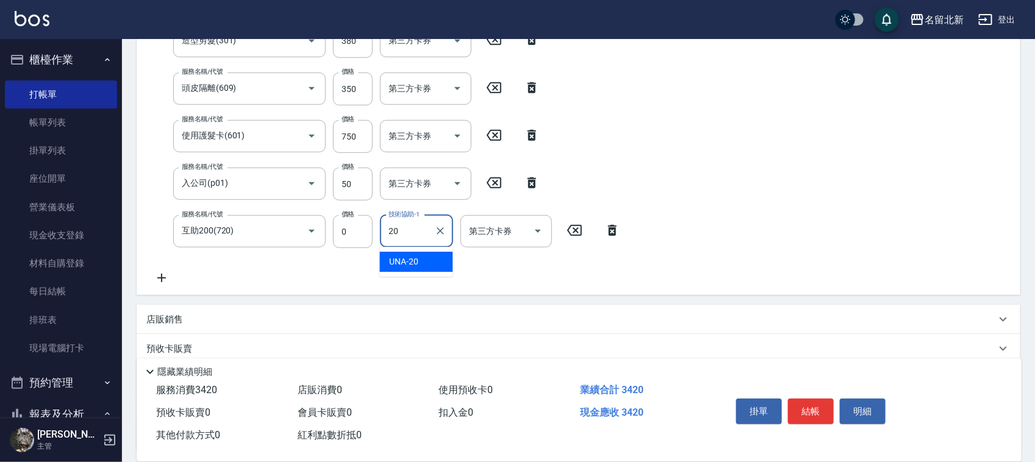
type input "UNA-20"
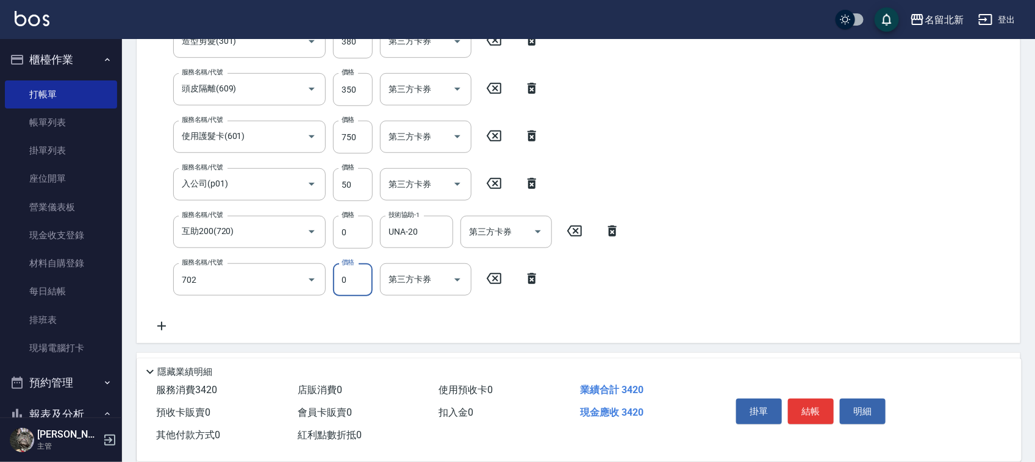
type input "互助20(702)"
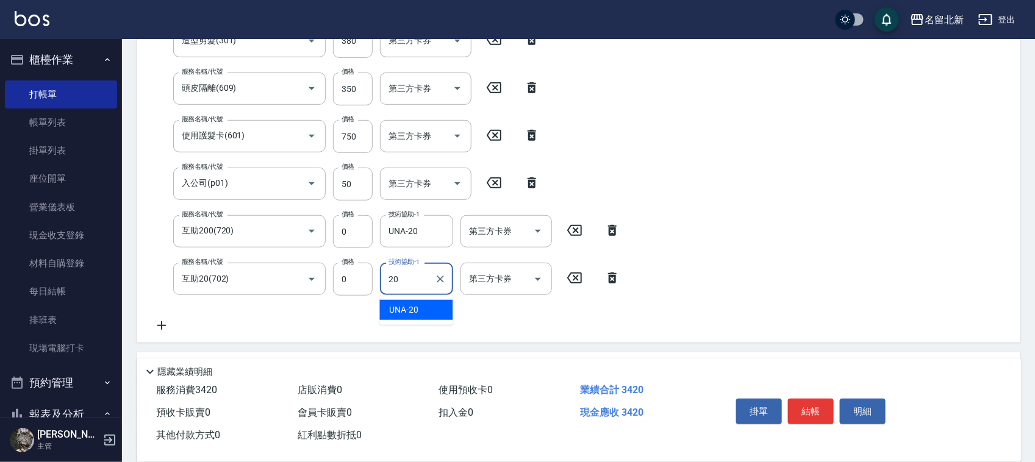
type input "UNA-20"
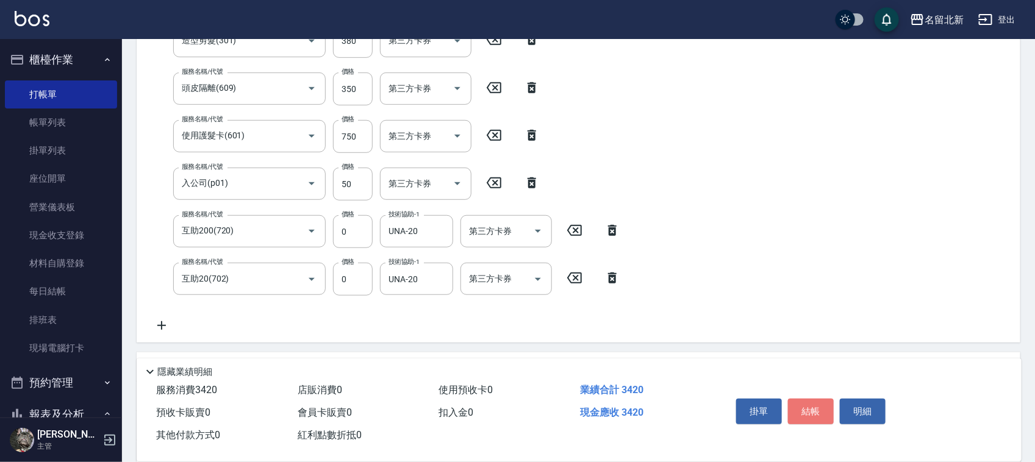
click at [794, 400] on button "結帳" at bounding box center [811, 412] width 46 height 26
type input "[DATE] 18:01"
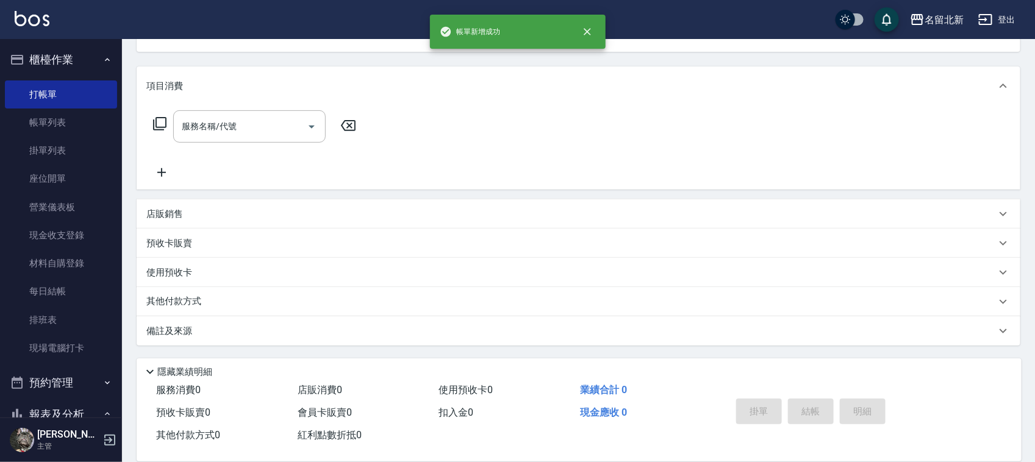
scroll to position [0, 0]
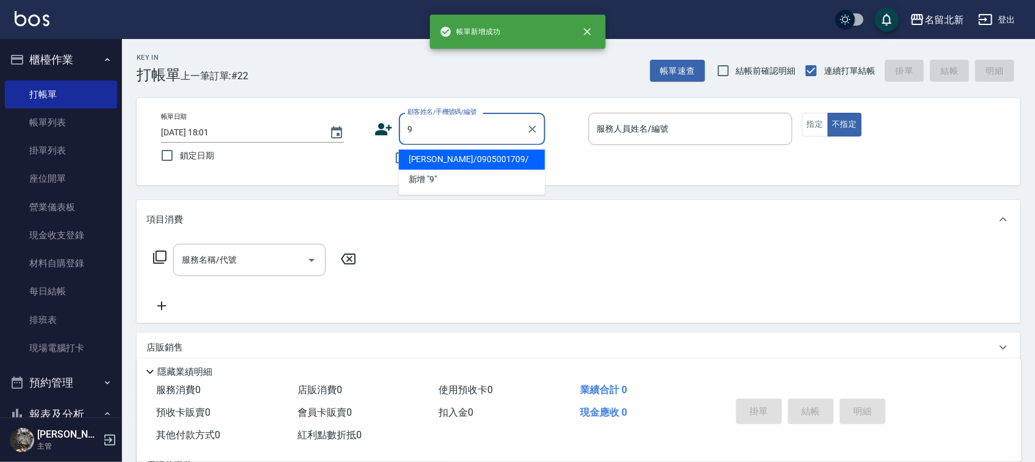
click at [828, 113] on button "不指定" at bounding box center [845, 125] width 34 height 24
type input "[PERSON_NAME]/0905001709/"
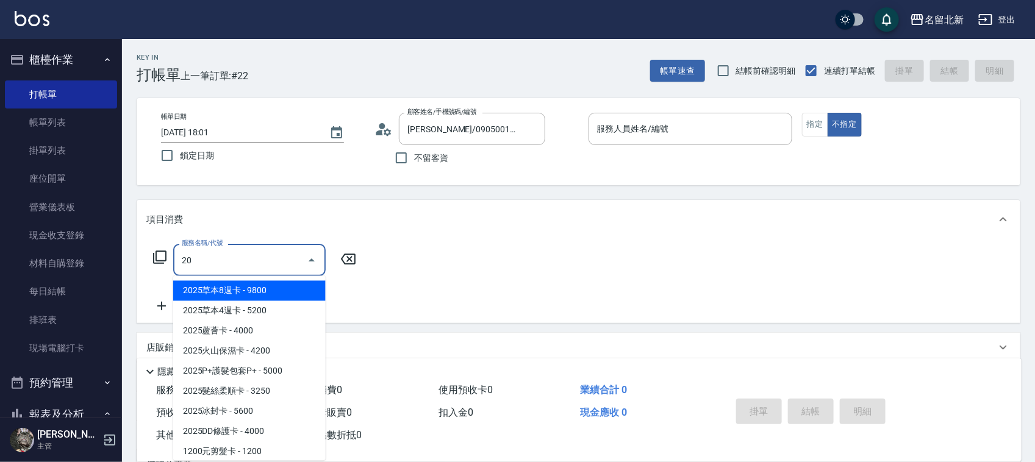
type input "20"
click at [384, 166] on div "不留客資" at bounding box center [459, 158] width 171 height 26
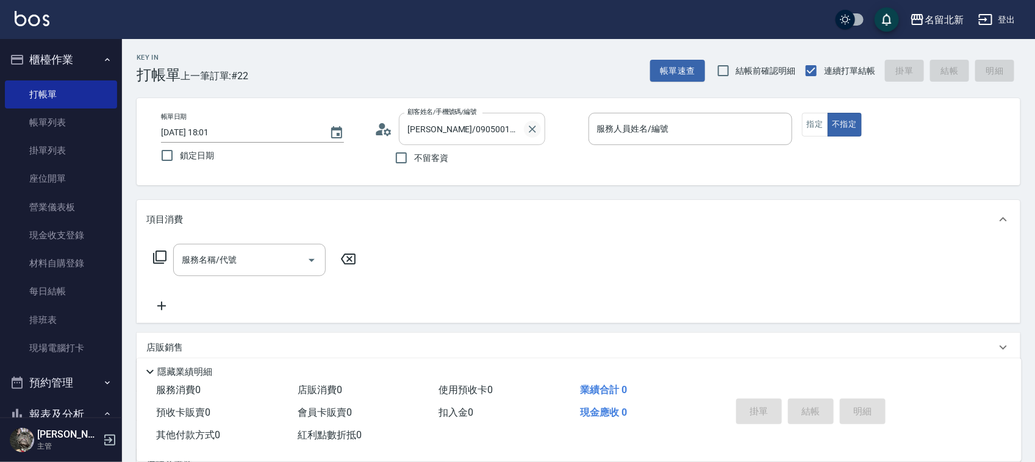
click at [532, 129] on icon "Clear" at bounding box center [532, 129] width 7 height 7
click at [406, 171] on div "帳單日期 [DATE] 18:01 鎖定日期 顧客姓名/手機號碼/編號 顧客姓名/手機號碼/編號 不留客資 服務人員姓名/編號 服務人員姓名/編號 指定 不指定" at bounding box center [579, 141] width 884 height 87
drag, startPoint x: 426, startPoint y: 156, endPoint x: 415, endPoint y: 157, distance: 11.0
click at [415, 157] on span "不留客資" at bounding box center [431, 158] width 34 height 13
click at [412, 156] on input "不留客資" at bounding box center [402, 158] width 26 height 26
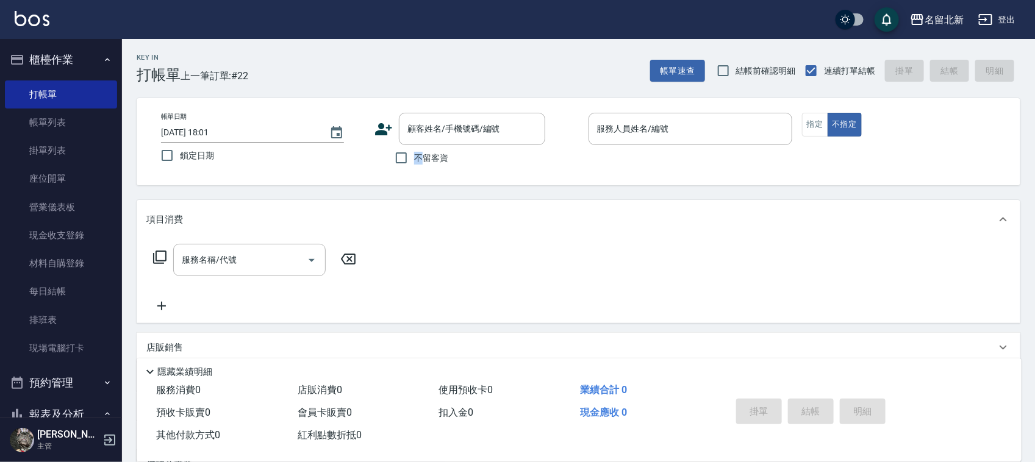
checkbox input "true"
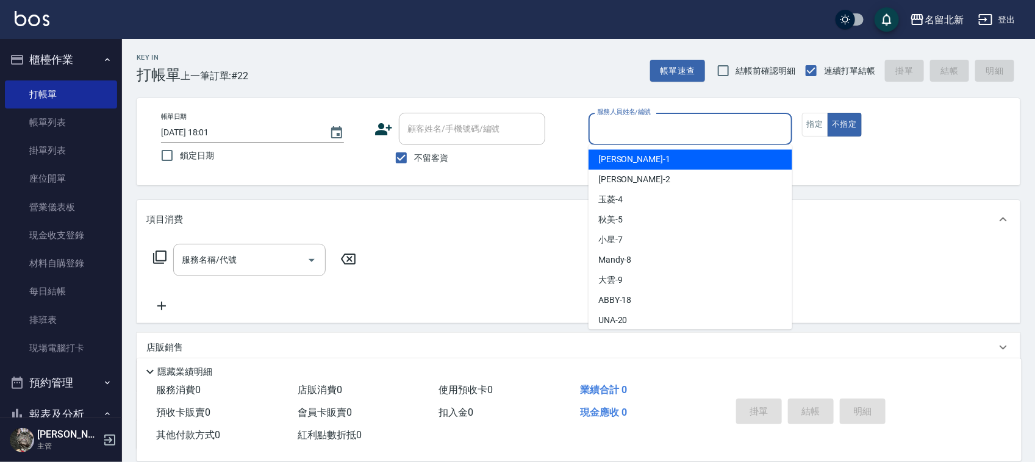
click at [697, 129] on input "服務人員姓名/編號" at bounding box center [690, 128] width 193 height 21
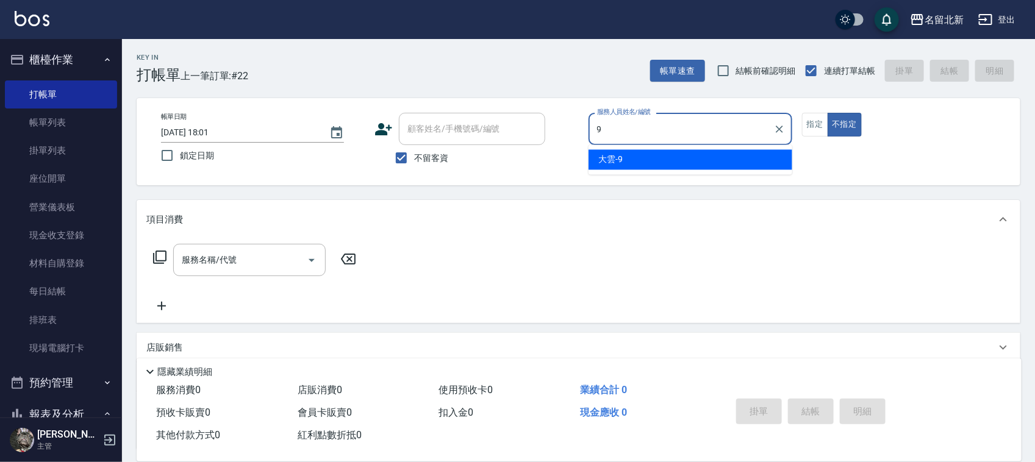
type input "大雲-9"
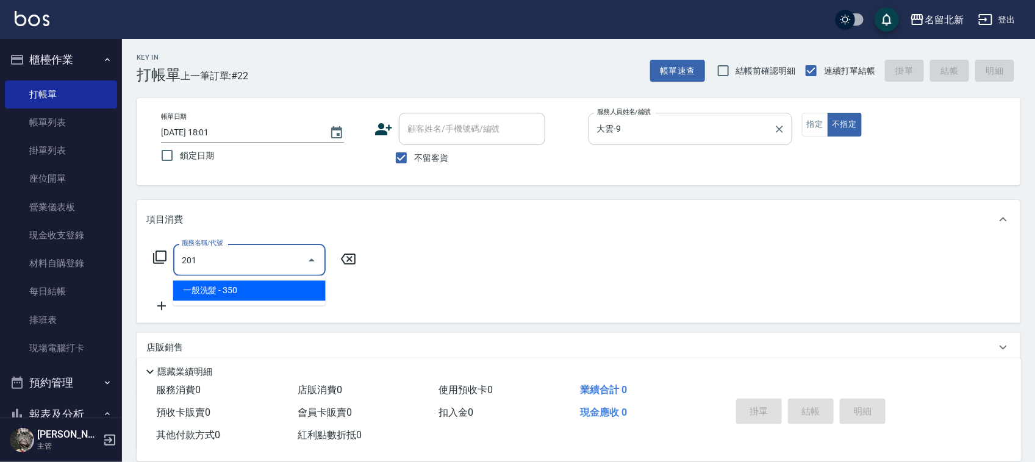
type input "一般洗髮(201)"
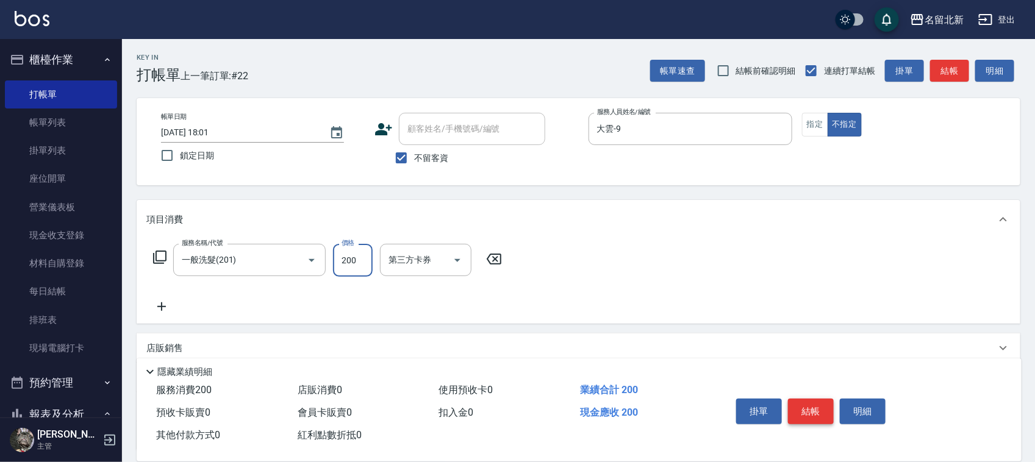
type input "200"
click at [803, 401] on button "結帳" at bounding box center [811, 412] width 46 height 26
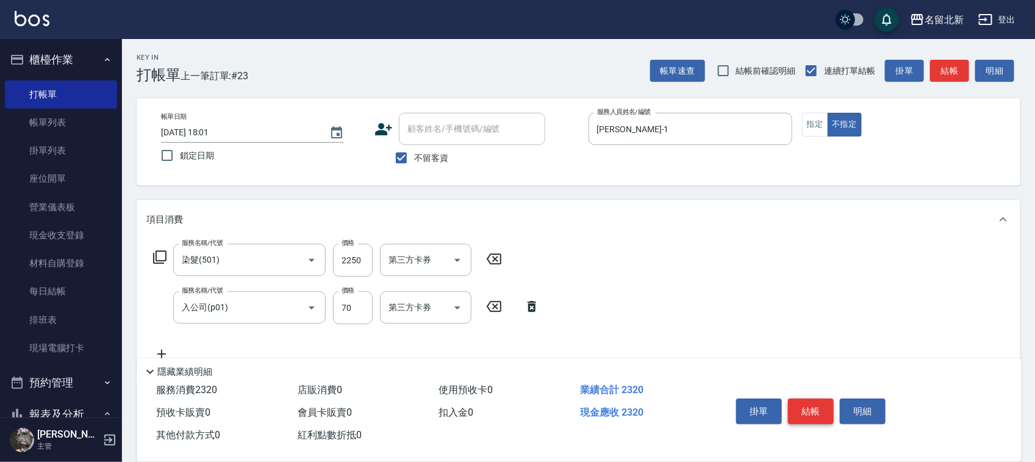
drag, startPoint x: 836, startPoint y: 401, endPoint x: 814, endPoint y: 398, distance: 22.2
click at [814, 398] on div "掛單 結帳 明細" at bounding box center [810, 413] width 159 height 38
drag, startPoint x: 815, startPoint y: 398, endPoint x: 822, endPoint y: 400, distance: 7.0
click at [815, 399] on button "結帳" at bounding box center [811, 412] width 46 height 26
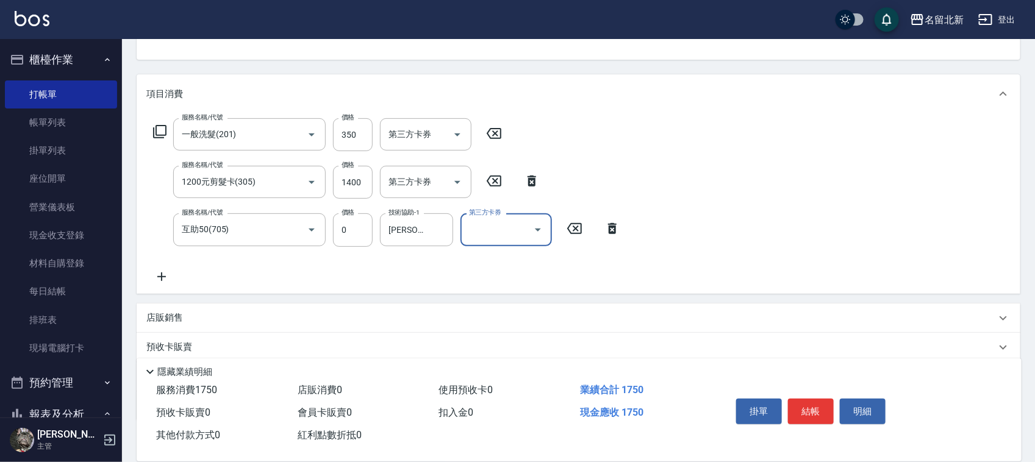
scroll to position [199, 0]
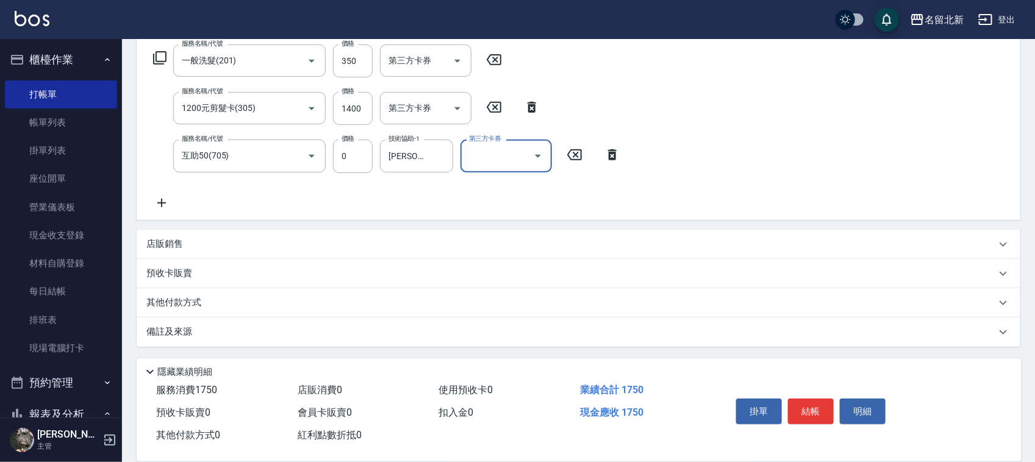
click at [184, 299] on p "其他付款方式" at bounding box center [176, 302] width 61 height 13
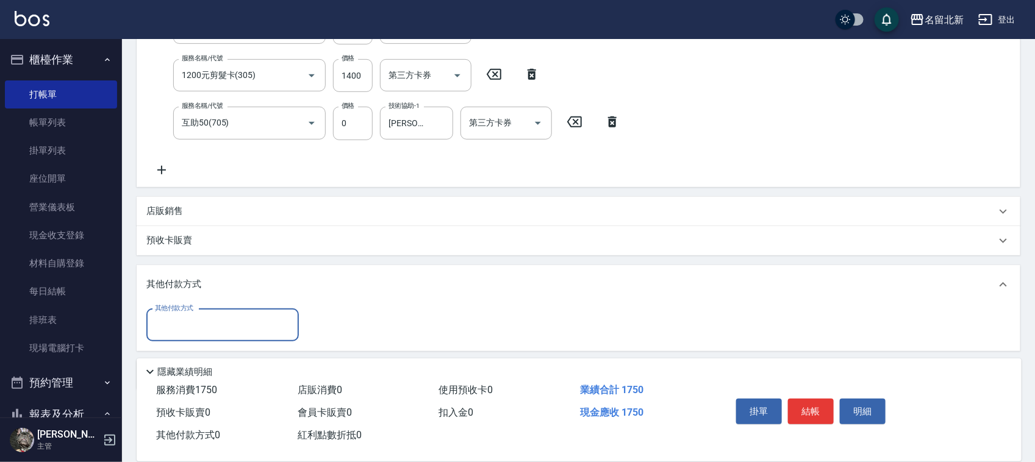
scroll to position [0, 0]
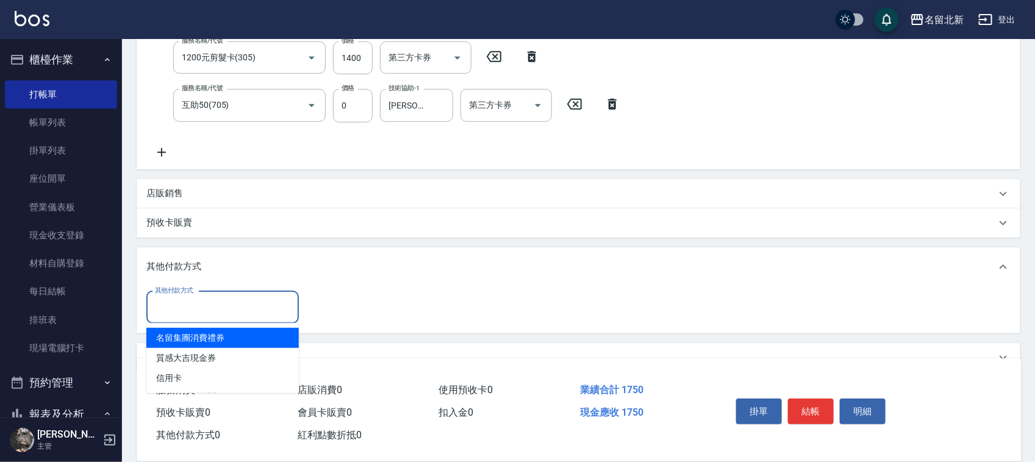
drag, startPoint x: 190, startPoint y: 298, endPoint x: 198, endPoint y: 363, distance: 65.7
click at [190, 300] on input "其他付款方式" at bounding box center [223, 307] width 142 height 21
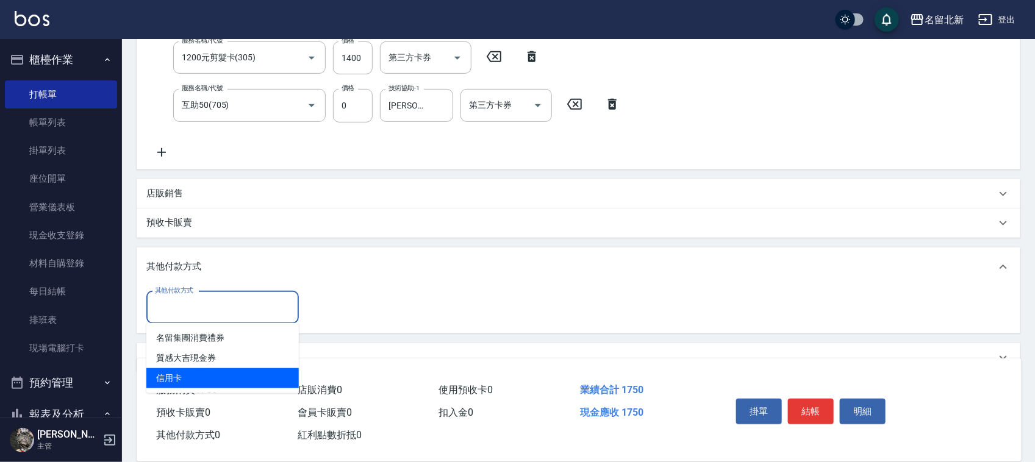
click at [201, 370] on span "信用卡" at bounding box center [222, 378] width 152 height 20
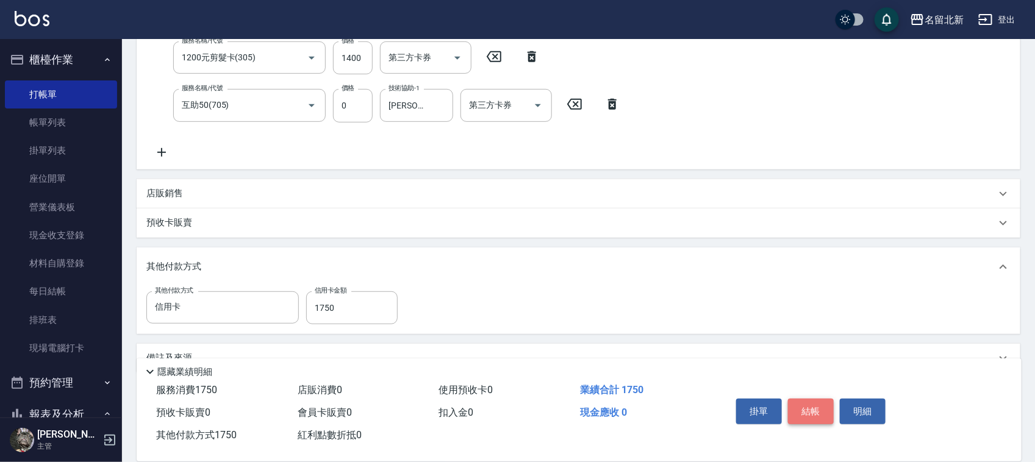
click at [817, 401] on button "結帳" at bounding box center [811, 412] width 46 height 26
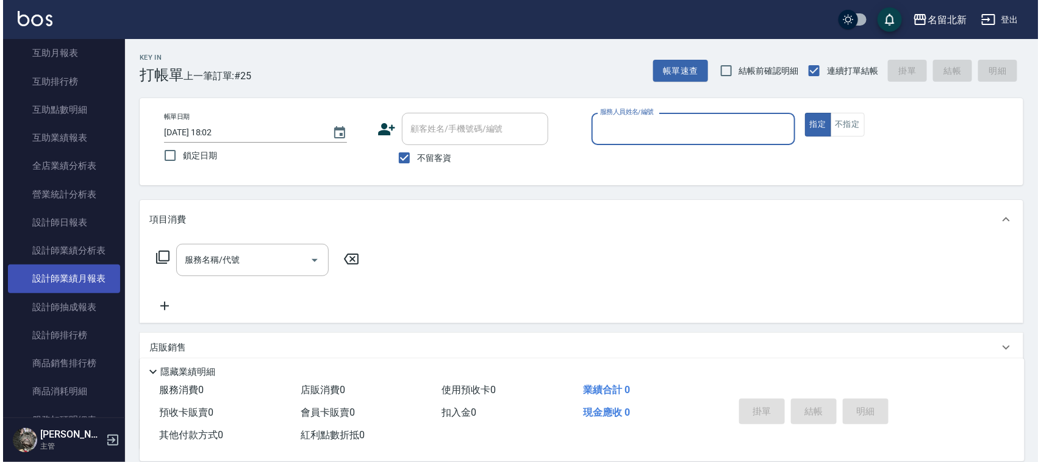
scroll to position [610, 0]
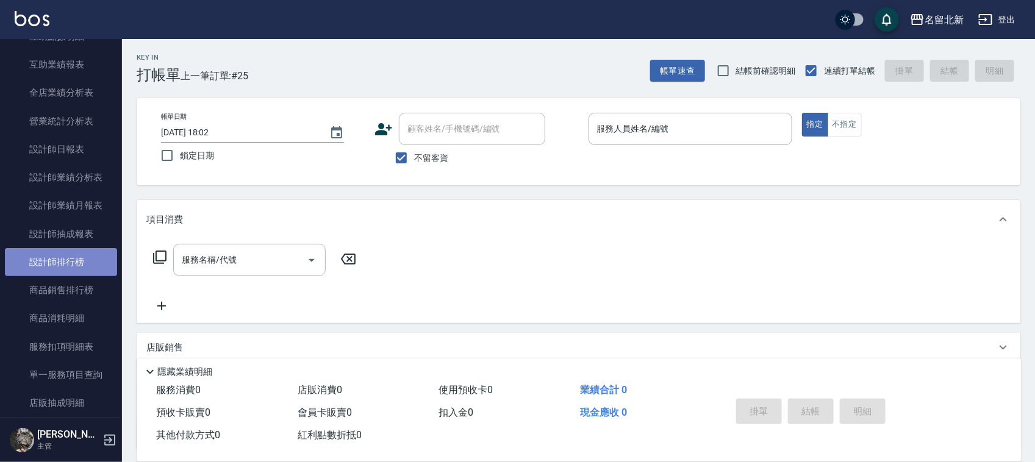
click at [61, 261] on link "設計師排行榜" at bounding box center [61, 262] width 112 height 28
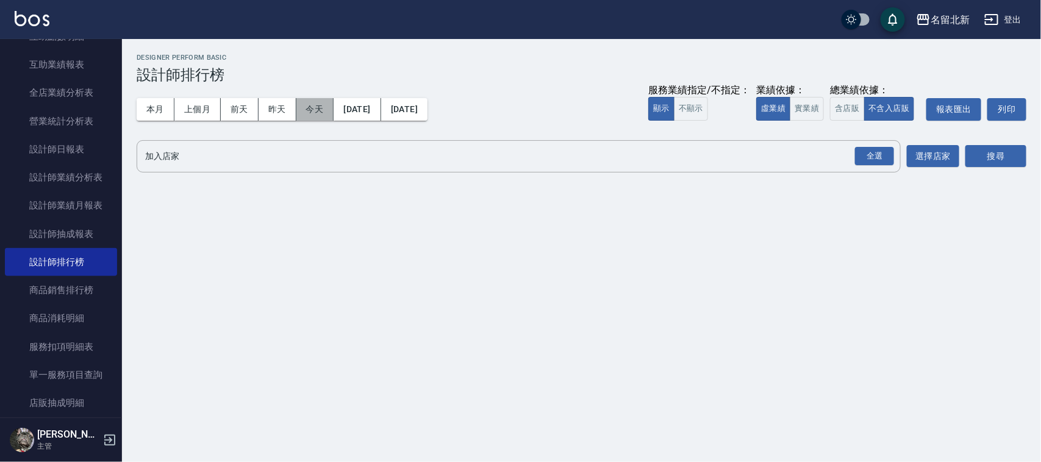
drag, startPoint x: 323, startPoint y: 113, endPoint x: 436, endPoint y: 96, distance: 114.1
click at [323, 113] on button "今天" at bounding box center [315, 109] width 38 height 23
click at [866, 156] on div "全選" at bounding box center [874, 156] width 39 height 19
click at [987, 148] on button "搜尋" at bounding box center [996, 157] width 61 height 23
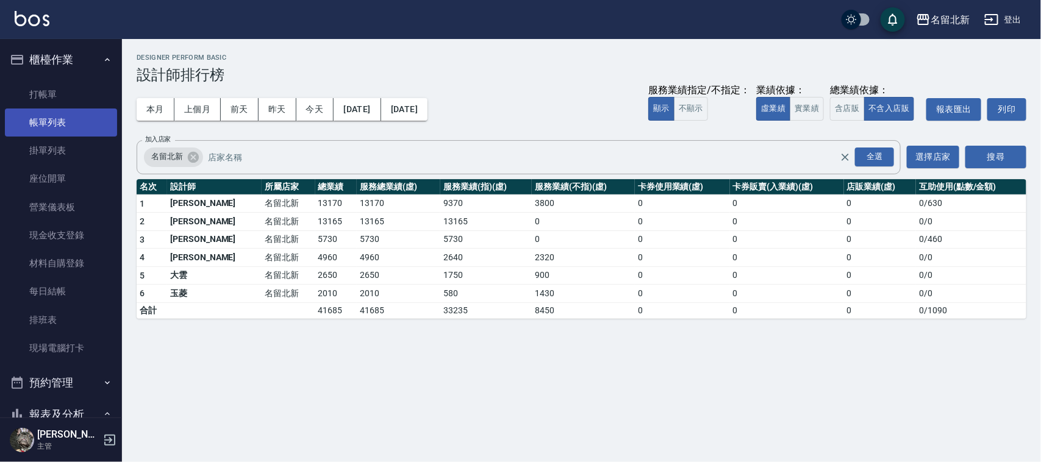
click at [52, 133] on link "帳單列表" at bounding box center [61, 123] width 112 height 28
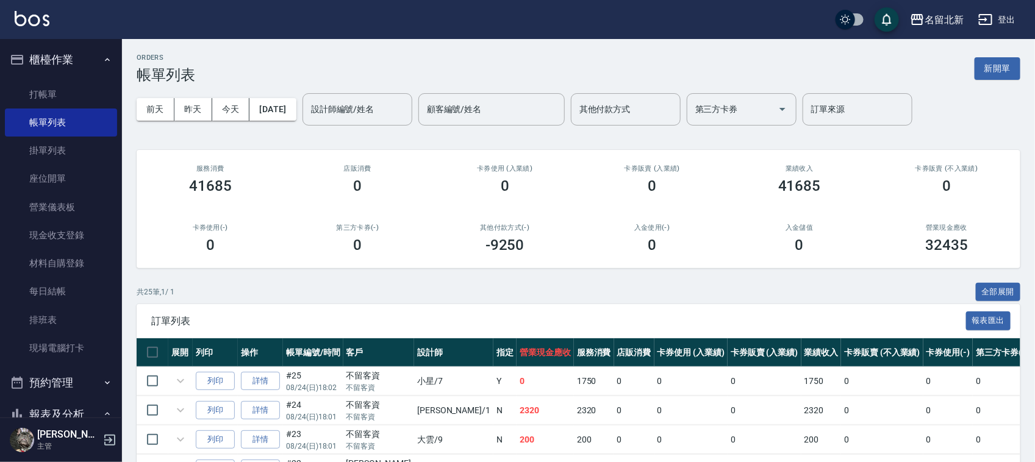
click at [360, 107] on div "設計師編號/姓名 設計師編號/姓名" at bounding box center [358, 109] width 110 height 32
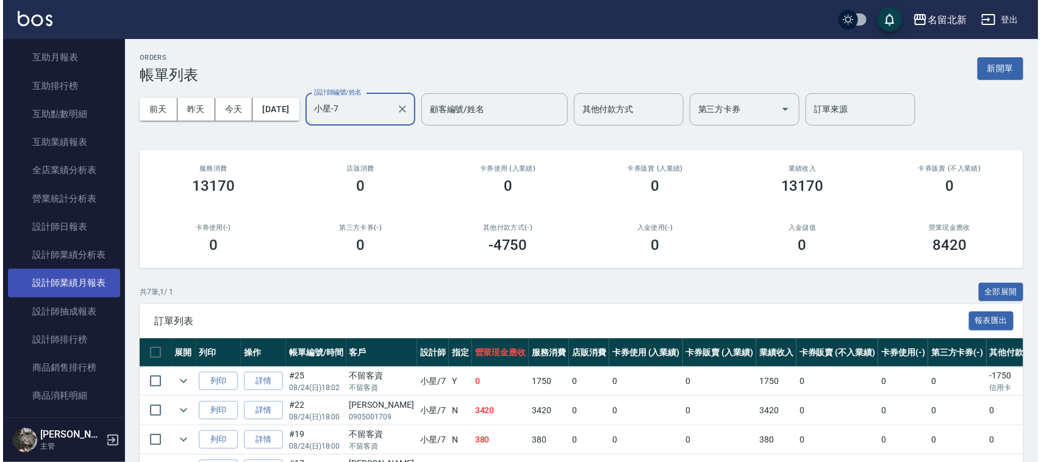
scroll to position [534, 0]
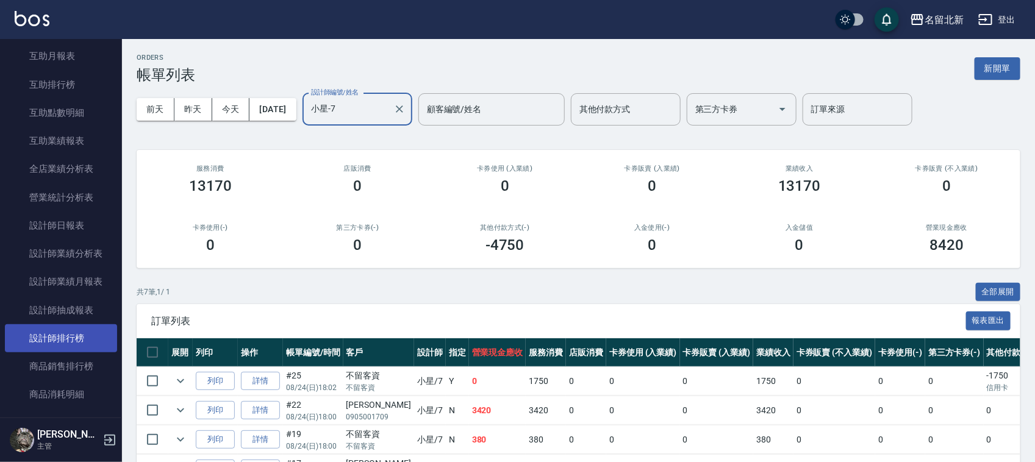
click at [66, 343] on link "設計師排行榜" at bounding box center [61, 338] width 112 height 28
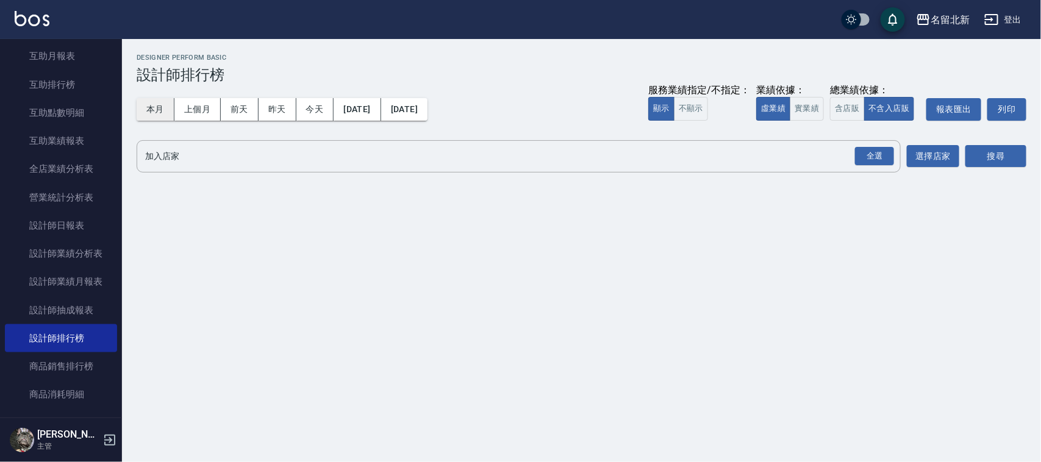
click at [146, 108] on button "本月" at bounding box center [156, 109] width 38 height 23
click at [877, 154] on div "全選" at bounding box center [874, 156] width 39 height 19
click at [1034, 154] on div "名留北新 [DATE] - [DATE] 設計師排行榜 列印時間： [DATE][PHONE_NUMBER]:03 Designer Perform Basi…" at bounding box center [581, 116] width 919 height 155
drag, startPoint x: 994, startPoint y: 132, endPoint x: 1001, endPoint y: 148, distance: 18.0
click at [994, 135] on div "本月 上個月 [DATE] [DATE] [DATE] [DATE] [DATE] 服務業績指定/不指定： 顯示 不顯示 業績依據： 虛業績 實業績 總業績依…" at bounding box center [582, 110] width 890 height 52
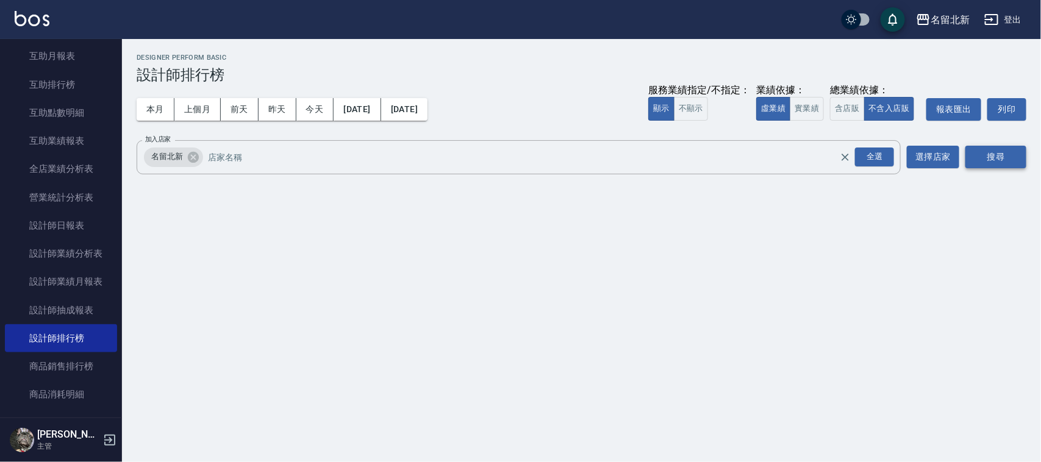
click at [1005, 152] on button "搜尋" at bounding box center [996, 157] width 61 height 23
